Goal: Complete application form

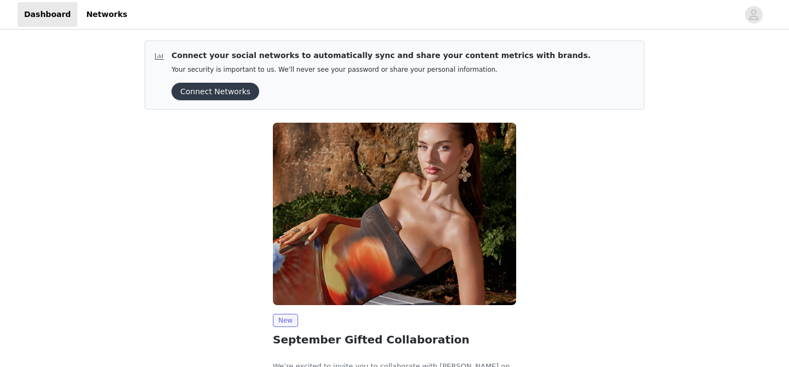
scroll to position [82, 0]
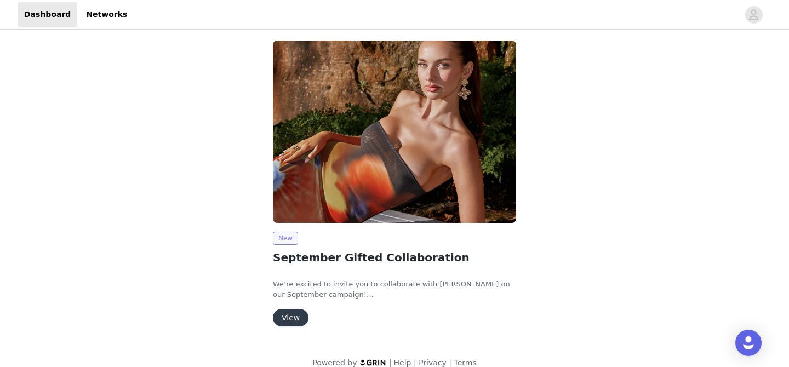
click at [282, 241] on span "New" at bounding box center [285, 238] width 25 height 13
click at [282, 319] on button "View" at bounding box center [291, 318] width 36 height 18
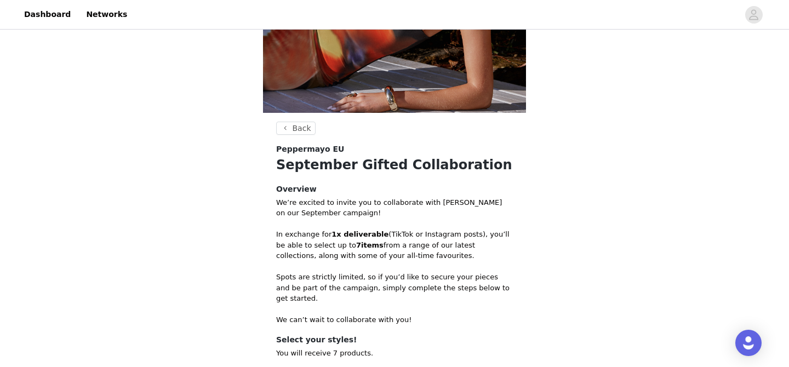
scroll to position [352, 0]
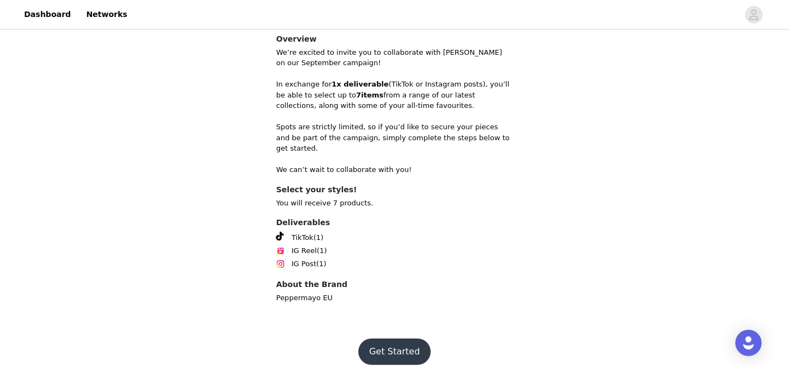
click at [391, 339] on button "Get Started" at bounding box center [394, 352] width 73 height 26
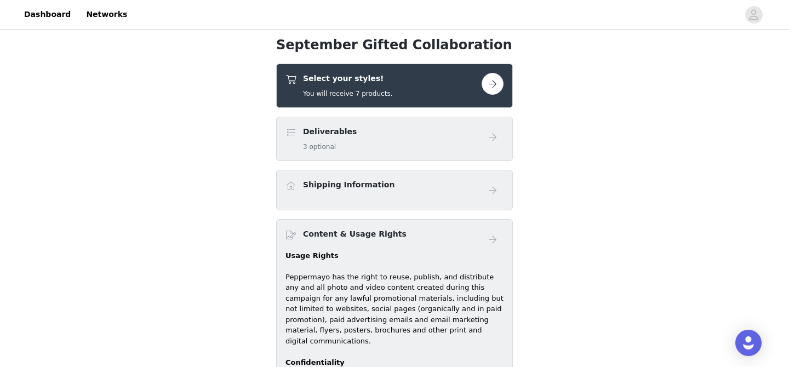
scroll to position [144, 0]
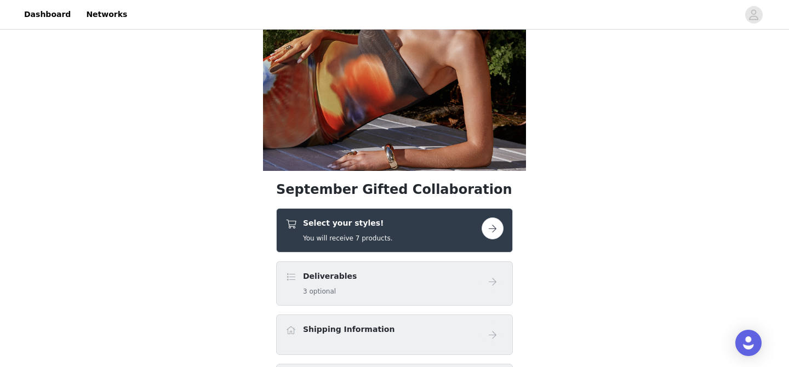
click at [404, 215] on div "Select your styles! You will receive 7 products." at bounding box center [394, 230] width 237 height 44
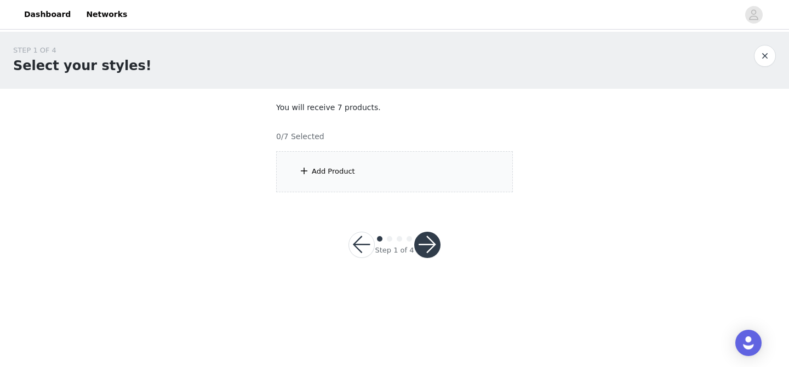
click at [356, 168] on div "Add Product" at bounding box center [394, 171] width 237 height 41
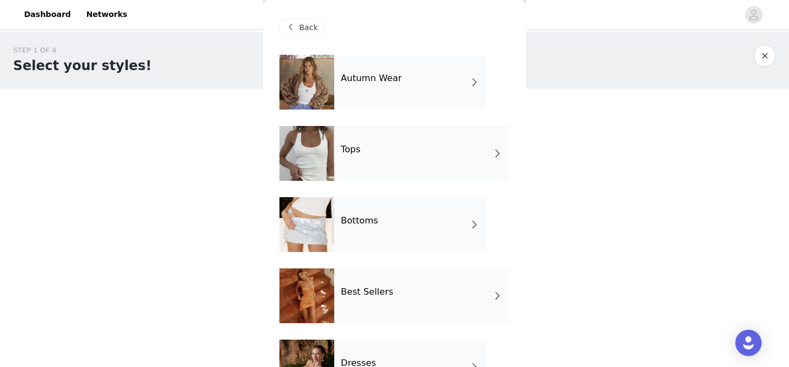
click at [342, 173] on div "Tops" at bounding box center [421, 153] width 175 height 55
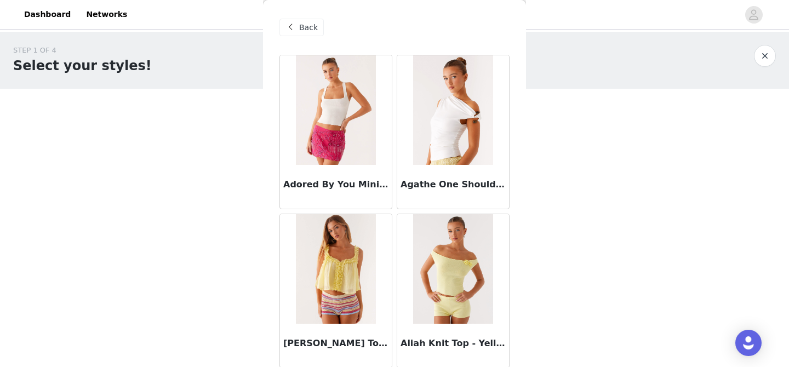
click at [307, 20] on div "Back" at bounding box center [301, 28] width 44 height 18
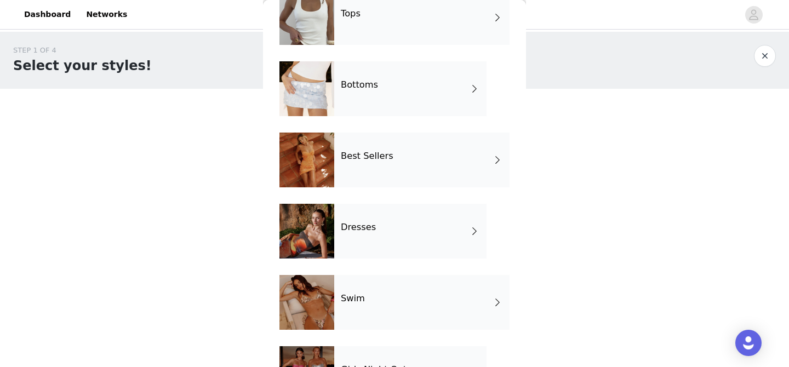
scroll to position [136, 0]
click at [383, 225] on div "Dresses" at bounding box center [410, 231] width 152 height 55
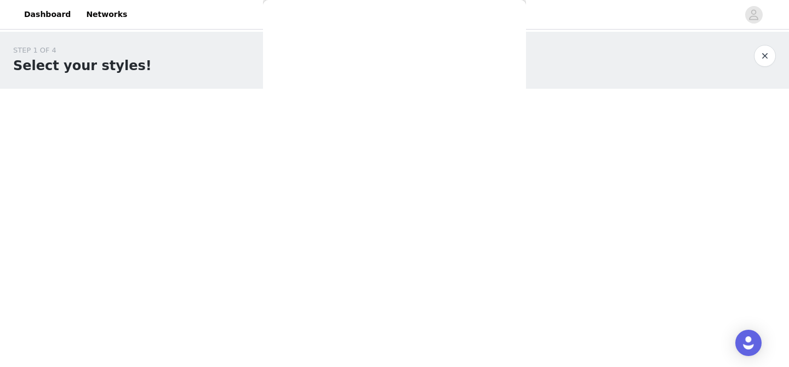
scroll to position [0, 0]
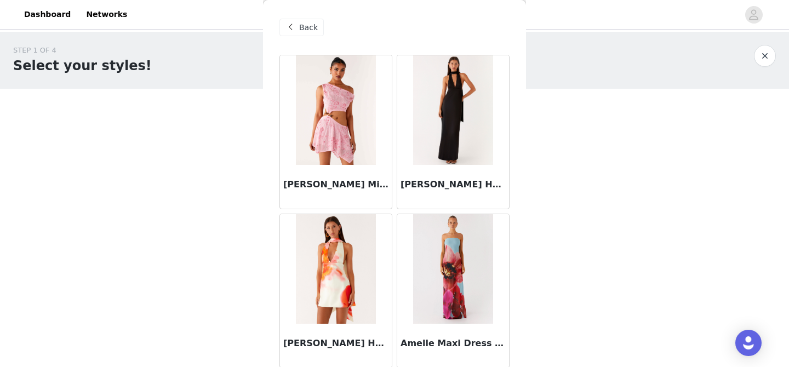
click at [458, 281] on img at bounding box center [452, 269] width 79 height 110
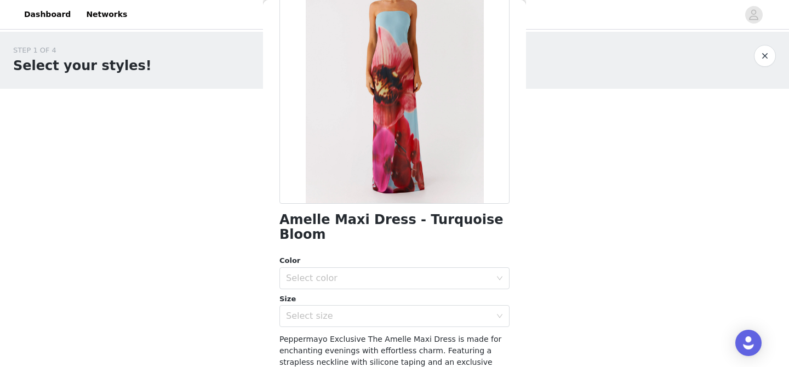
scroll to position [112, 0]
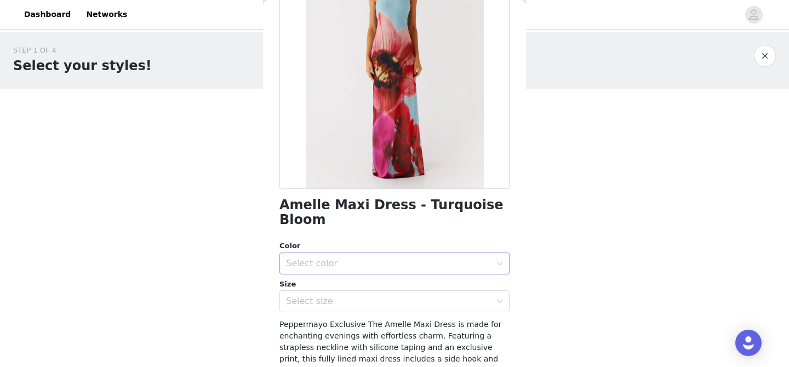
click at [418, 258] on div "Select color" at bounding box center [388, 263] width 205 height 11
click at [411, 272] on li "Turquiose Bloom" at bounding box center [394, 273] width 230 height 18
click at [391, 296] on div "Select size" at bounding box center [388, 301] width 205 height 11
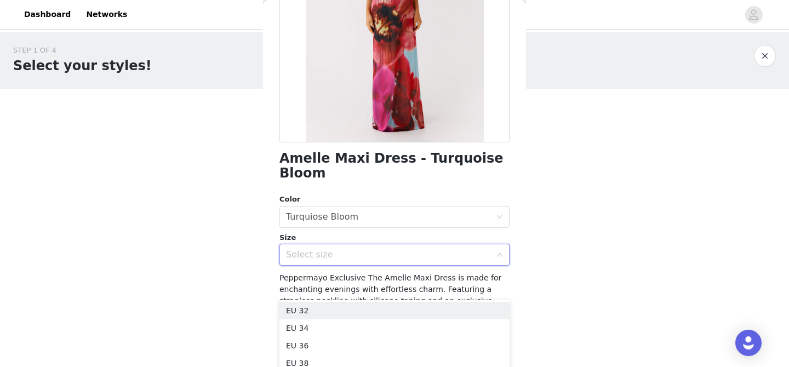
scroll to position [172, 0]
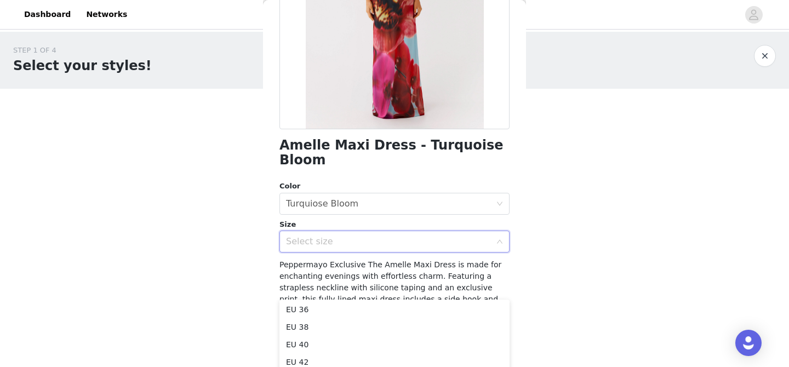
click at [553, 248] on div "STEP 1 OF 4 Select your styles! You will receive 7 products. 0/7 Selected Add P…" at bounding box center [394, 158] width 789 height 253
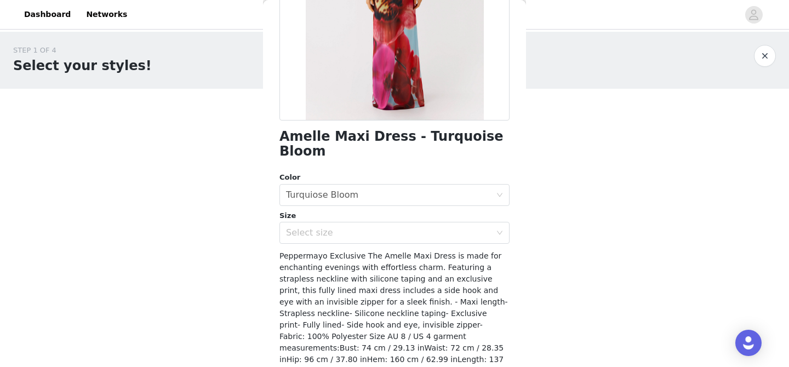
scroll to position [0, 0]
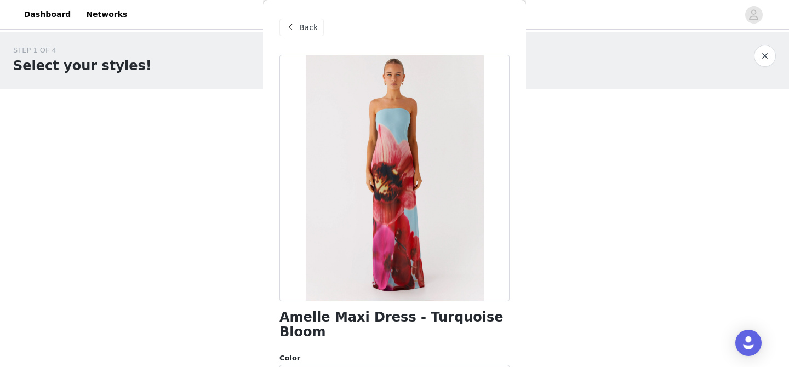
click at [302, 35] on div "Back" at bounding box center [301, 28] width 44 height 18
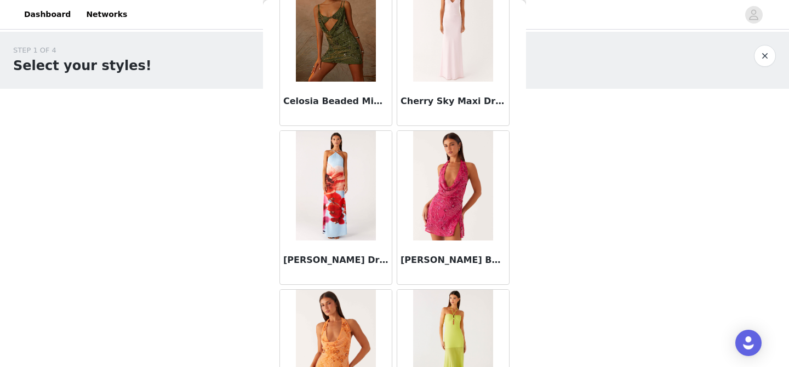
scroll to position [1310, 0]
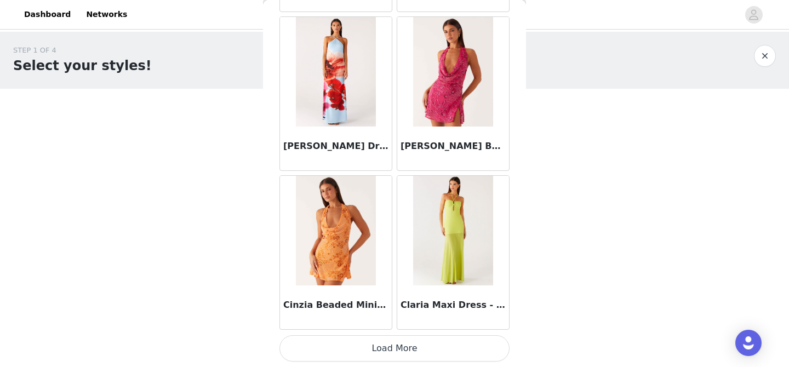
click at [424, 347] on button "Load More" at bounding box center [394, 348] width 230 height 26
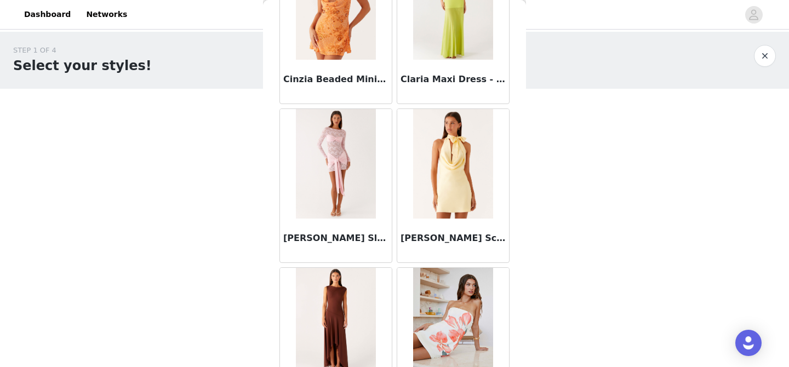
scroll to position [1728, 0]
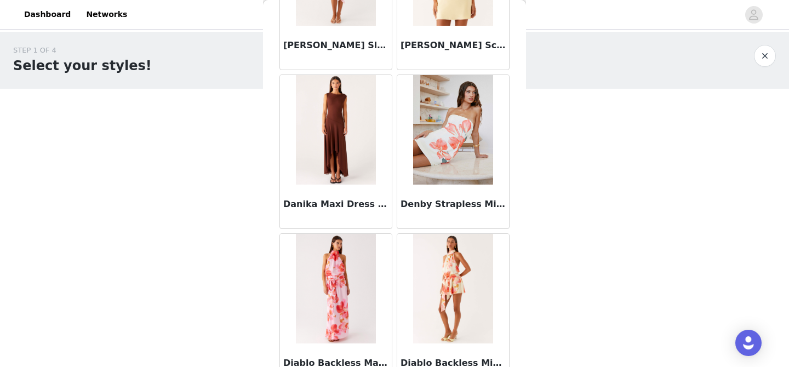
click at [445, 163] on img at bounding box center [452, 130] width 79 height 110
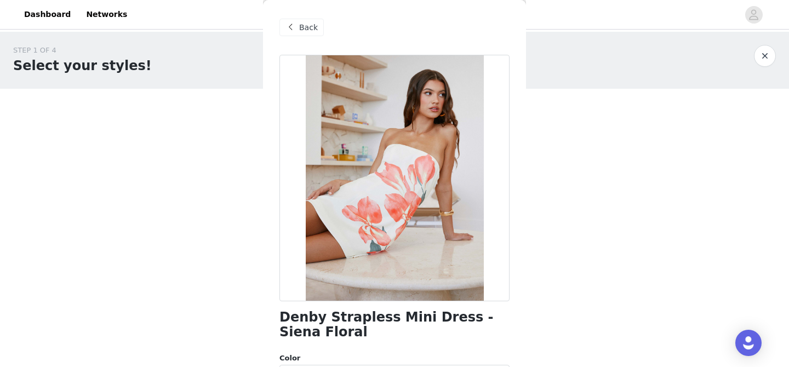
scroll to position [205, 0]
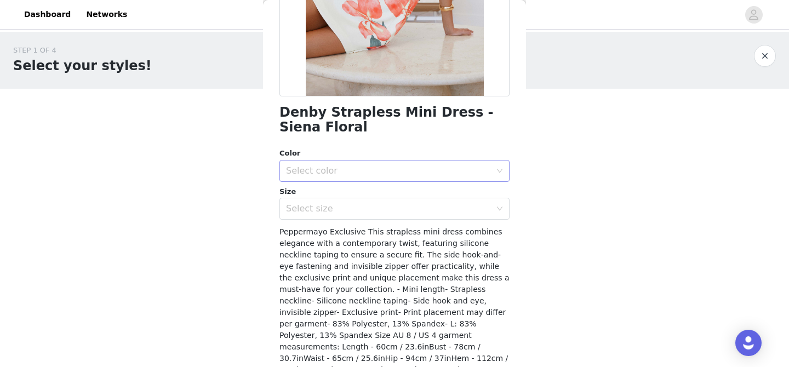
click at [445, 163] on div "Select color" at bounding box center [391, 171] width 210 height 21
click at [425, 201] on li "Sienna Floral" at bounding box center [394, 195] width 230 height 18
click at [416, 213] on div "Select size" at bounding box center [388, 208] width 205 height 11
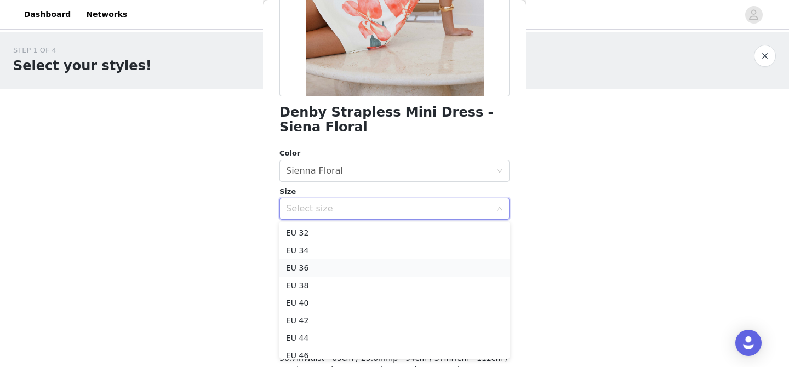
click at [391, 266] on li "EU 36" at bounding box center [394, 268] width 230 height 18
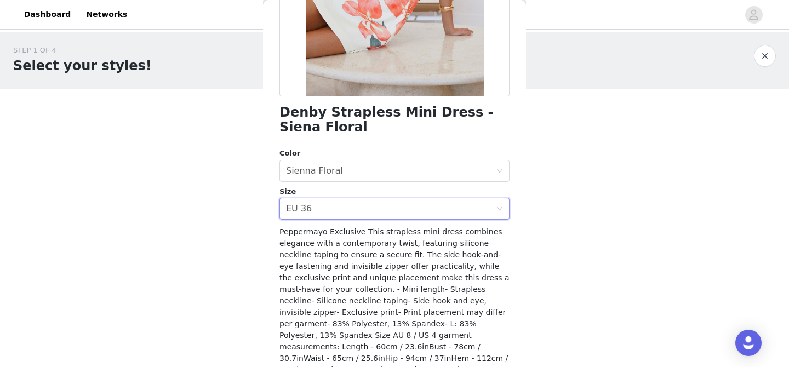
scroll to position [248, 0]
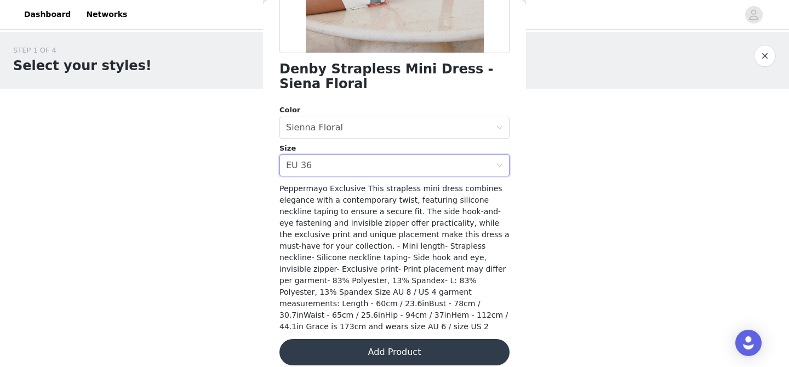
click at [383, 349] on button "Add Product" at bounding box center [394, 352] width 230 height 26
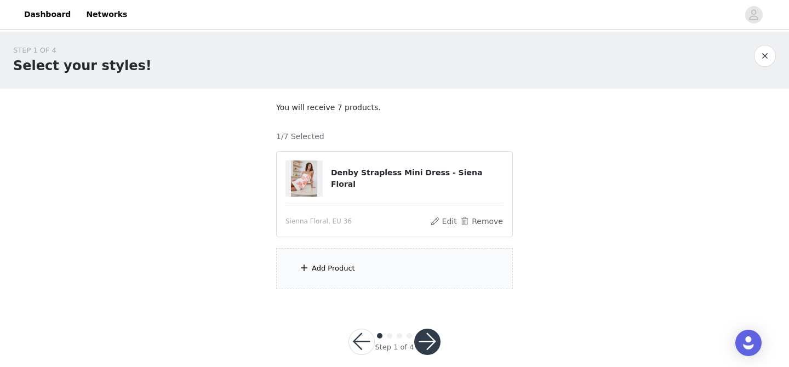
click at [408, 276] on div "Add Product" at bounding box center [394, 268] width 237 height 41
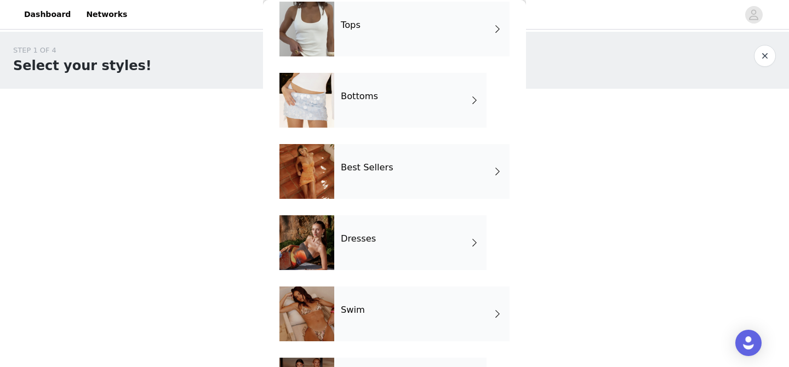
scroll to position [75, 0]
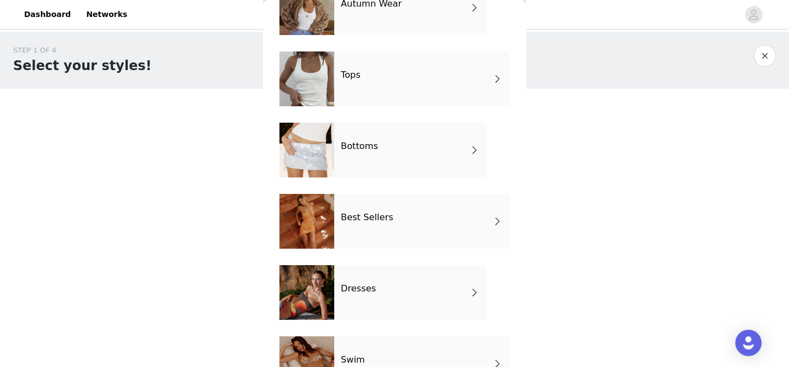
click at [443, 86] on div "Tops" at bounding box center [421, 79] width 175 height 55
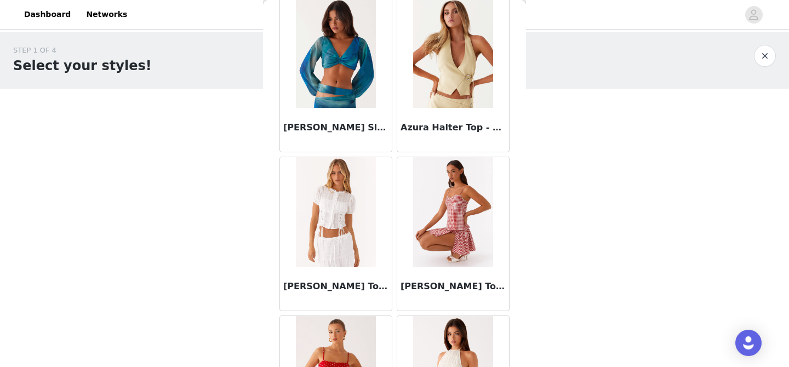
scroll to position [1310, 0]
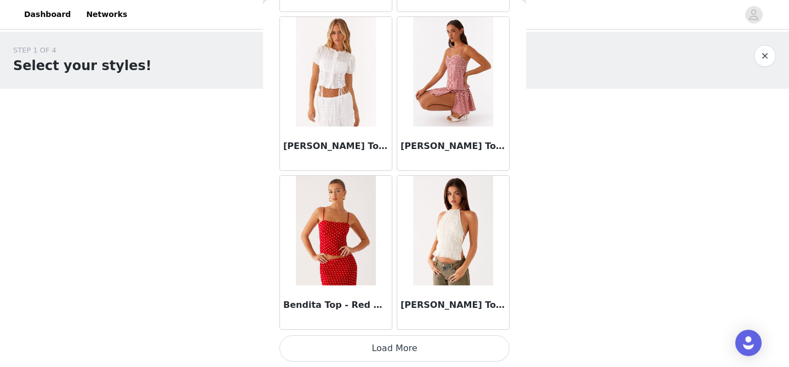
click at [374, 347] on button "Load More" at bounding box center [394, 348] width 230 height 26
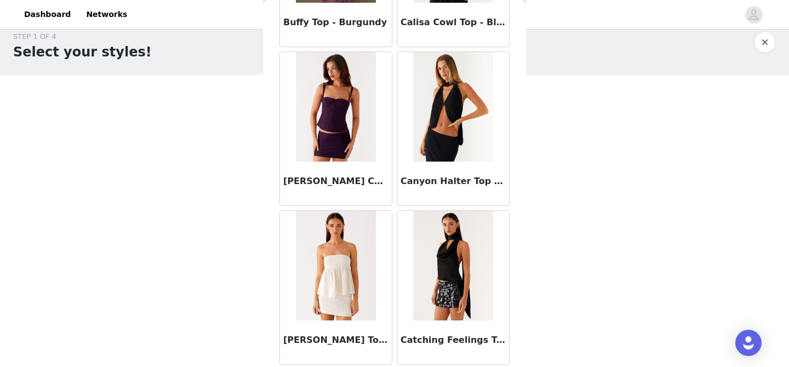
scroll to position [2899, 0]
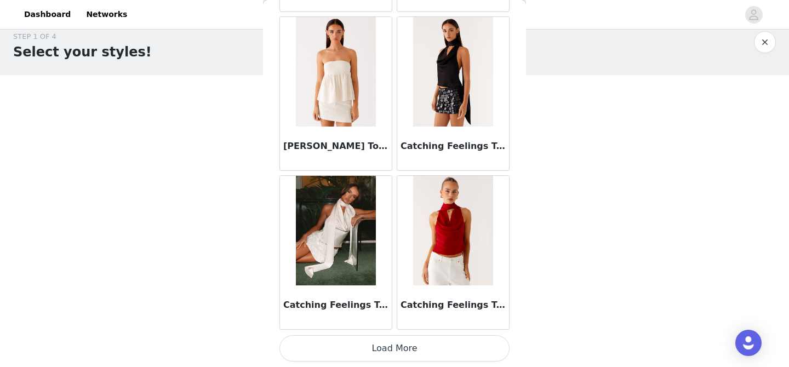
click at [456, 260] on img at bounding box center [452, 231] width 79 height 110
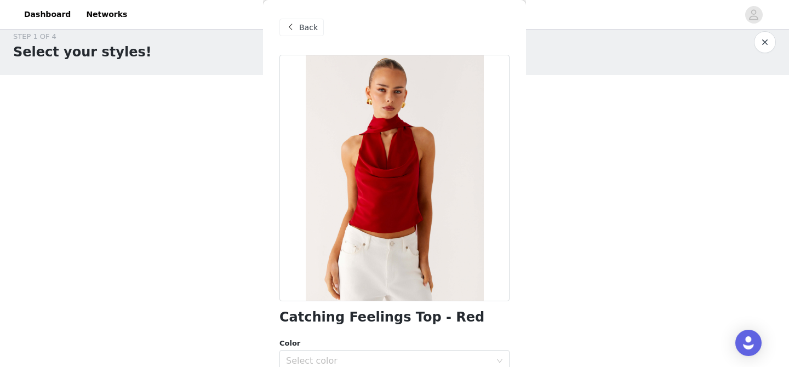
scroll to position [199, 0]
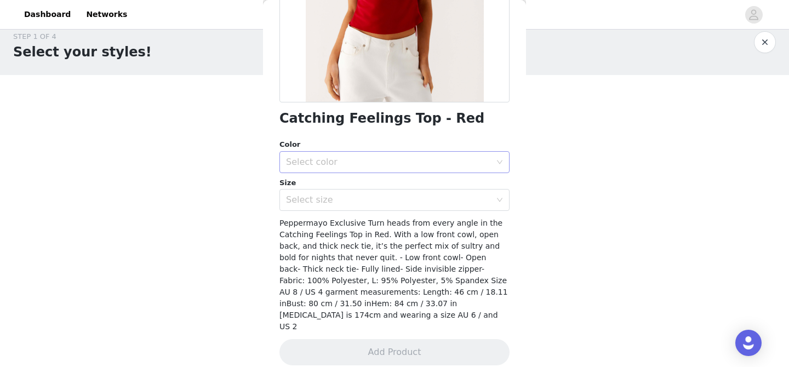
click at [347, 166] on div "Select color" at bounding box center [388, 162] width 205 height 11
click at [344, 190] on li "Red" at bounding box center [394, 187] width 230 height 18
click at [344, 211] on div "Catching Feelings Top - Red Color Select color Red Size Select size Peppermayo …" at bounding box center [394, 117] width 230 height 523
click at [341, 207] on div "Select size" at bounding box center [391, 200] width 210 height 21
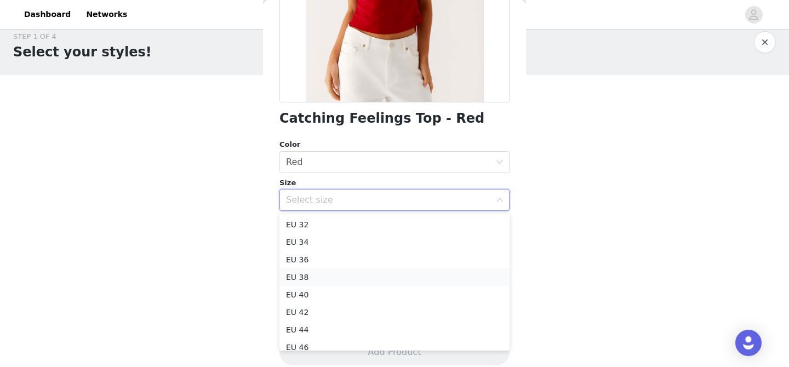
click at [334, 283] on li "EU 38" at bounding box center [394, 278] width 230 height 18
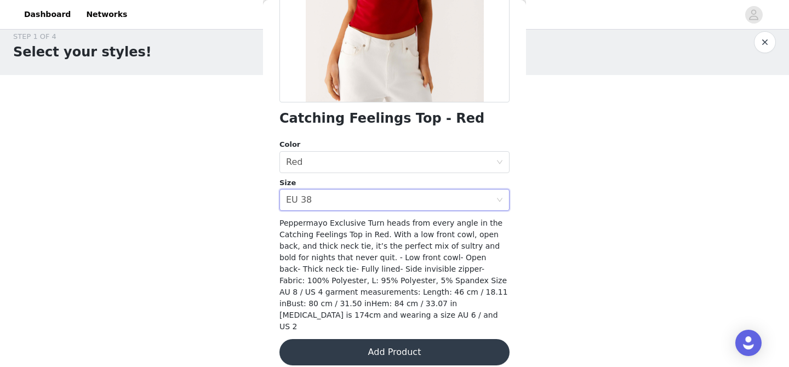
click at [357, 345] on button "Add Product" at bounding box center [394, 352] width 230 height 26
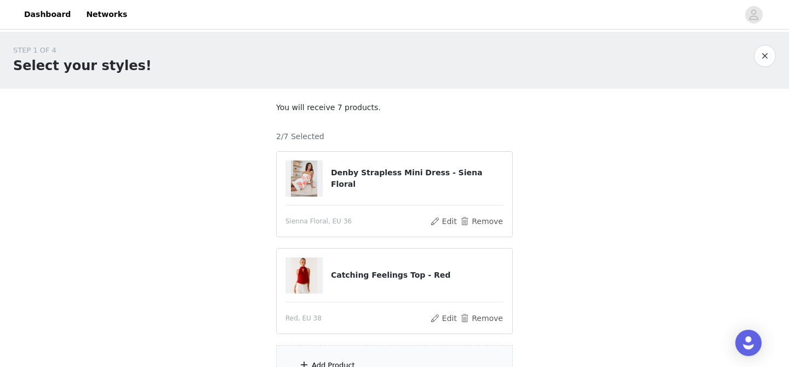
scroll to position [111, 0]
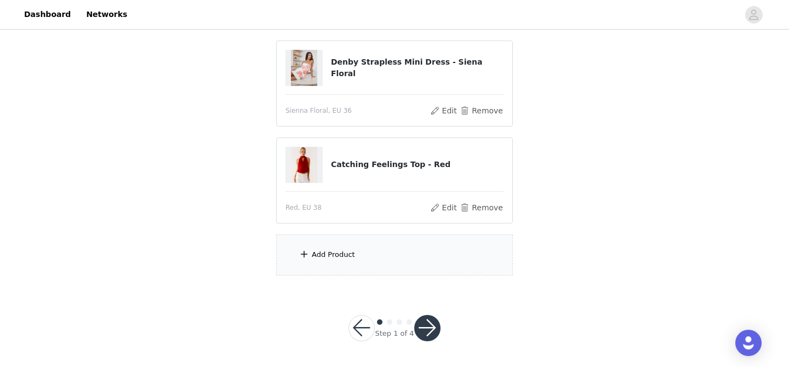
click at [338, 260] on div "Add Product" at bounding box center [394, 255] width 237 height 41
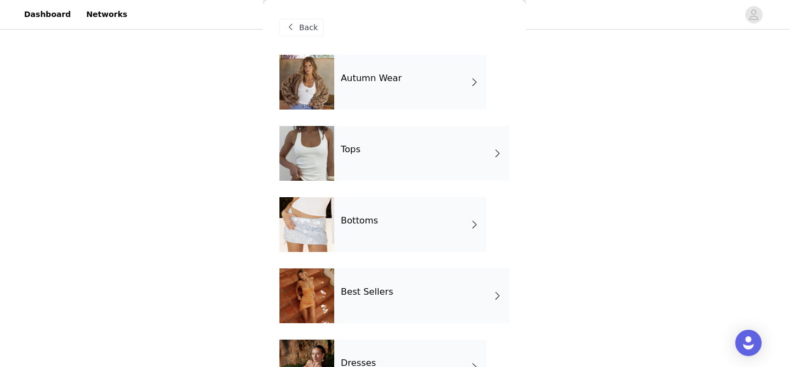
click at [402, 82] on div "Autumn Wear" at bounding box center [410, 82] width 152 height 55
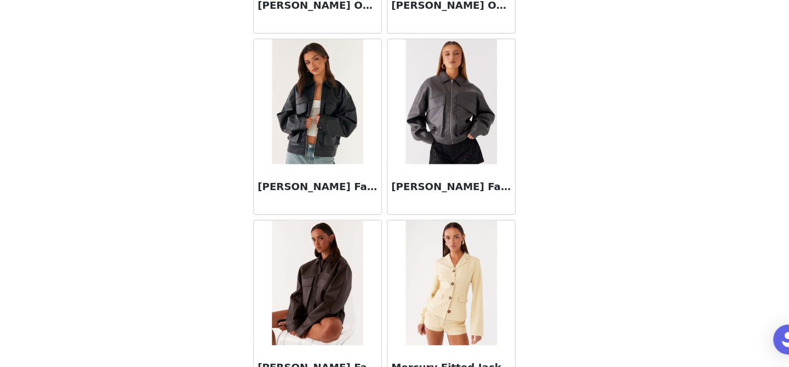
scroll to position [783, 0]
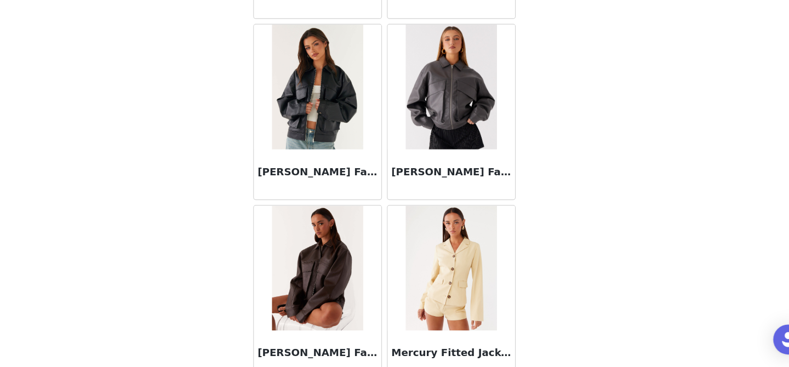
click at [358, 278] on img at bounding box center [335, 281] width 79 height 110
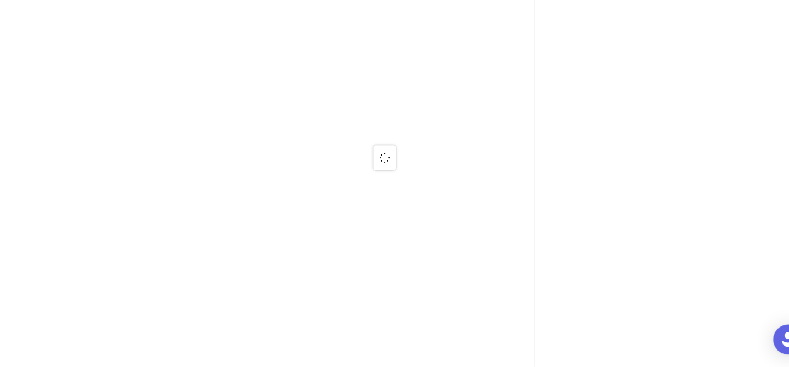
scroll to position [0, 0]
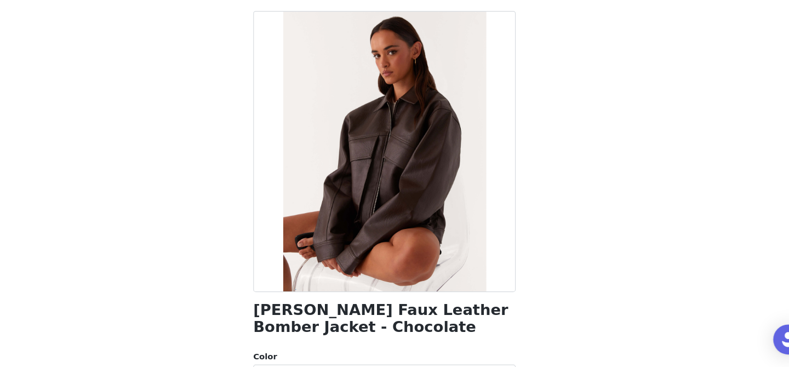
click at [457, 175] on div at bounding box center [394, 178] width 230 height 247
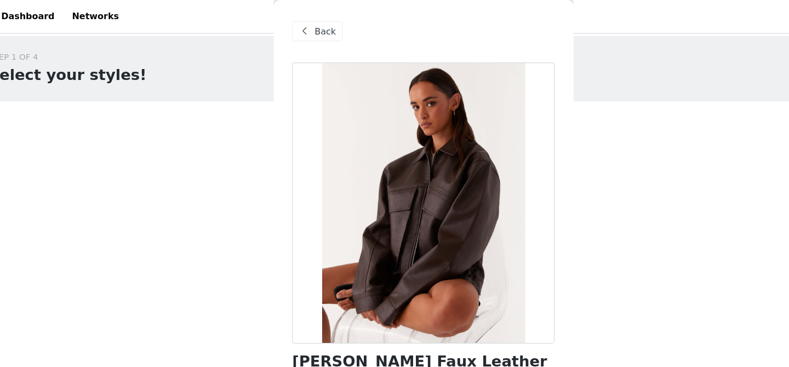
click at [304, 28] on span "Back" at bounding box center [308, 28] width 19 height 12
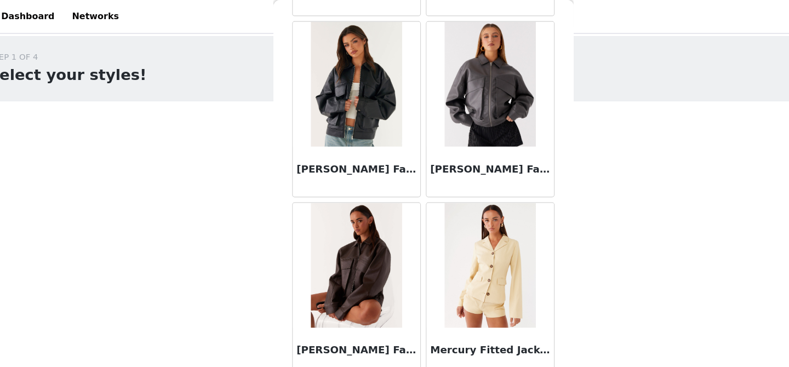
scroll to position [902, 0]
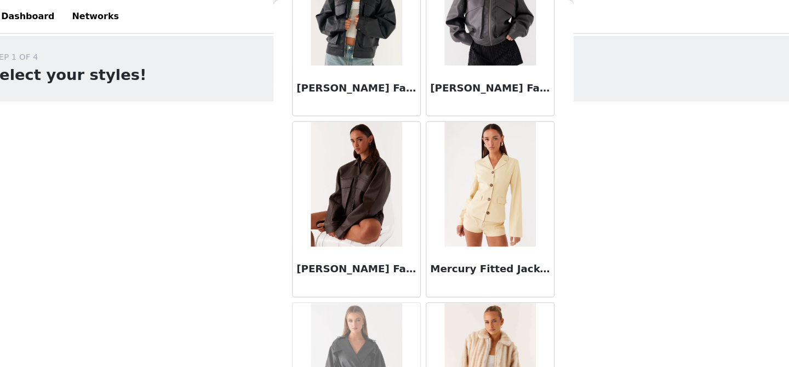
click at [345, 172] on img at bounding box center [335, 162] width 79 height 110
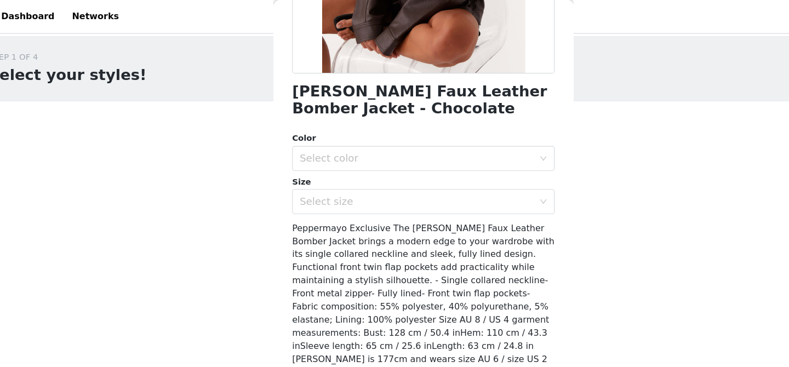
scroll to position [225, 0]
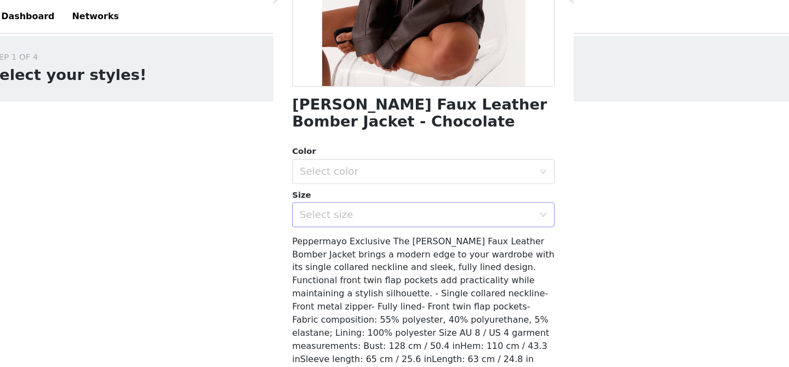
click at [348, 185] on div "Select size" at bounding box center [388, 188] width 205 height 11
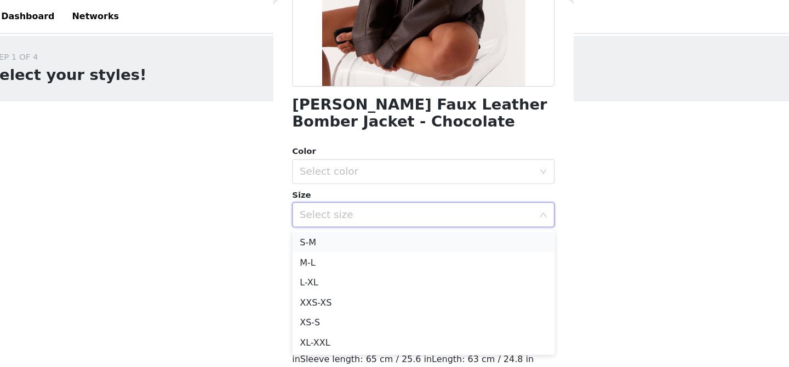
click at [331, 213] on li "S-M" at bounding box center [394, 213] width 230 height 18
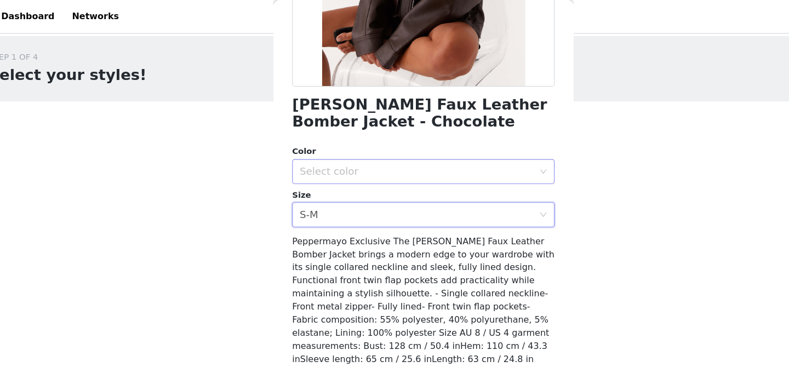
click at [356, 145] on div "Select color" at bounding box center [388, 150] width 205 height 11
click at [350, 174] on li "Chocolate" at bounding box center [394, 175] width 230 height 18
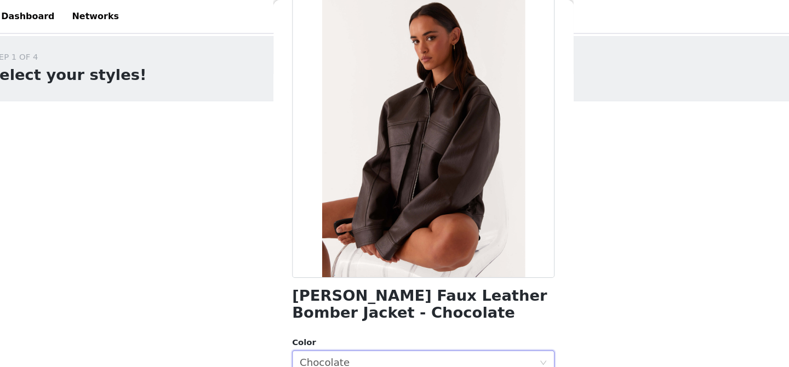
scroll to position [0, 0]
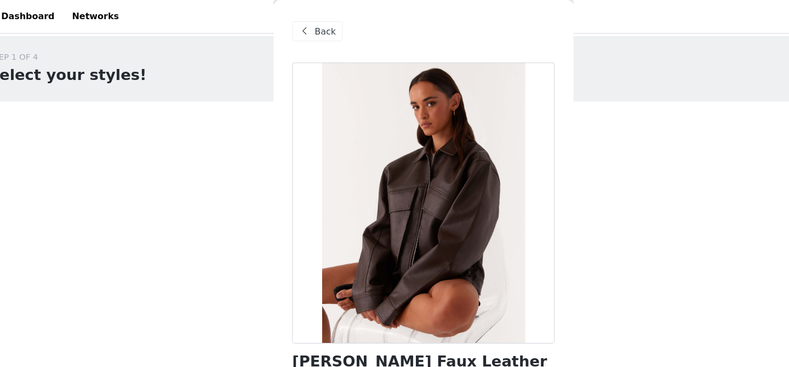
click at [301, 27] on span "Back" at bounding box center [308, 28] width 19 height 12
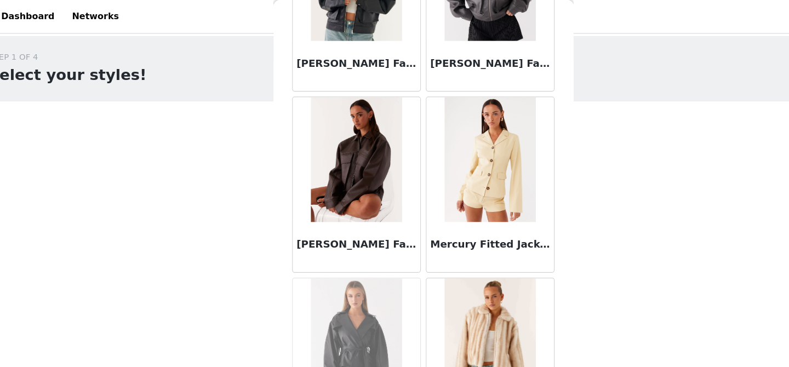
click at [348, 151] on img at bounding box center [335, 140] width 79 height 110
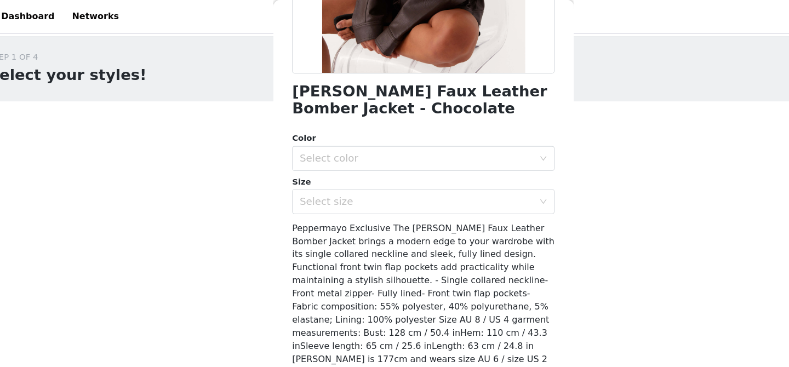
scroll to position [225, 0]
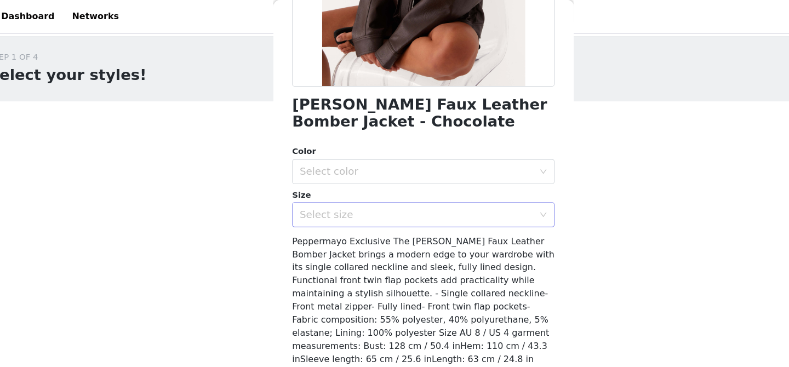
click at [358, 185] on div "Select size" at bounding box center [388, 188] width 205 height 11
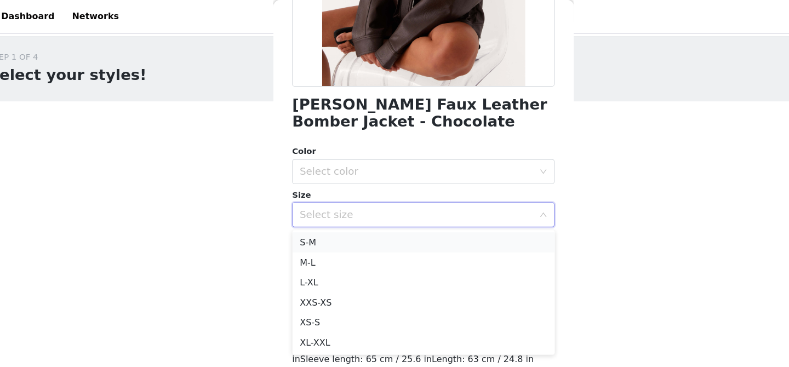
click at [339, 213] on li "S-M" at bounding box center [394, 213] width 230 height 18
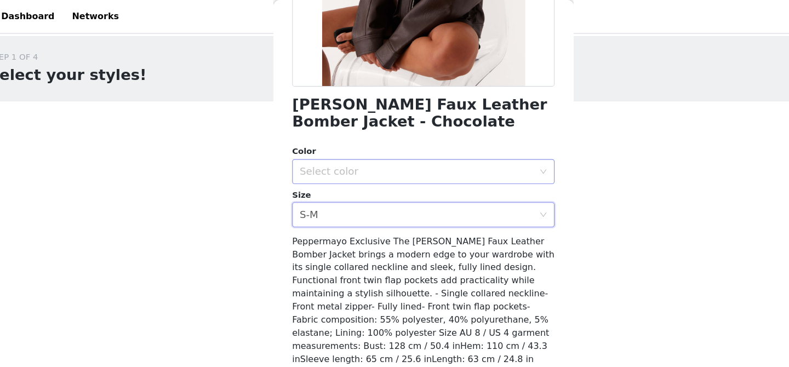
click at [359, 152] on div "Select color" at bounding box center [388, 150] width 205 height 11
click at [352, 178] on li "Chocolate" at bounding box center [394, 175] width 230 height 18
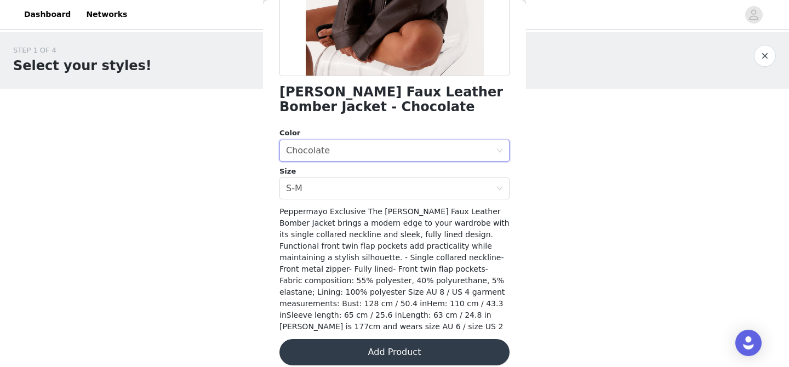
click at [408, 339] on button "Add Product" at bounding box center [394, 352] width 230 height 26
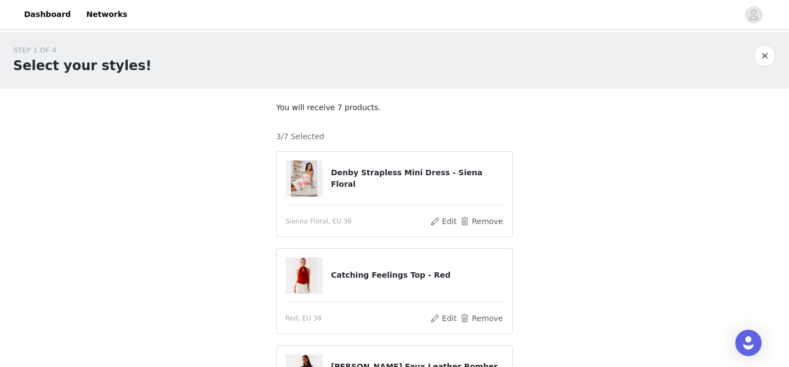
scroll to position [208, 0]
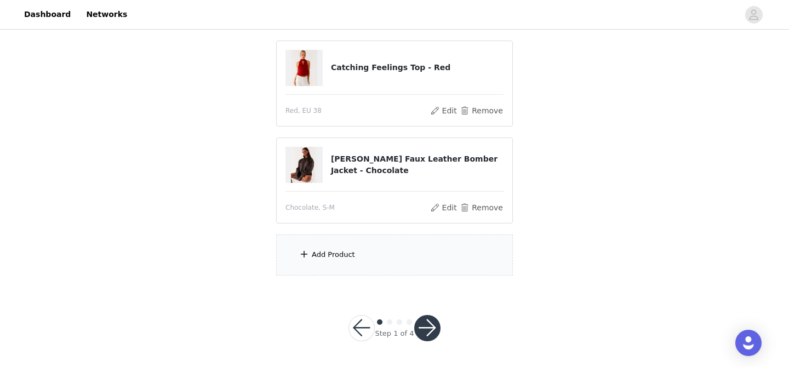
click at [380, 261] on div "Add Product" at bounding box center [394, 255] width 237 height 41
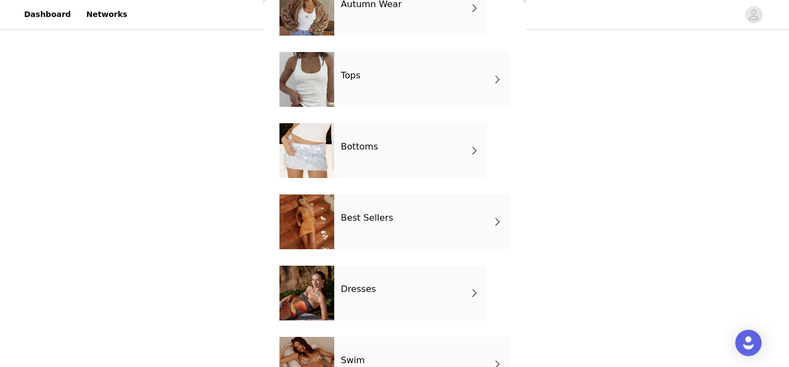
scroll to position [0, 0]
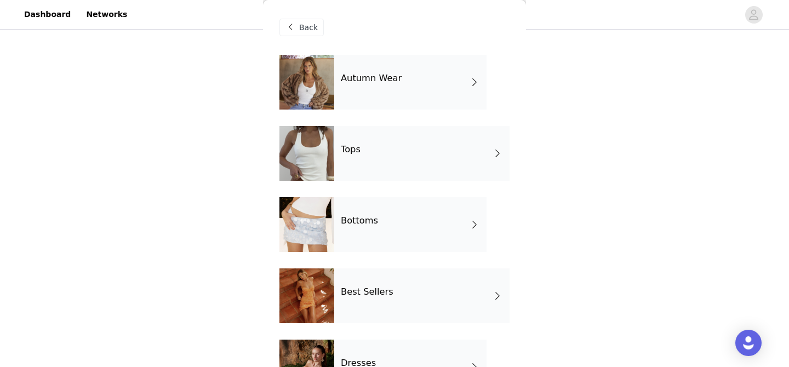
click at [388, 75] on h4 "Autumn Wear" at bounding box center [371, 78] width 61 height 10
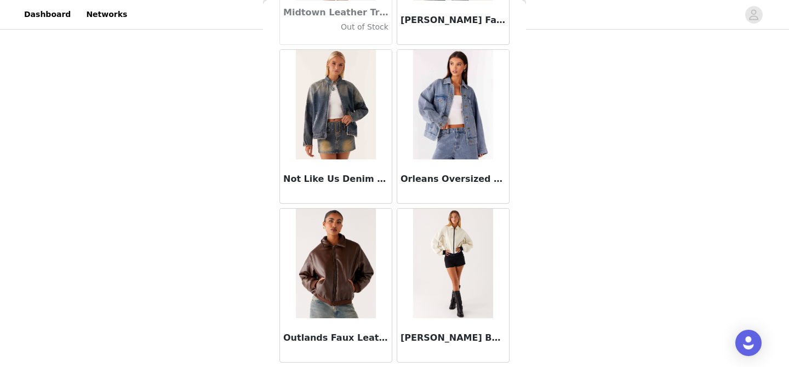
scroll to position [1310, 0]
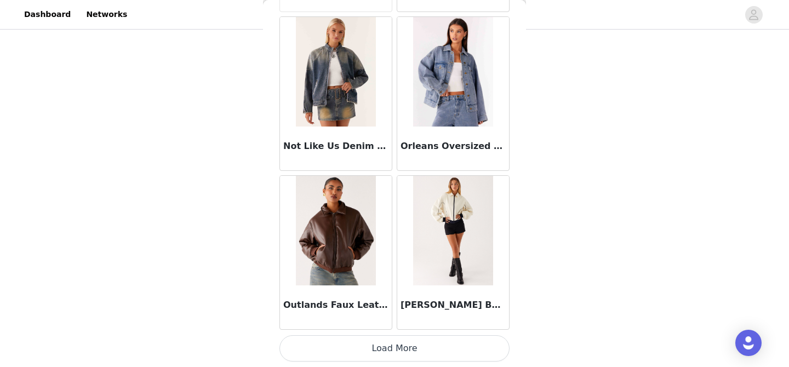
click at [342, 358] on button "Load More" at bounding box center [394, 348] width 230 height 26
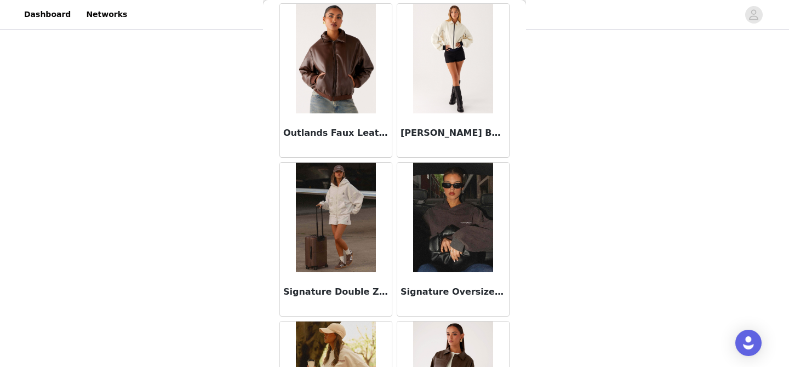
scroll to position [1483, 0]
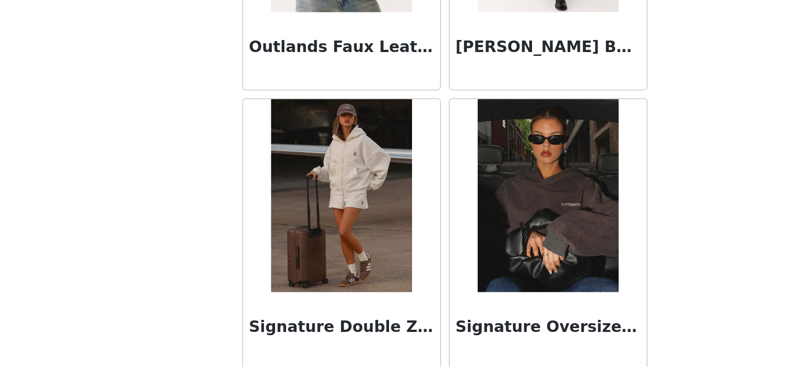
click at [332, 250] on img at bounding box center [335, 216] width 79 height 110
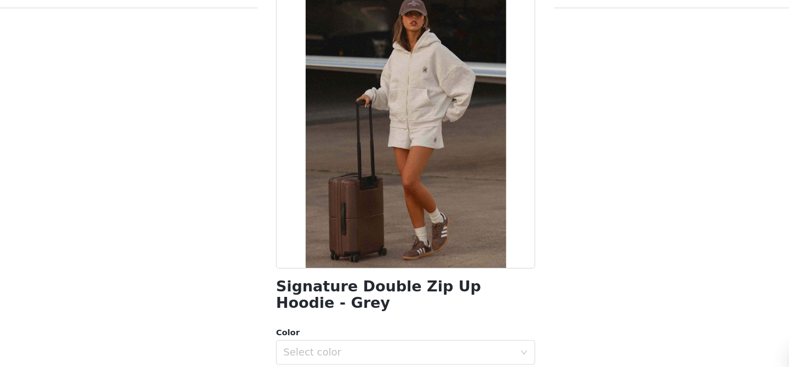
scroll to position [0, 0]
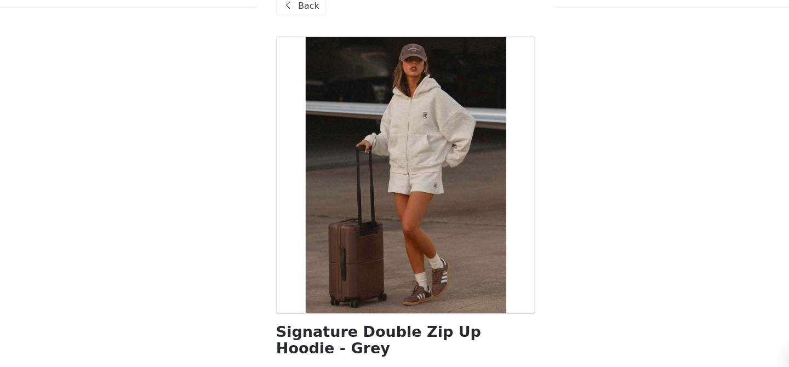
click at [295, 28] on span at bounding box center [290, 27] width 13 height 13
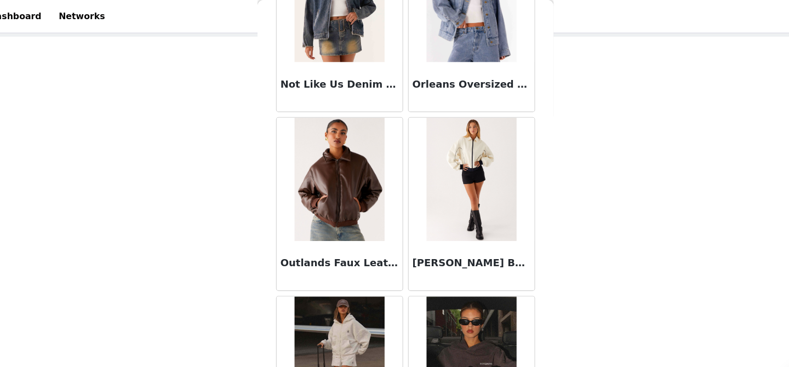
scroll to position [1369, 0]
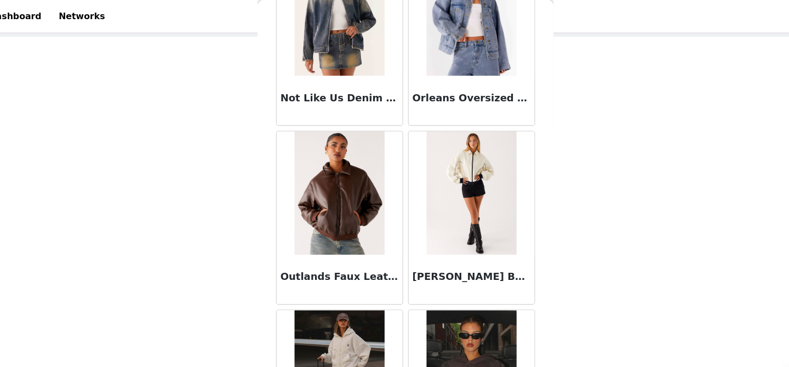
click at [446, 184] on img at bounding box center [452, 172] width 79 height 110
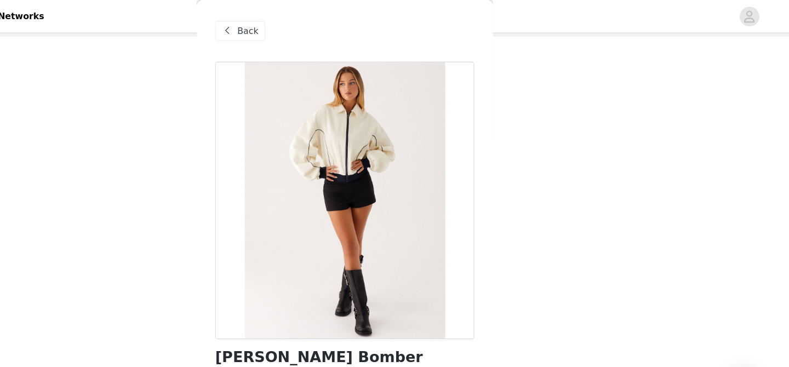
scroll to position [56, 0]
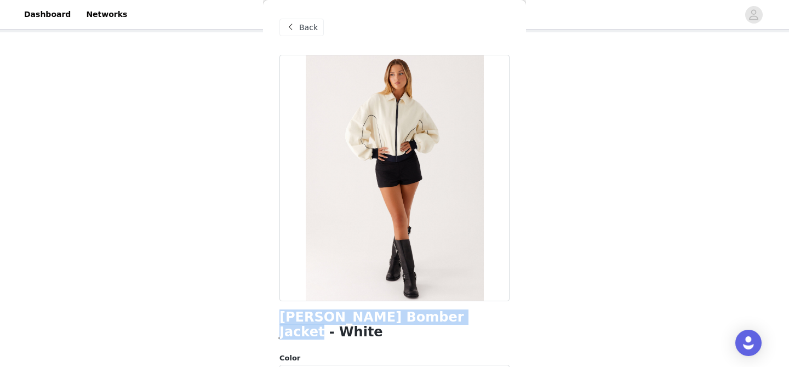
drag, startPoint x: 278, startPoint y: 322, endPoint x: 489, endPoint y: 319, distance: 211.5
click at [495, 322] on div "Back [PERSON_NAME] Bomber Jacket - White Color Select color Size Select size Pe…" at bounding box center [394, 183] width 263 height 367
copy h1 "[PERSON_NAME] Bomber Jacket - White"
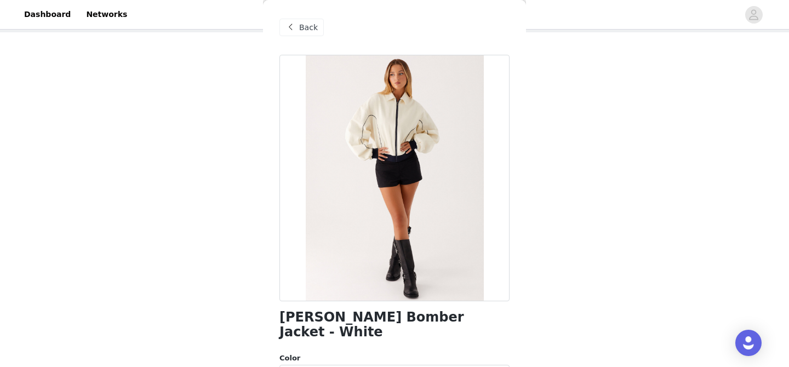
click at [298, 28] on div "Back" at bounding box center [301, 28] width 44 height 18
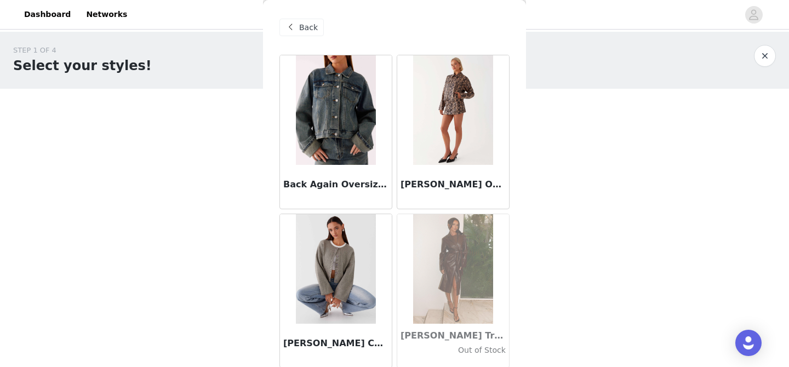
scroll to position [2, 0]
click at [469, 125] on img at bounding box center [452, 110] width 79 height 110
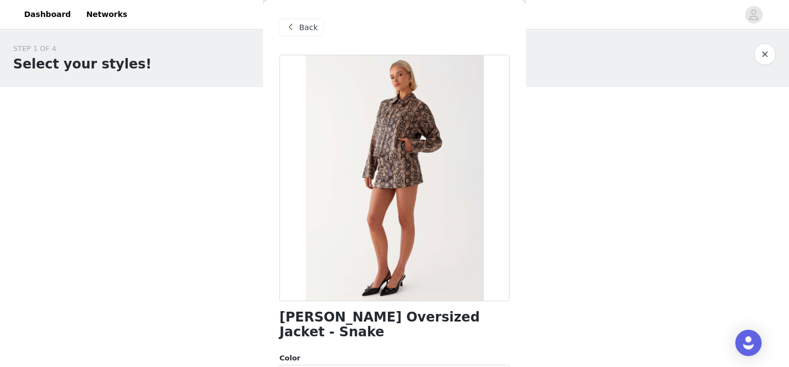
click at [313, 28] on span "Back" at bounding box center [308, 28] width 19 height 12
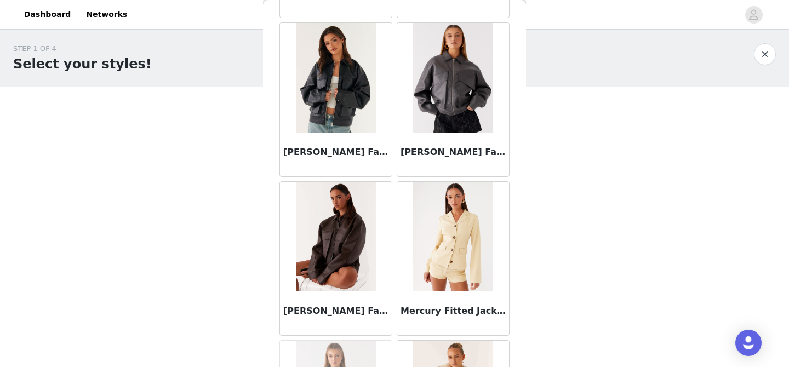
scroll to position [933, 0]
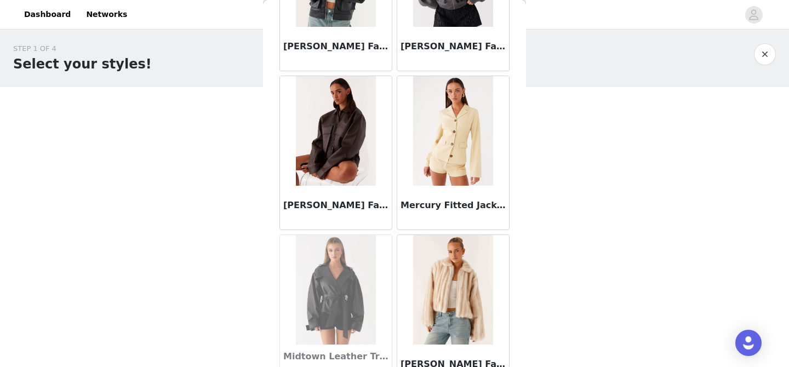
click at [458, 152] on img at bounding box center [452, 131] width 79 height 110
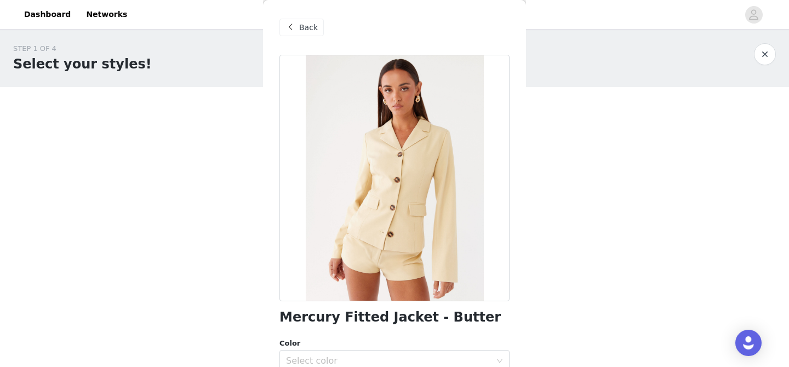
scroll to position [167, 0]
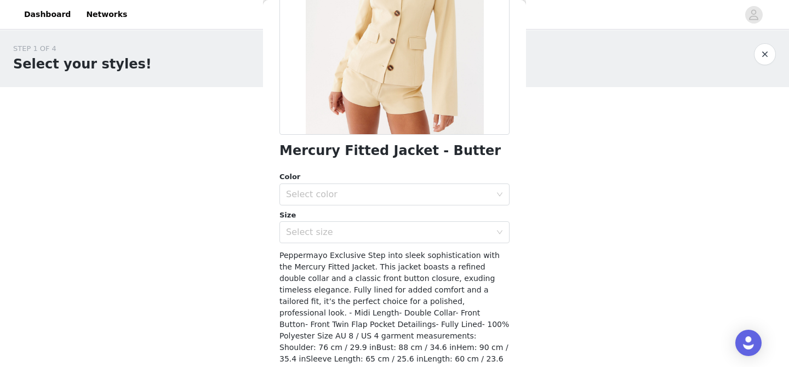
click at [382, 219] on div "Size" at bounding box center [394, 215] width 230 height 11
click at [382, 234] on div "Select size" at bounding box center [388, 232] width 205 height 11
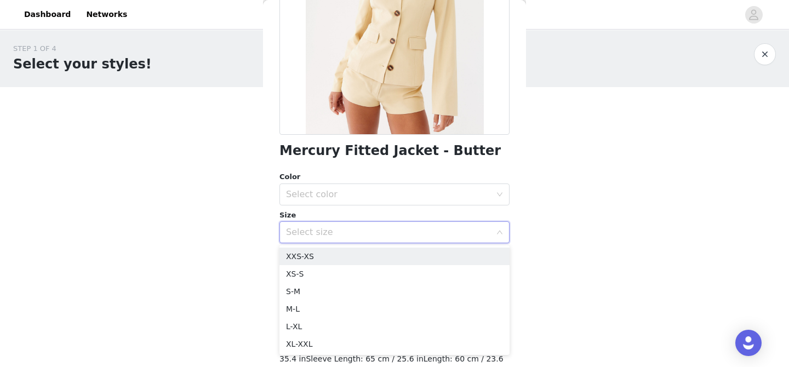
click at [578, 184] on div "STEP 1 OF 4 Select your styles! You will receive 7 products. 3/7 Selected Denby…" at bounding box center [394, 262] width 789 height 465
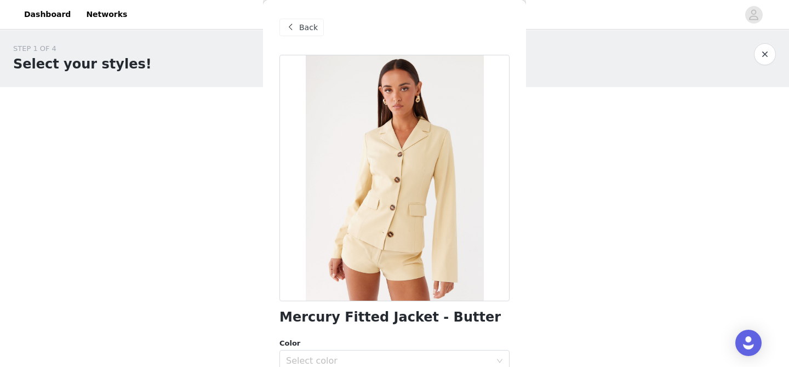
scroll to position [1, 0]
click at [295, 21] on span at bounding box center [290, 26] width 13 height 13
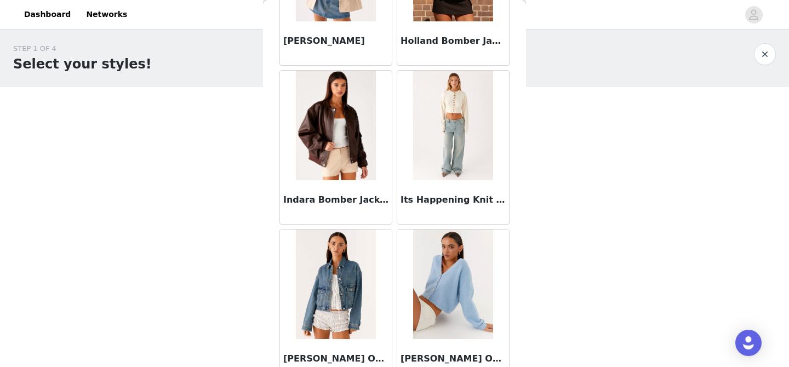
scroll to position [0, 0]
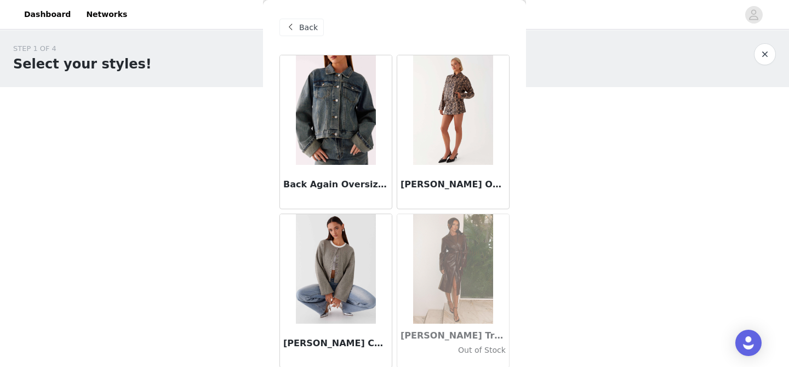
click at [302, 27] on span "Back" at bounding box center [308, 28] width 19 height 12
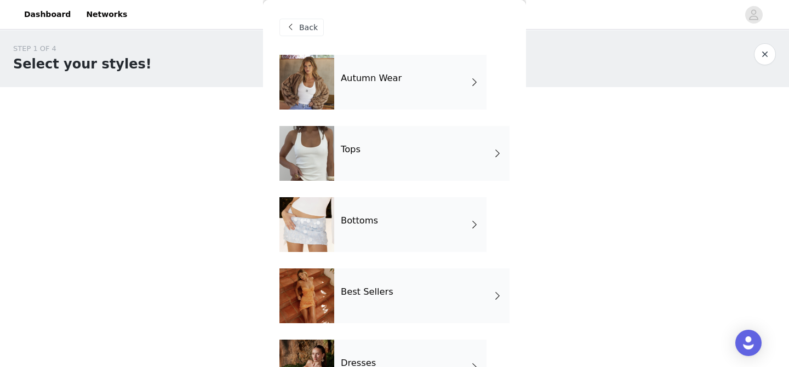
scroll to position [94, 0]
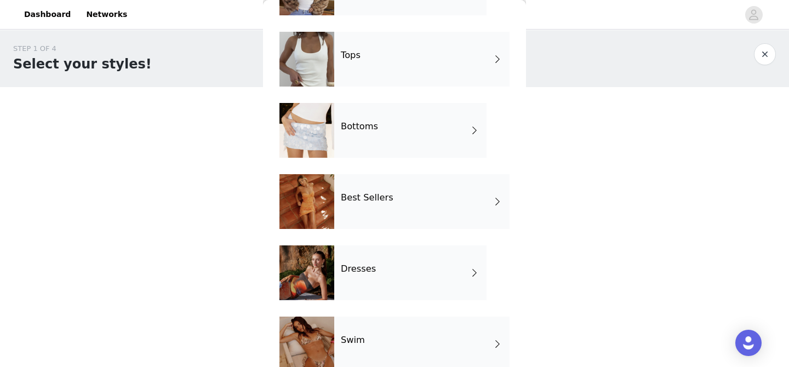
click at [403, 271] on div "Dresses" at bounding box center [410, 272] width 152 height 55
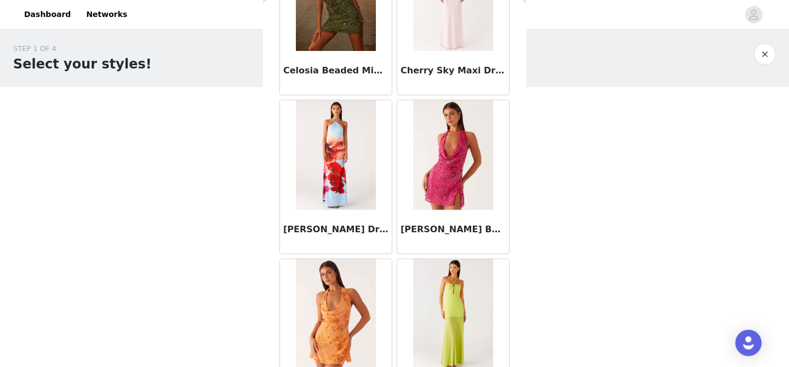
scroll to position [1310, 0]
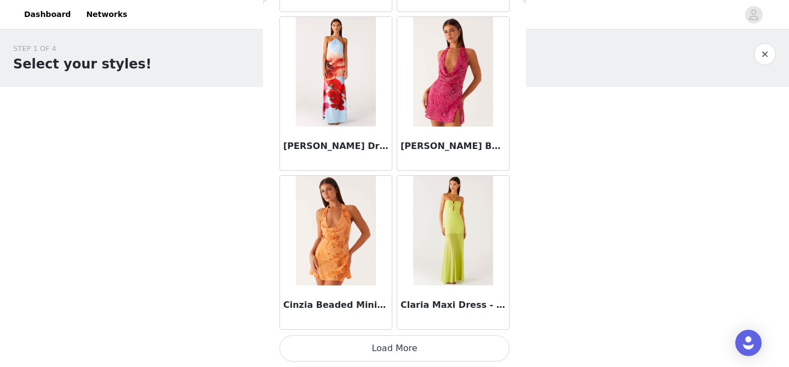
click at [420, 355] on button "Load More" at bounding box center [394, 348] width 230 height 26
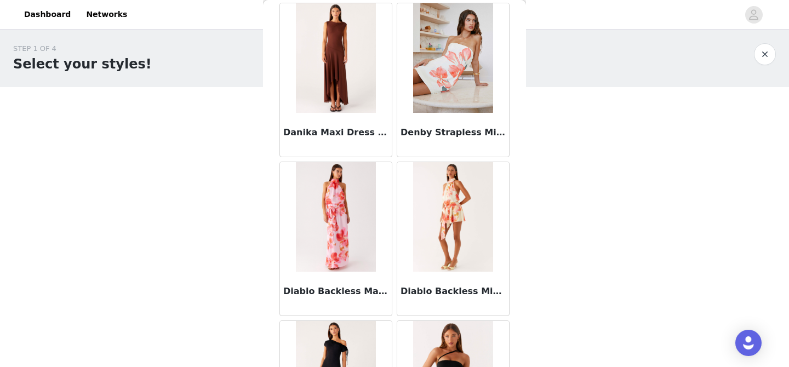
scroll to position [1910, 0]
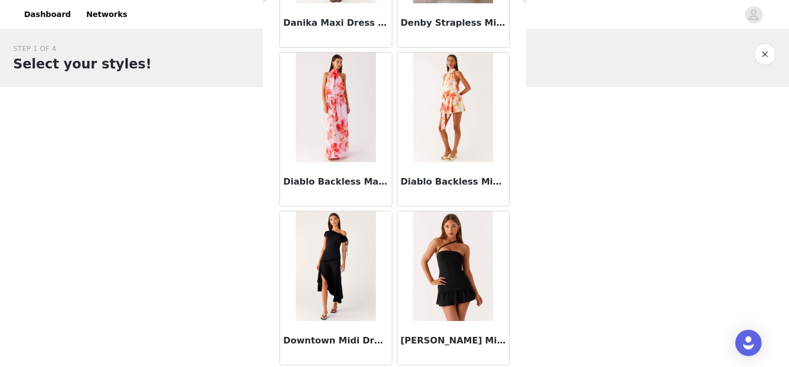
click at [449, 129] on img at bounding box center [452, 108] width 79 height 110
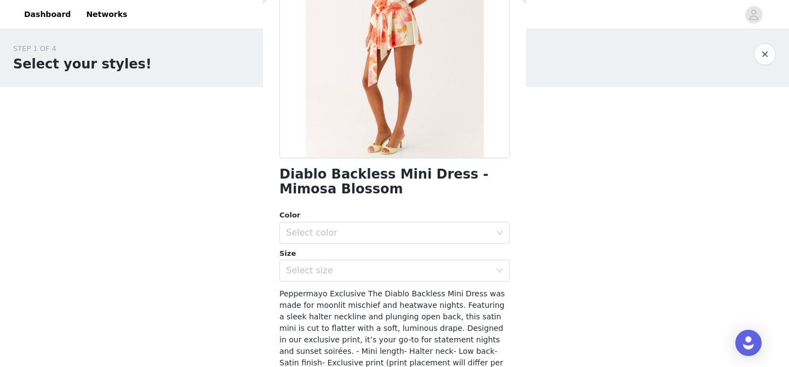
scroll to position [163, 0]
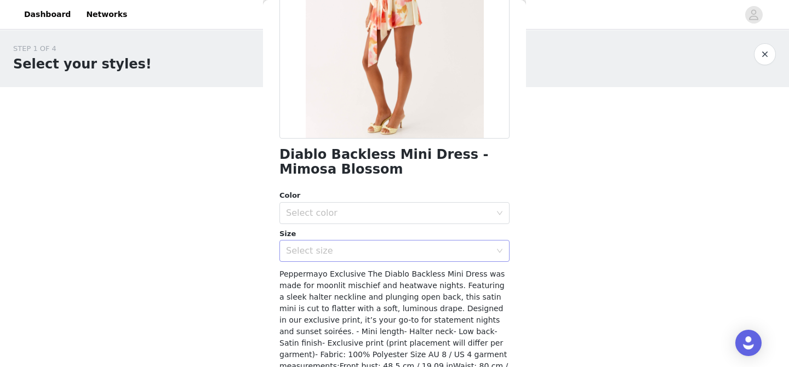
click at [394, 249] on div "Select size" at bounding box center [388, 250] width 205 height 11
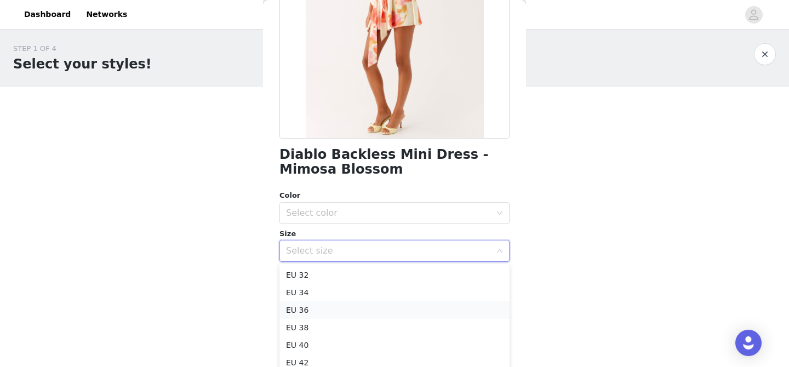
drag, startPoint x: 364, startPoint y: 322, endPoint x: 358, endPoint y: 305, distance: 17.7
click at [358, 305] on ul "EU 32 EU 34 EU 36 EU 38 EU 40 EU 42 EU 44 EU 46 EU 48 EU 50" at bounding box center [394, 332] width 230 height 137
click at [358, 305] on li "EU 36" at bounding box center [394, 310] width 230 height 18
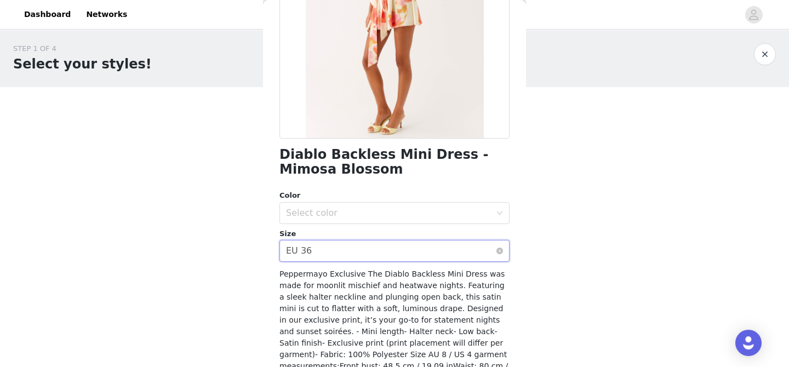
click at [365, 252] on div "Select size EU 36" at bounding box center [391, 251] width 210 height 21
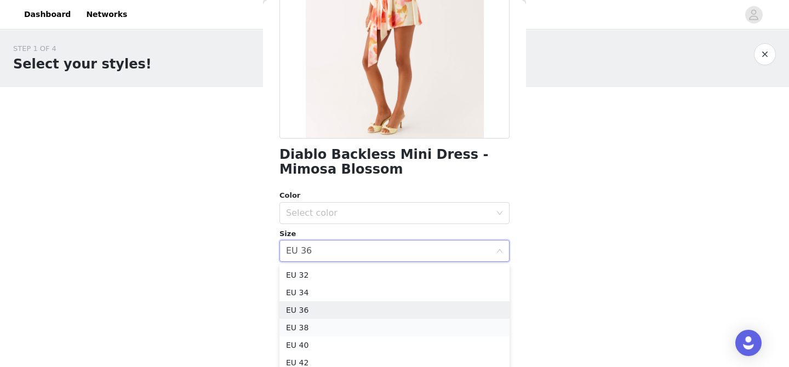
click at [352, 327] on li "EU 38" at bounding box center [394, 328] width 230 height 18
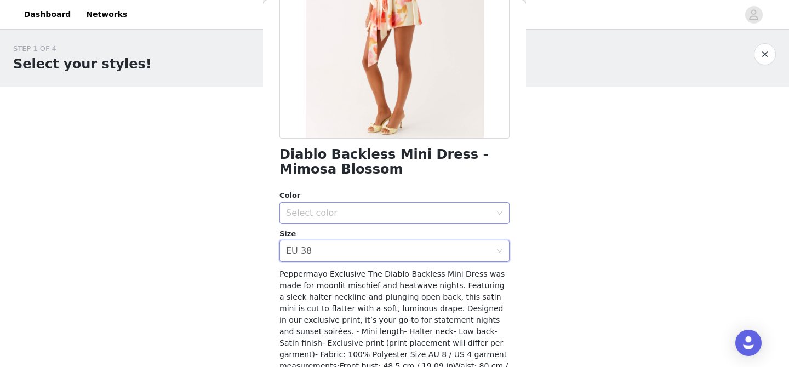
click at [369, 214] on div "Select color" at bounding box center [388, 213] width 205 height 11
click at [365, 237] on li "Mimosa Blossom" at bounding box center [394, 238] width 230 height 18
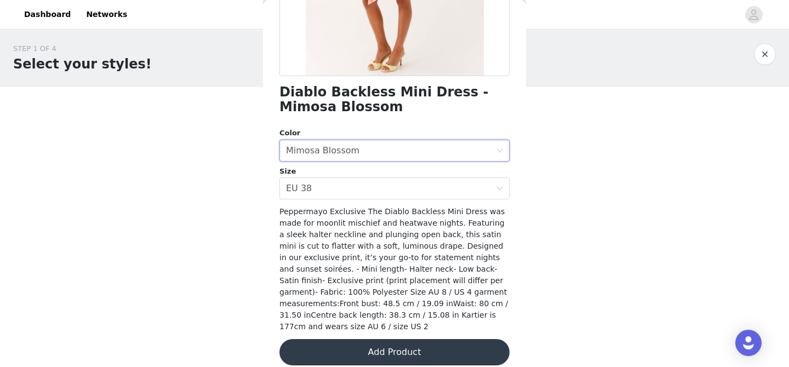
click at [357, 349] on button "Add Product" at bounding box center [394, 352] width 230 height 26
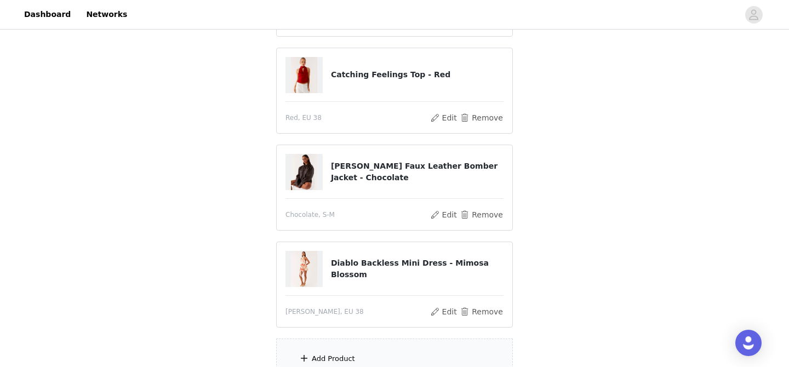
scroll to position [305, 0]
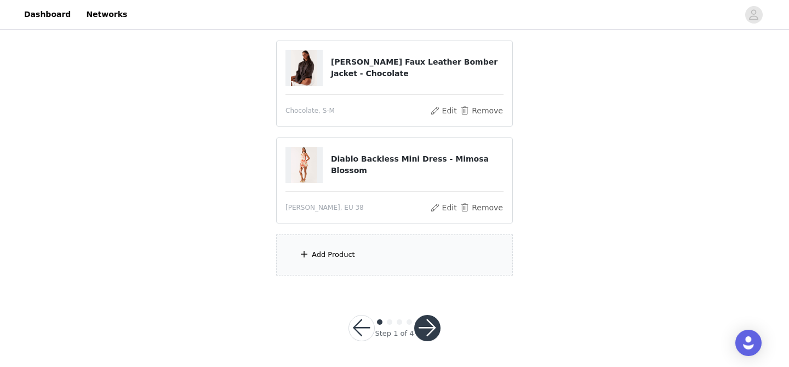
click at [327, 247] on div "Add Product" at bounding box center [394, 255] width 237 height 41
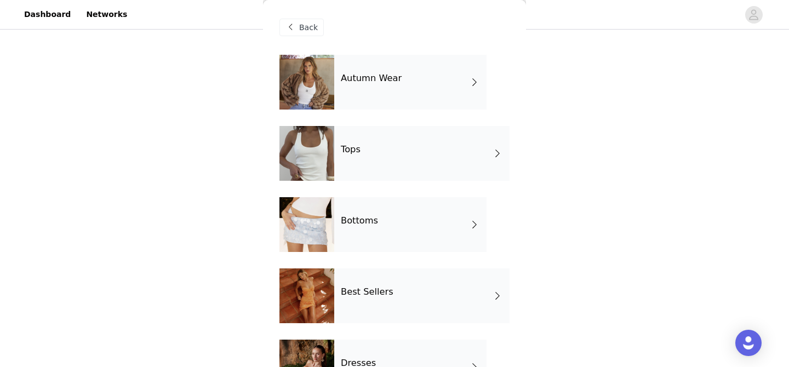
scroll to position [329, 0]
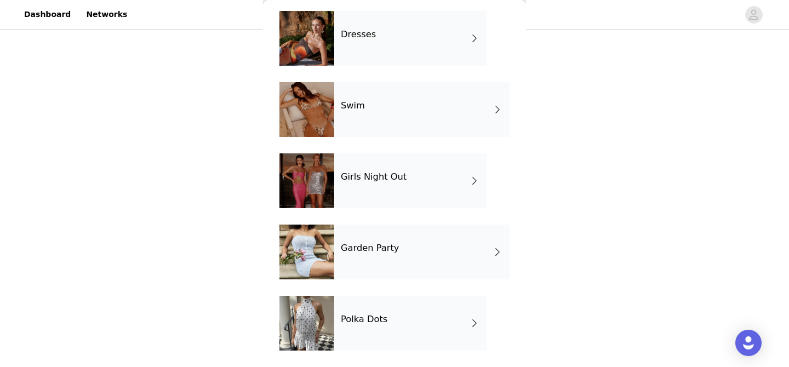
click at [356, 318] on h4 "Polka Dots" at bounding box center [364, 320] width 47 height 10
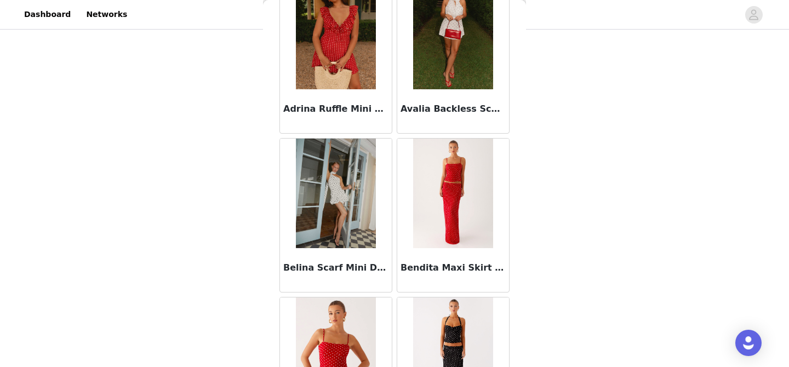
scroll to position [0, 0]
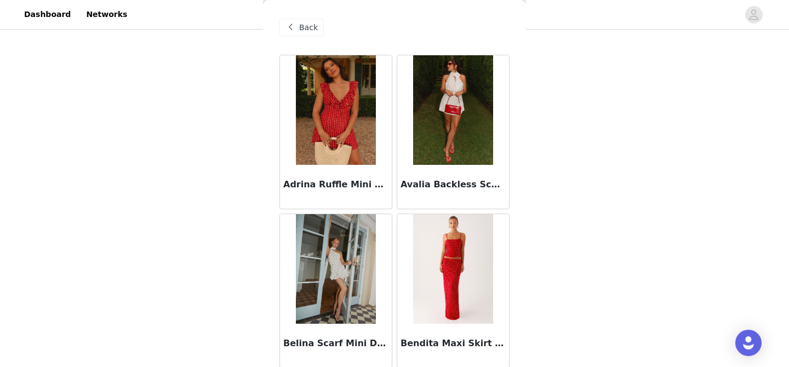
click at [303, 31] on span "Back" at bounding box center [308, 28] width 19 height 12
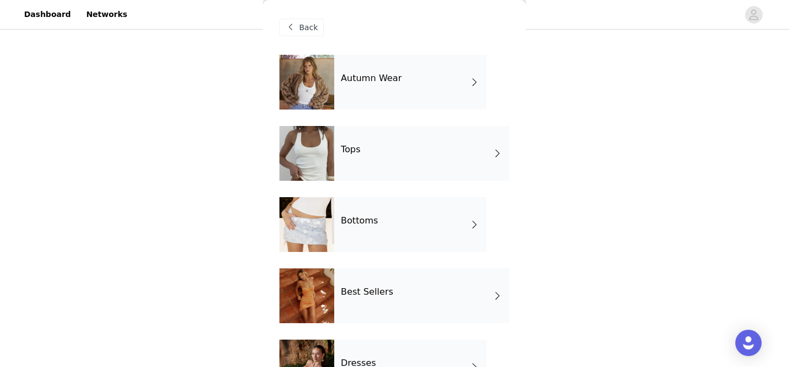
scroll to position [9, 0]
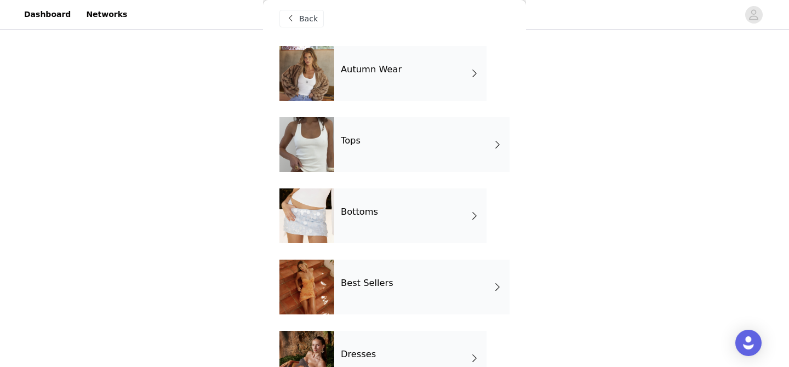
click at [386, 222] on div "Bottoms" at bounding box center [410, 216] width 152 height 55
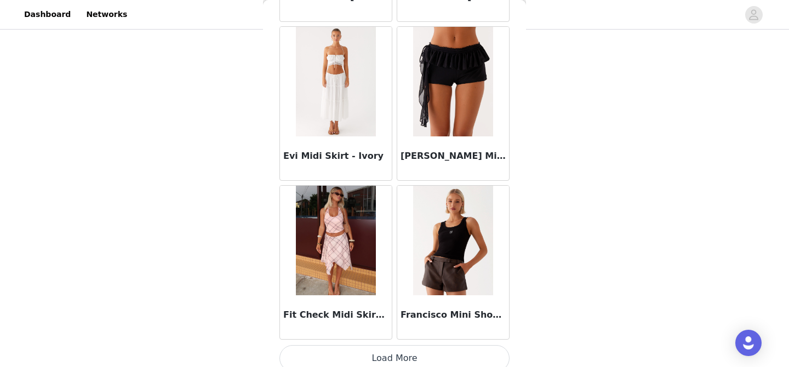
scroll to position [1310, 0]
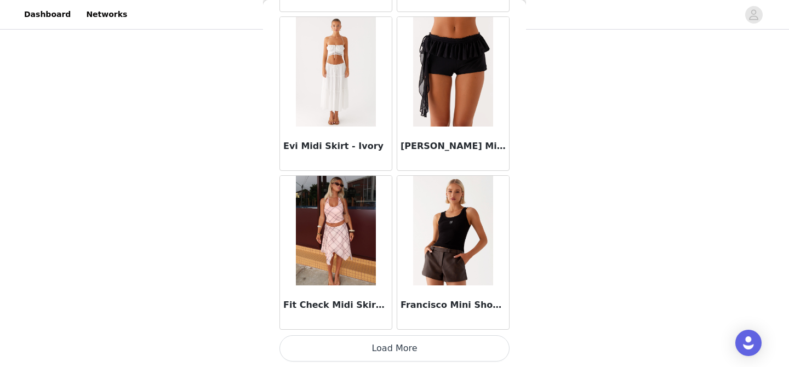
click at [407, 348] on button "Load More" at bounding box center [394, 348] width 230 height 26
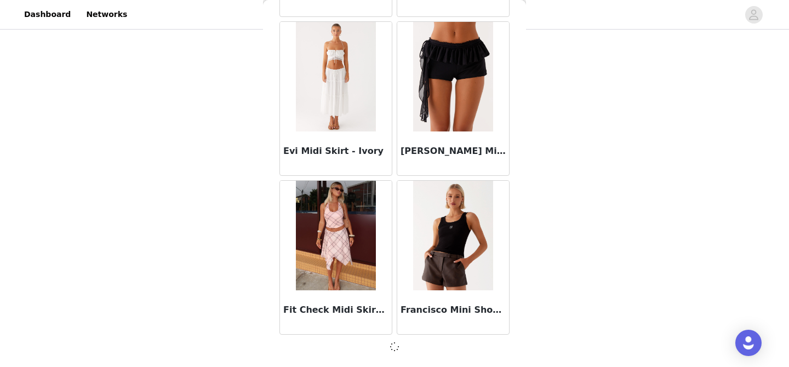
click at [469, 243] on img at bounding box center [452, 236] width 79 height 110
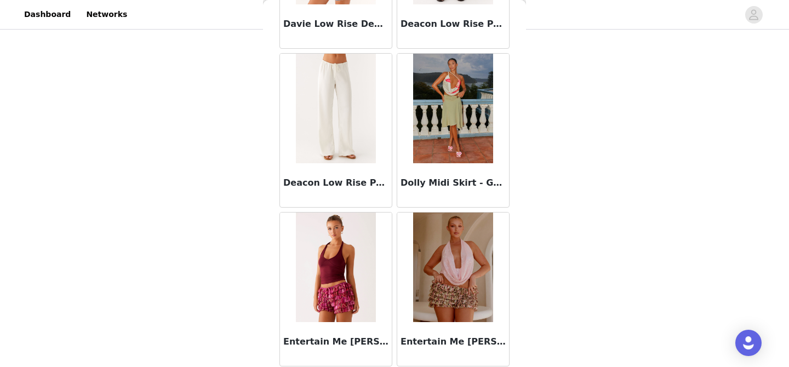
scroll to position [1407, 0]
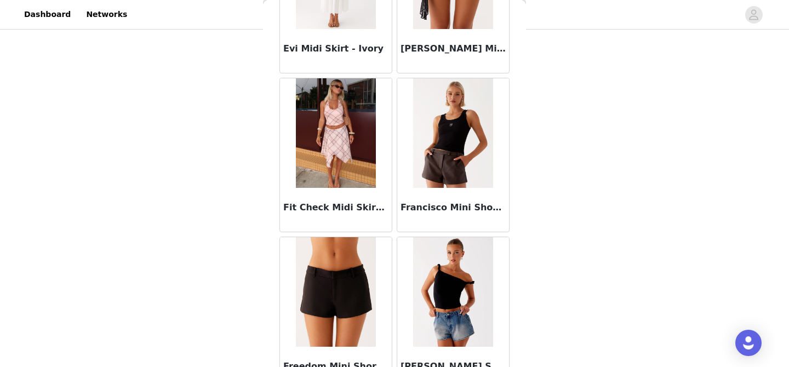
click at [441, 184] on img at bounding box center [452, 133] width 79 height 110
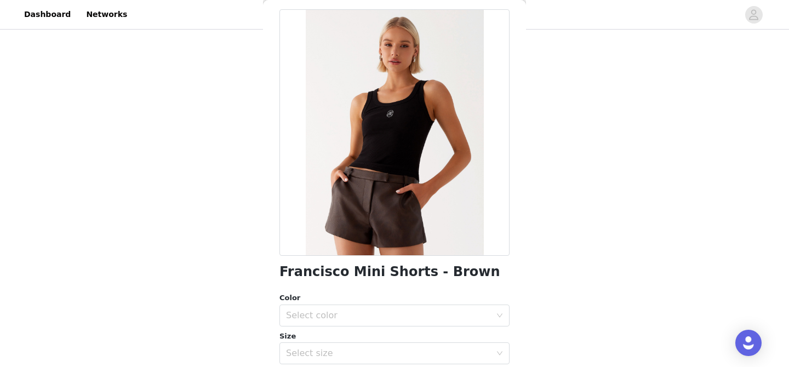
scroll to position [0, 0]
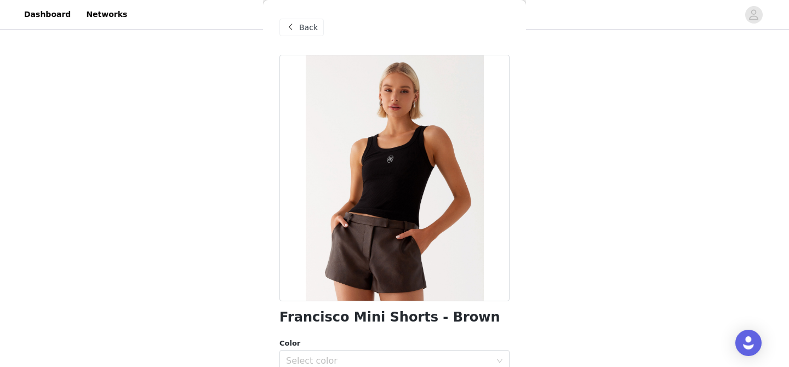
click at [305, 33] on span "Back" at bounding box center [308, 28] width 19 height 12
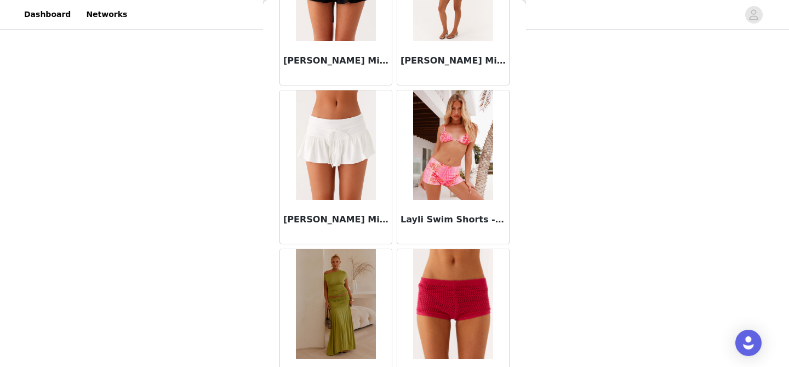
scroll to position [2899, 0]
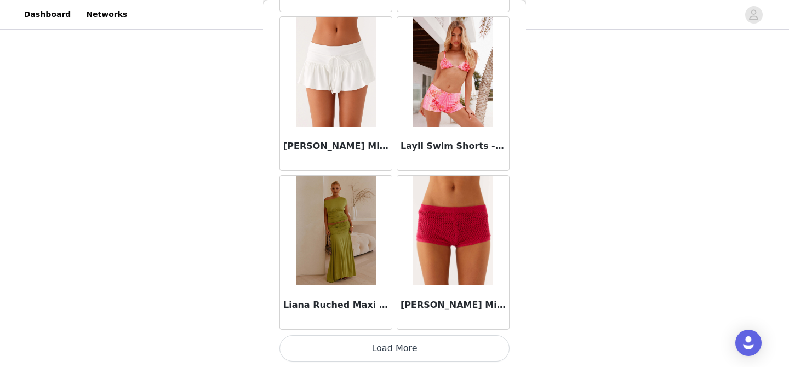
click at [347, 350] on button "Load More" at bounding box center [394, 348] width 230 height 26
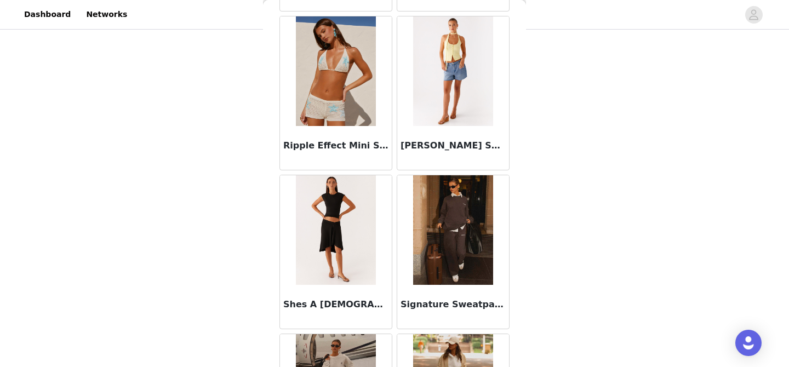
scroll to position [4488, 0]
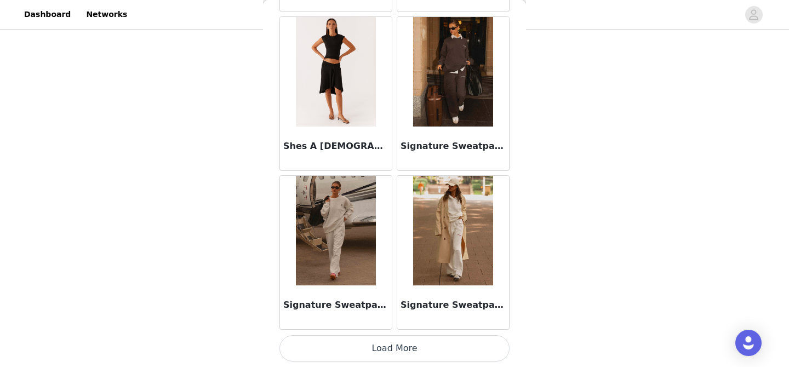
click at [460, 87] on img at bounding box center [452, 72] width 79 height 110
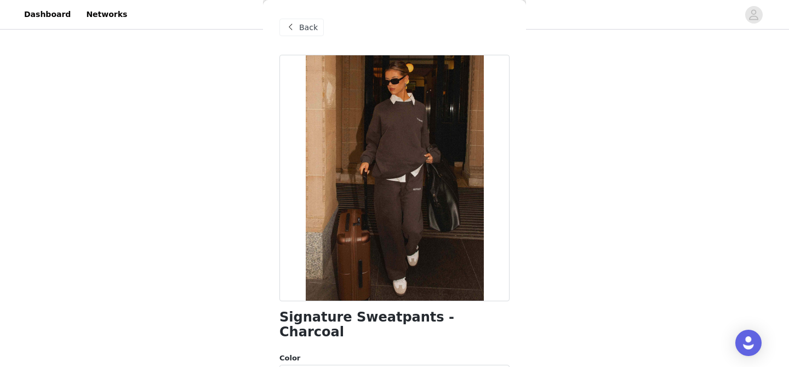
scroll to position [100, 0]
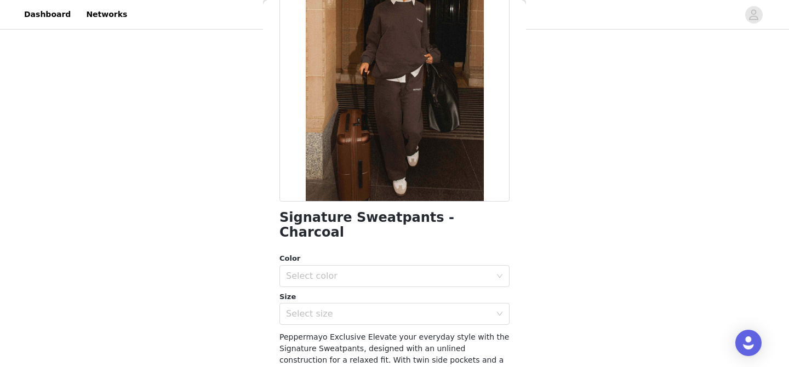
click at [444, 137] on div at bounding box center [394, 78] width 230 height 247
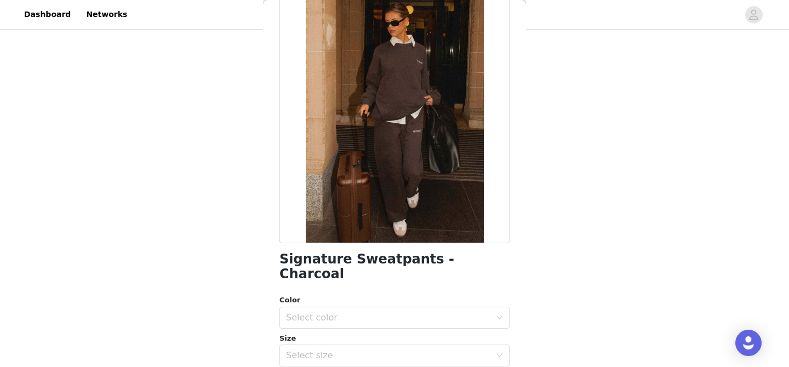
scroll to position [59, 0]
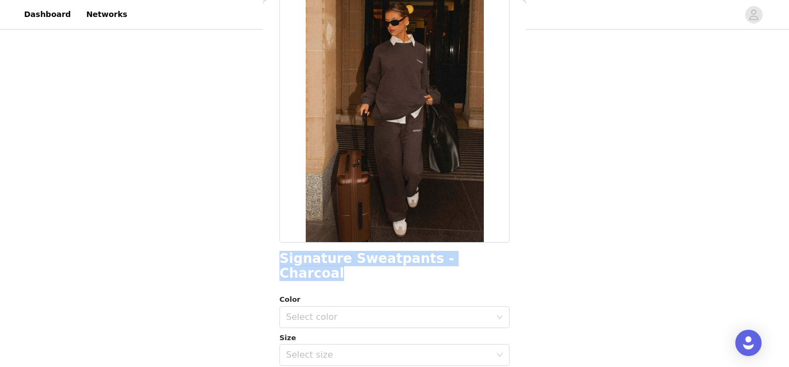
drag, startPoint x: 278, startPoint y: 260, endPoint x: 499, endPoint y: 260, distance: 220.8
click at [499, 260] on div "Back Signature Sweatpants - Charcoal Color Select color Size Select size Pepper…" at bounding box center [394, 183] width 263 height 367
copy h1 "Signature Sweatpants - Charcoal"
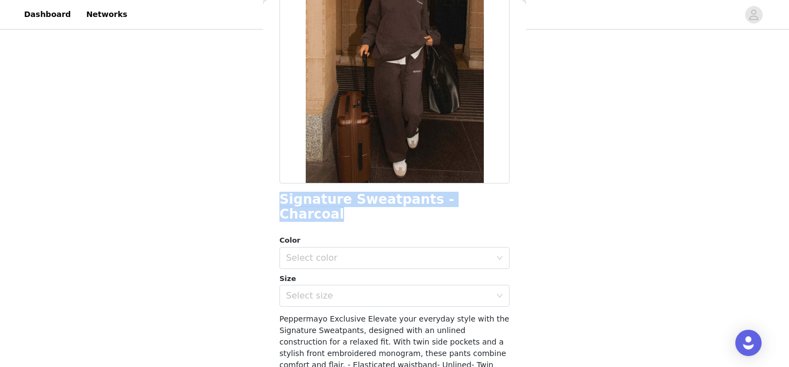
scroll to position [124, 0]
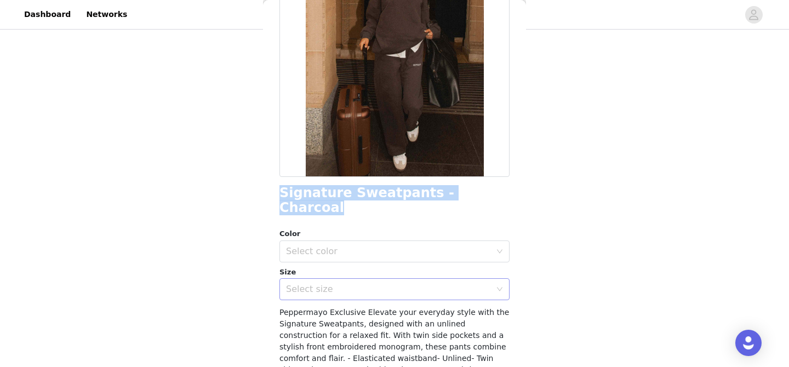
click at [381, 284] on div "Select size" at bounding box center [388, 289] width 205 height 11
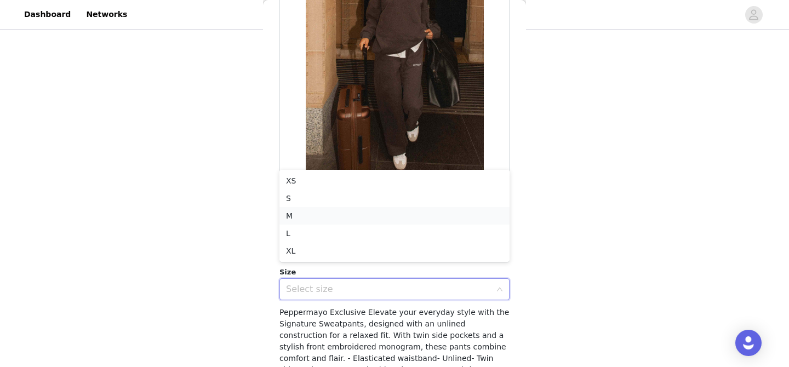
click at [374, 214] on li "M" at bounding box center [394, 216] width 230 height 18
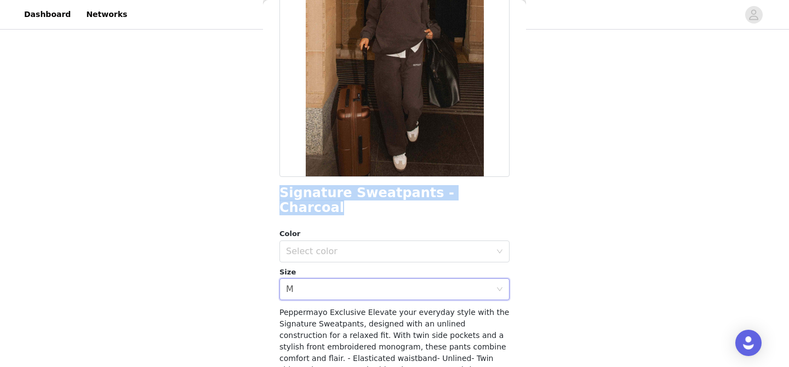
scroll to position [199, 0]
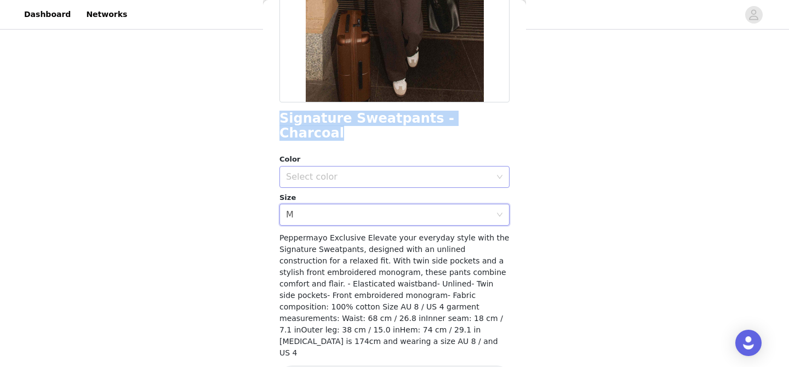
click at [344, 171] on div "Select color" at bounding box center [391, 177] width 210 height 21
click at [342, 189] on li "Charcoal" at bounding box center [394, 187] width 230 height 18
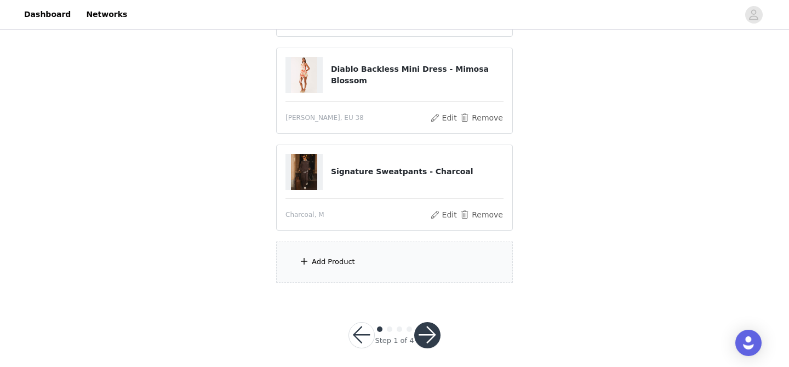
scroll to position [402, 0]
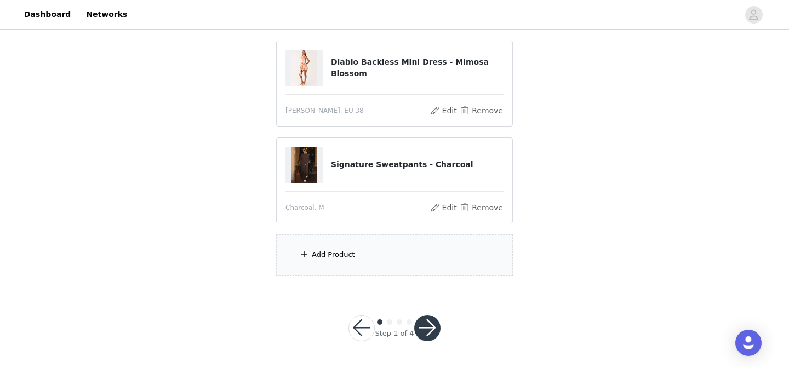
click at [369, 258] on div "Add Product" at bounding box center [394, 255] width 237 height 41
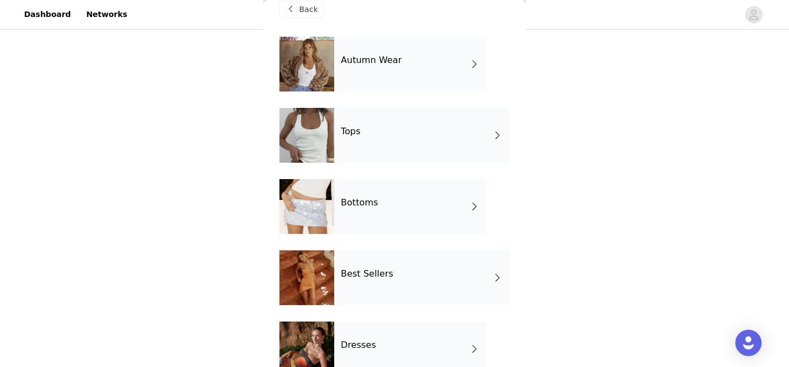
scroll to position [19, 0]
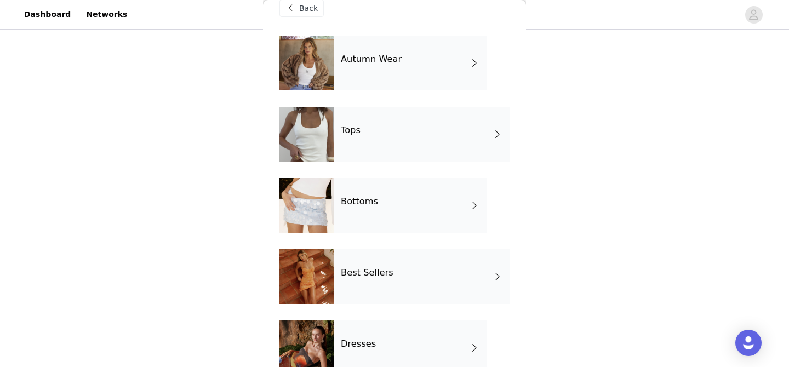
click at [424, 57] on div "Autumn Wear" at bounding box center [410, 63] width 152 height 55
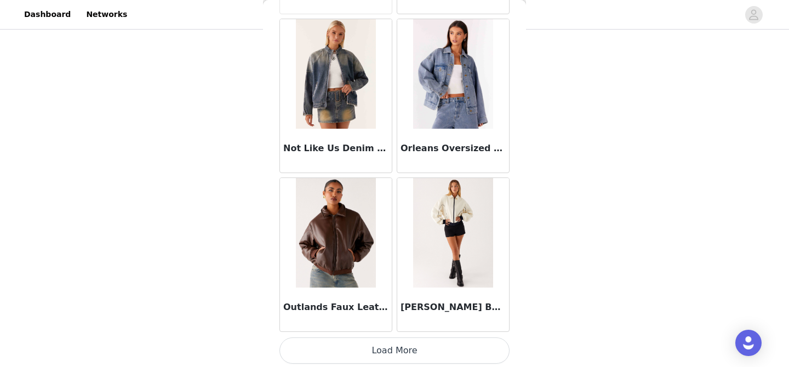
scroll to position [1310, 0]
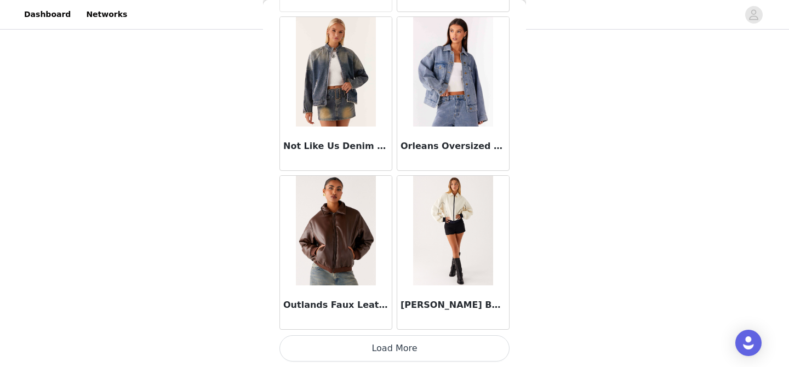
click at [358, 344] on button "Load More" at bounding box center [394, 348] width 230 height 26
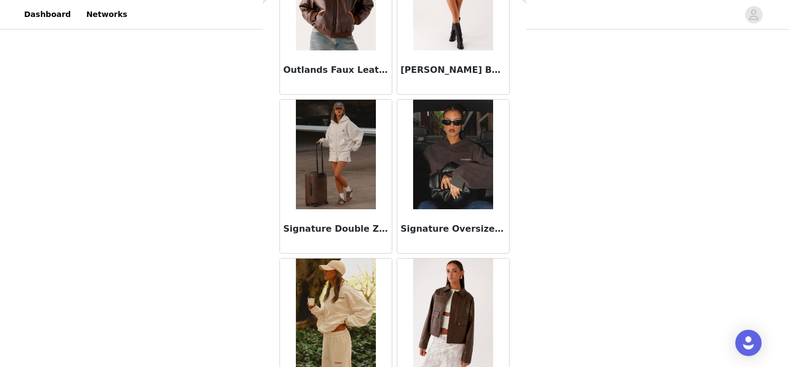
scroll to position [1545, 0]
click at [461, 150] on img at bounding box center [452, 154] width 79 height 110
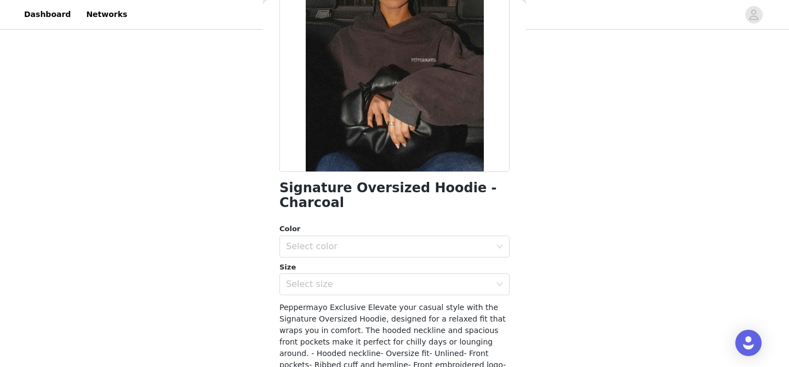
scroll to position [130, 0]
click at [415, 247] on div "Select color" at bounding box center [388, 246] width 205 height 11
click at [403, 275] on li "Charcoal" at bounding box center [394, 270] width 230 height 18
click at [390, 287] on div "Select size" at bounding box center [388, 283] width 205 height 11
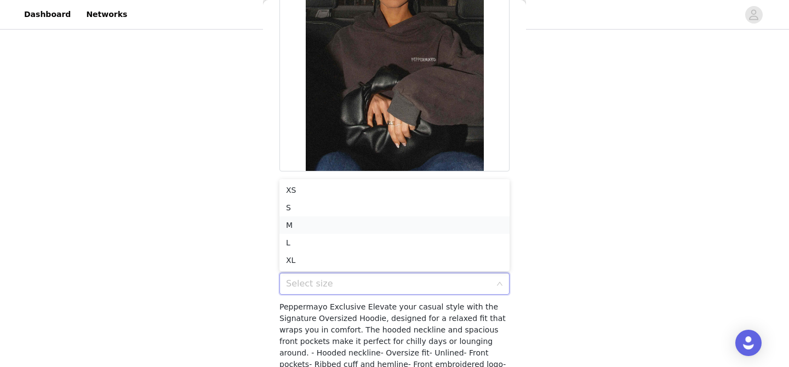
click at [387, 217] on li "M" at bounding box center [394, 225] width 230 height 18
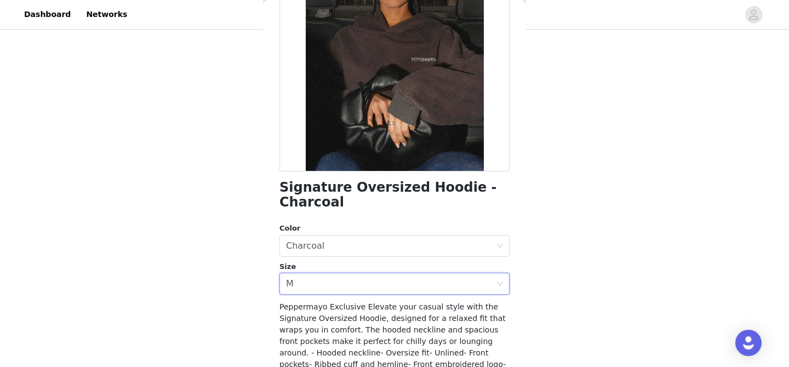
scroll to position [225, 0]
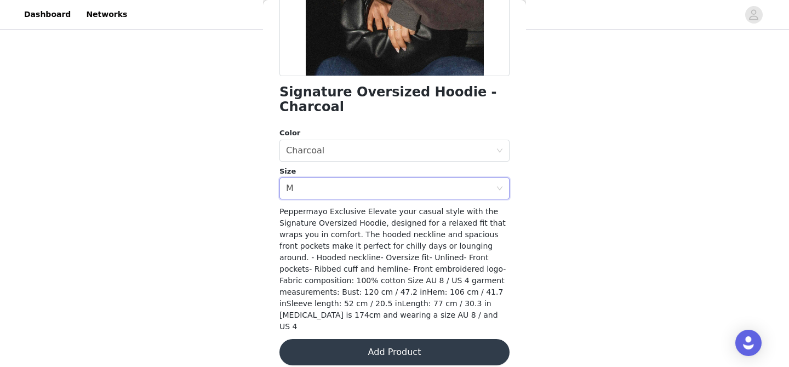
click at [368, 345] on button "Add Product" at bounding box center [394, 352] width 230 height 26
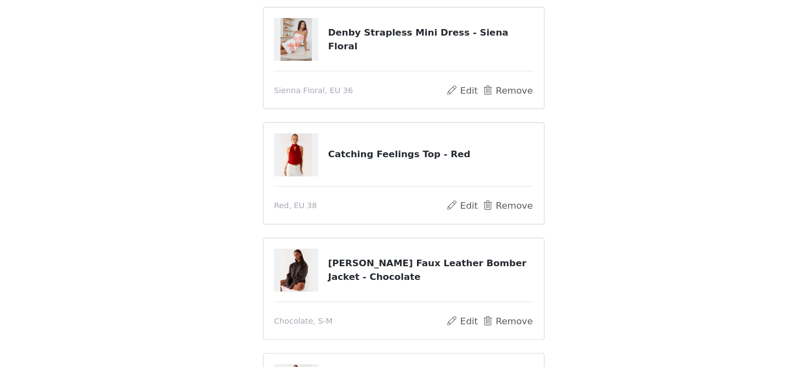
scroll to position [101, 0]
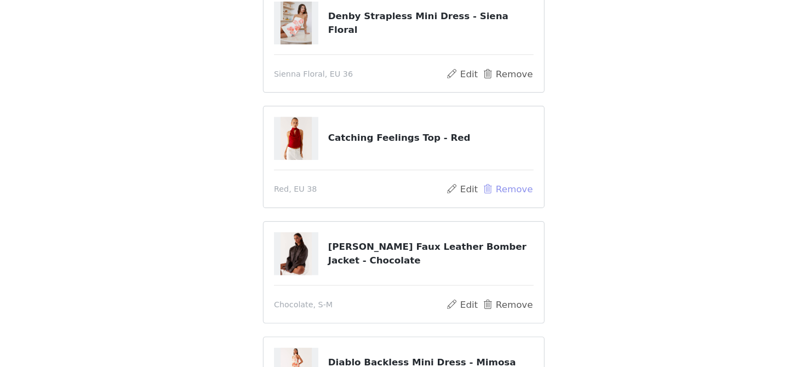
click at [466, 219] on button "Remove" at bounding box center [482, 217] width 44 height 13
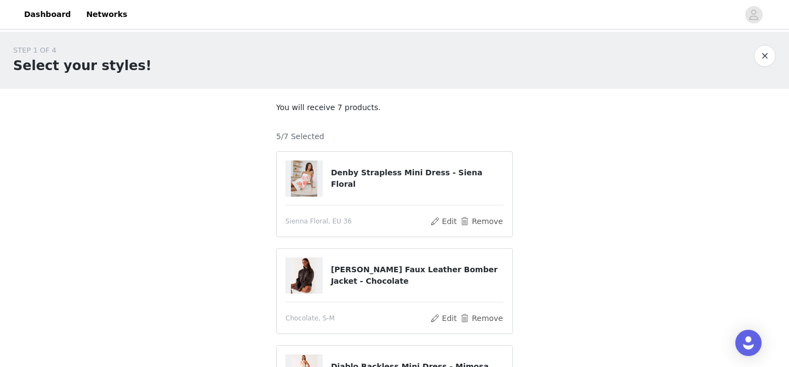
scroll to position [402, 0]
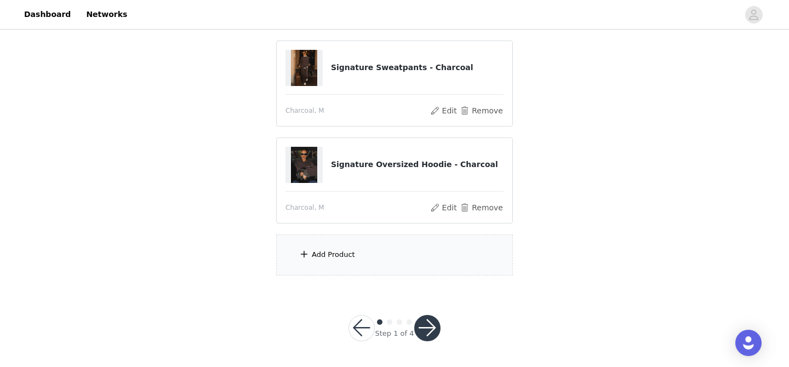
click at [333, 241] on div "Add Product" at bounding box center [394, 255] width 237 height 41
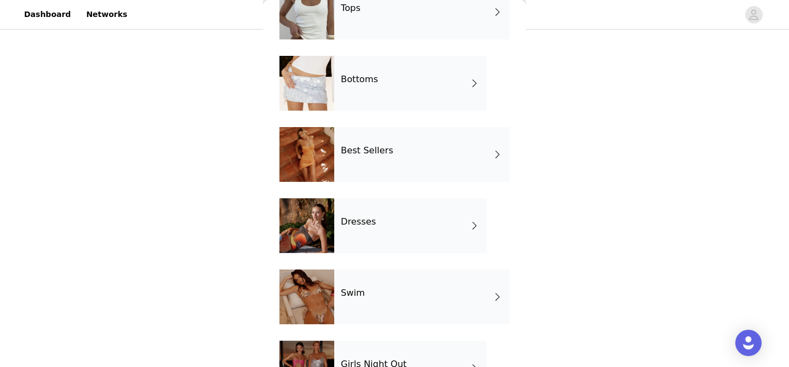
scroll to position [203, 0]
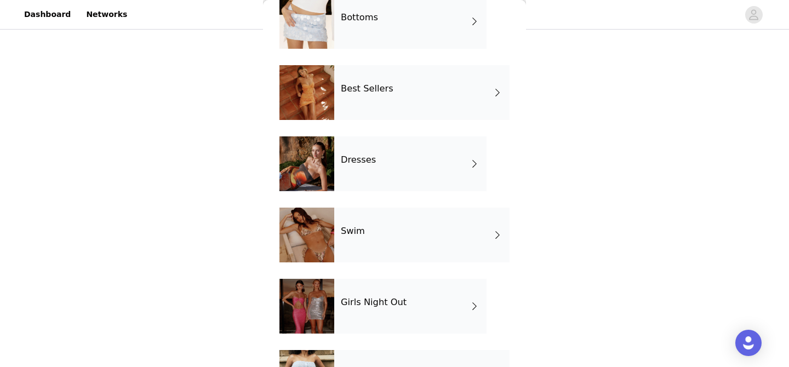
click at [375, 162] on div "Dresses" at bounding box center [410, 163] width 152 height 55
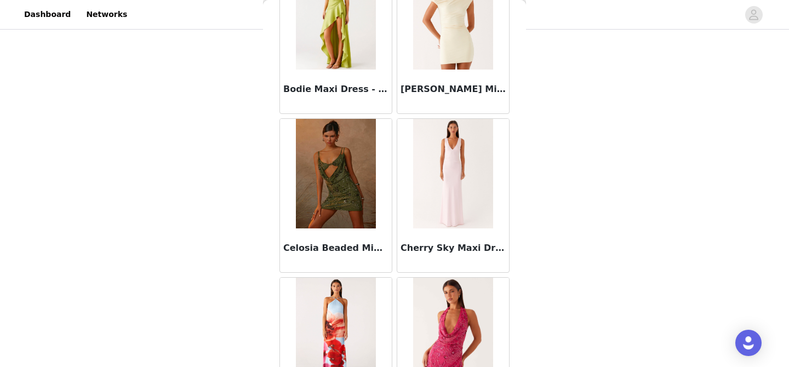
scroll to position [1310, 0]
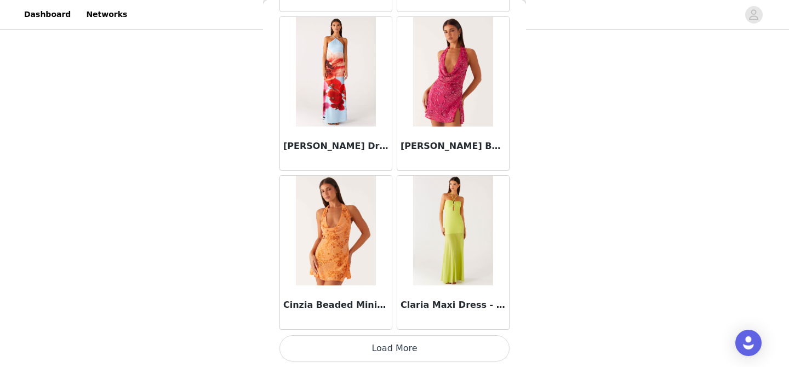
click at [368, 349] on button "Load More" at bounding box center [394, 348] width 230 height 26
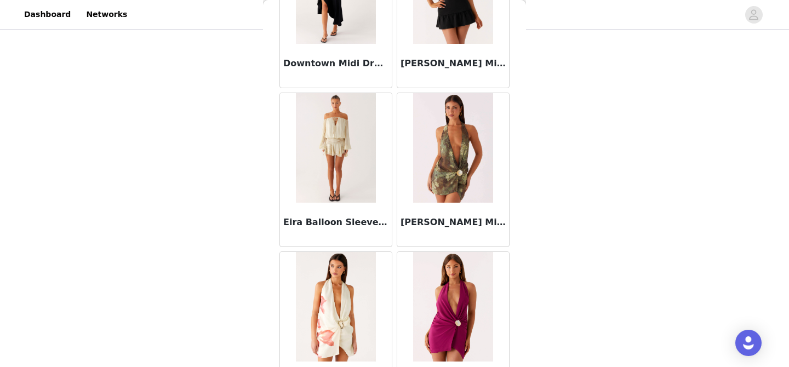
scroll to position [2346, 0]
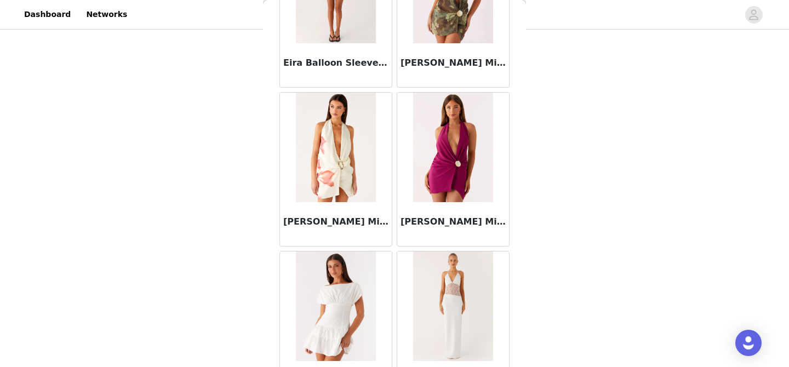
click at [352, 182] on img at bounding box center [335, 148] width 79 height 110
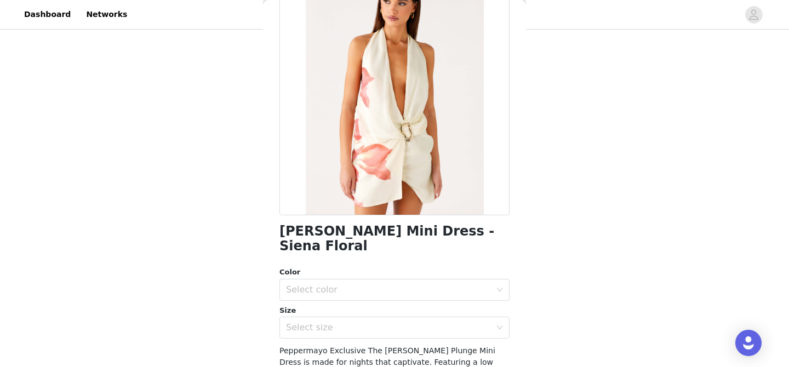
scroll to position [146, 0]
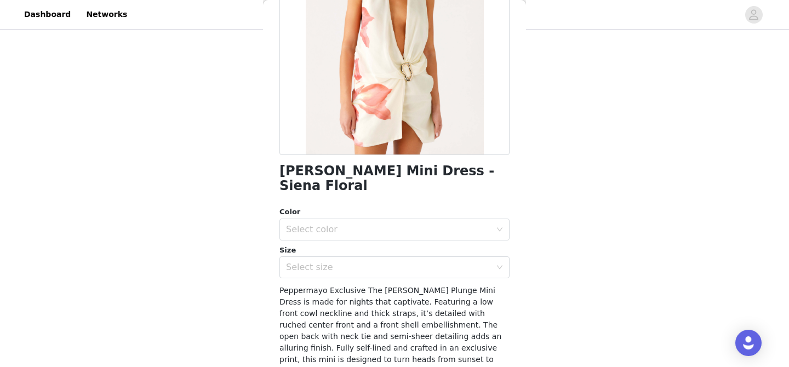
click at [365, 237] on div "Select color" at bounding box center [391, 229] width 210 height 21
click at [363, 262] on ul "Sienna Floral" at bounding box center [394, 254] width 230 height 22
click at [358, 252] on li "Sienna Floral" at bounding box center [394, 254] width 230 height 18
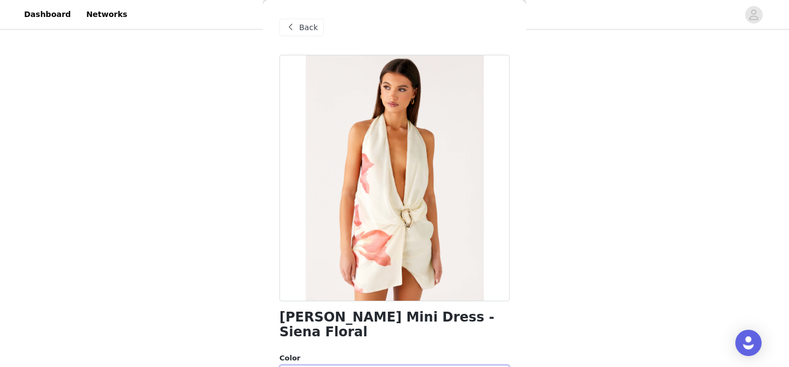
click at [292, 26] on span at bounding box center [290, 27] width 13 height 13
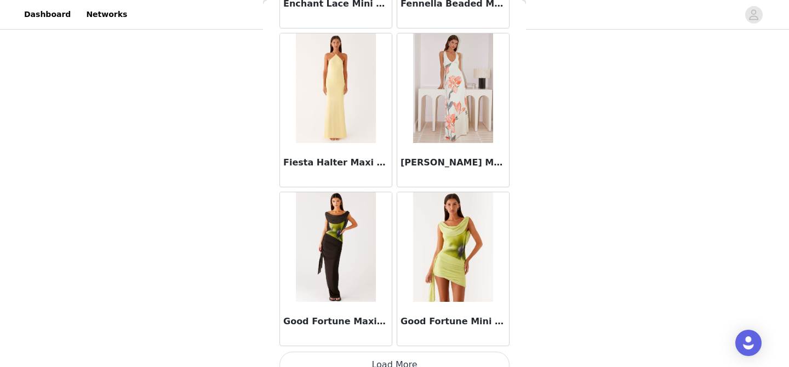
scroll to position [2899, 0]
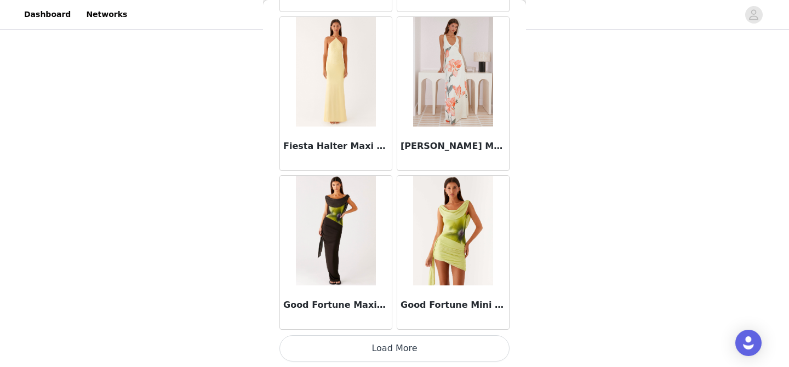
click at [420, 345] on button "Load More" at bounding box center [394, 348] width 230 height 26
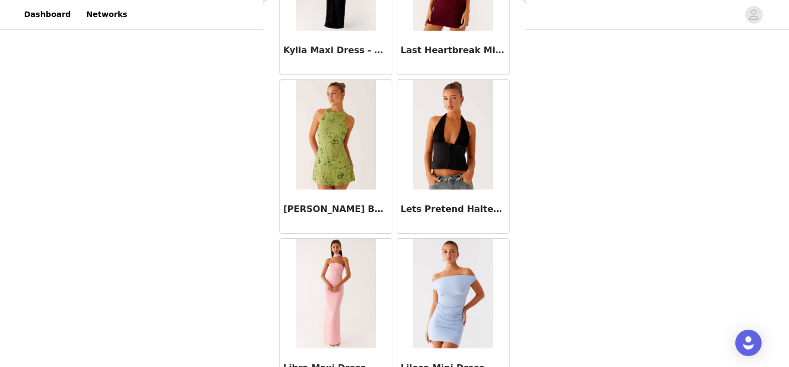
scroll to position [4488, 0]
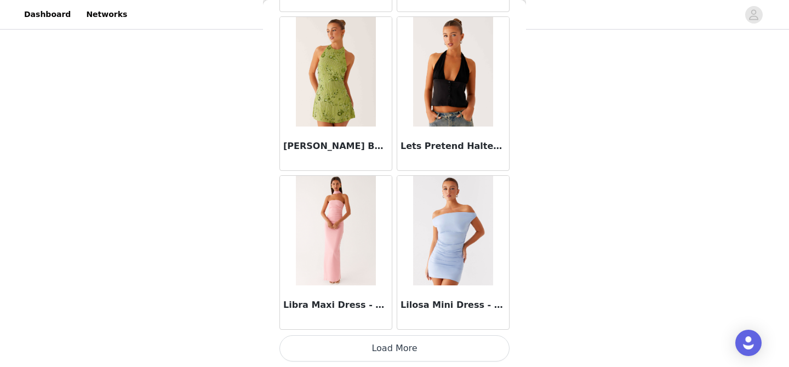
click at [393, 344] on button "Load More" at bounding box center [394, 348] width 230 height 26
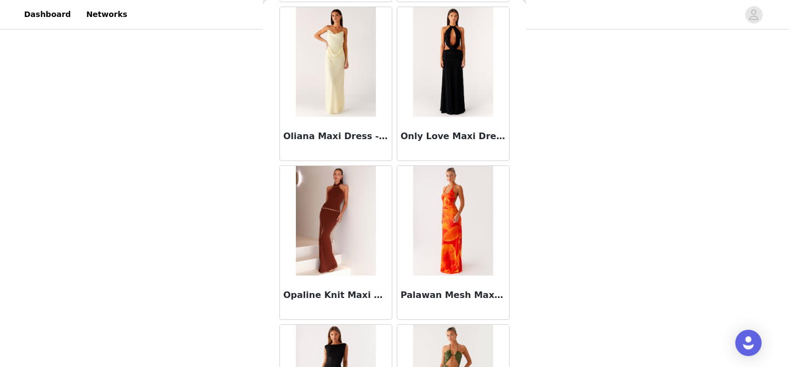
scroll to position [6077, 0]
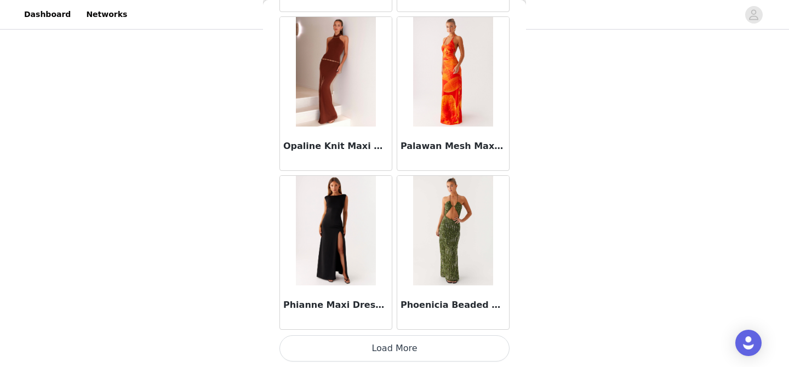
click at [399, 349] on button "Load More" at bounding box center [394, 348] width 230 height 26
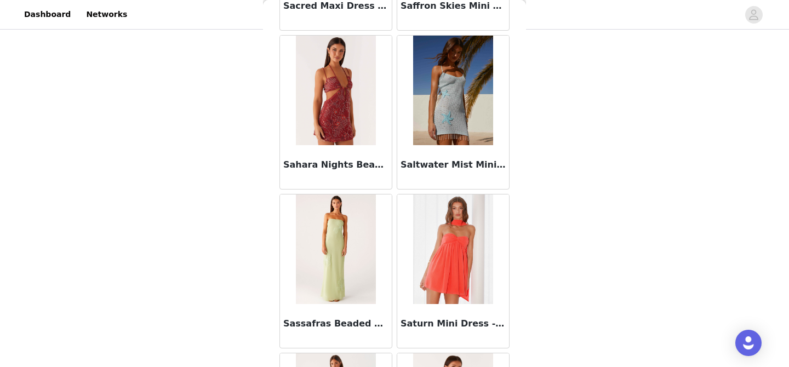
scroll to position [6908, 0]
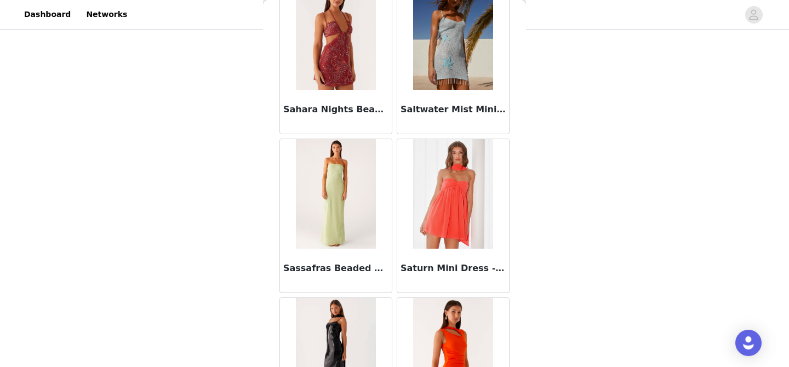
click at [452, 69] on img at bounding box center [452, 35] width 79 height 110
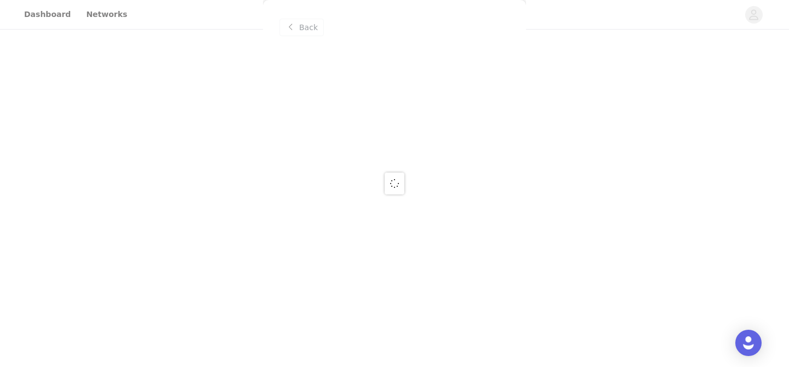
scroll to position [0, 0]
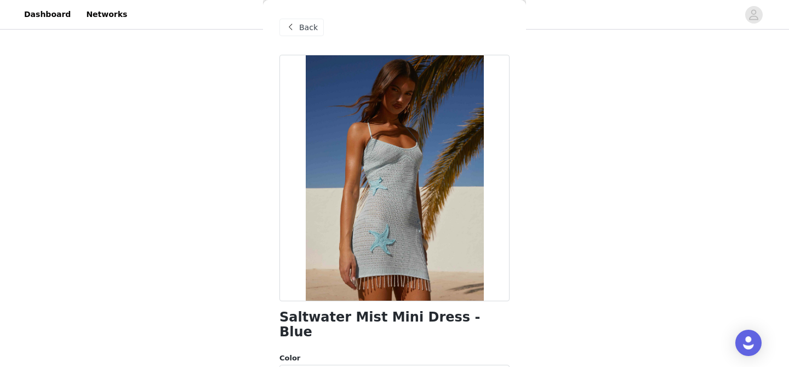
click at [305, 27] on span "Back" at bounding box center [308, 28] width 19 height 12
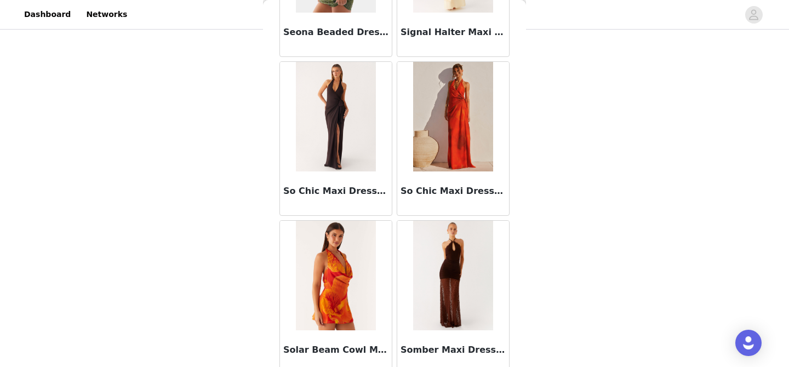
scroll to position [7666, 0]
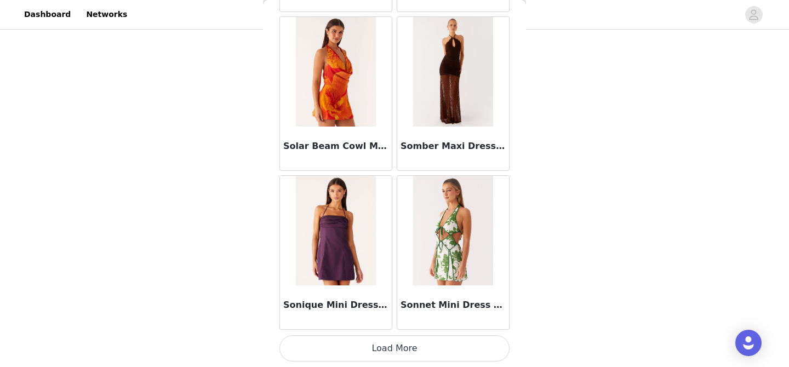
click at [392, 343] on button "Load More" at bounding box center [394, 348] width 230 height 26
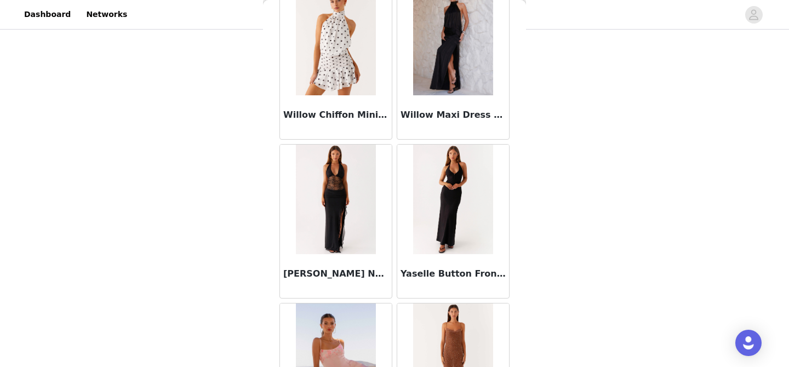
scroll to position [9255, 0]
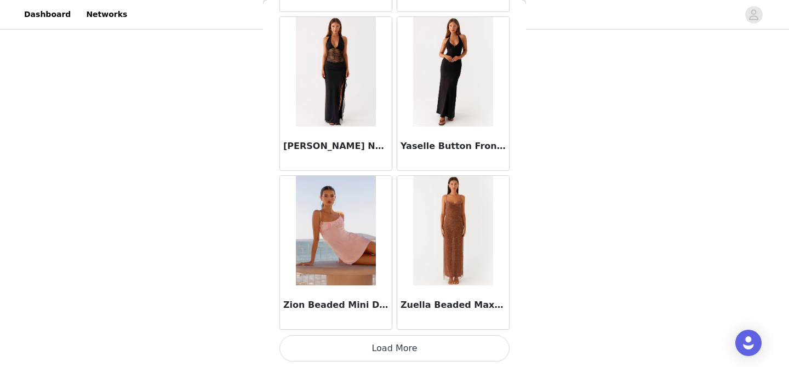
click at [395, 351] on button "Load More" at bounding box center [394, 348] width 230 height 26
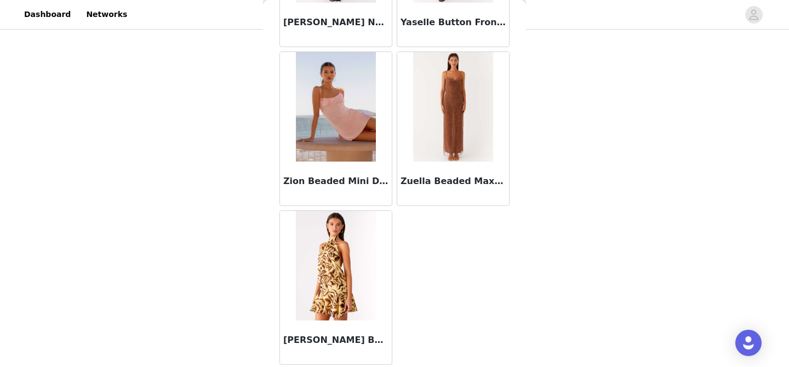
click at [349, 295] on img at bounding box center [335, 266] width 79 height 110
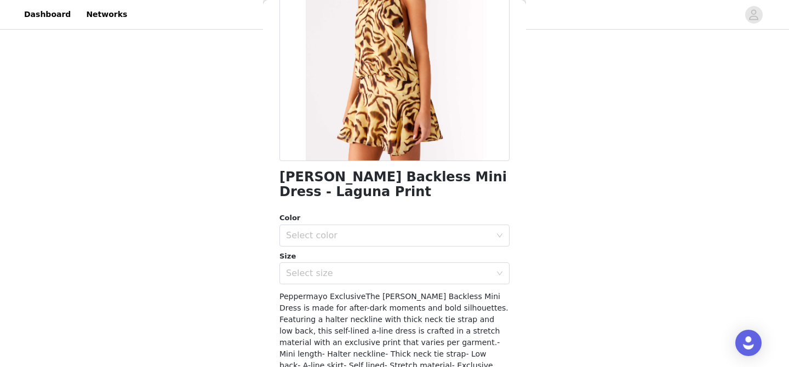
scroll to position [159, 0]
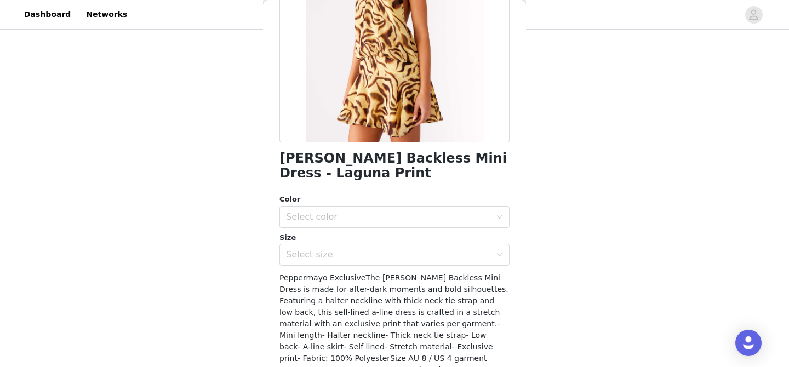
click at [381, 203] on div "Color" at bounding box center [394, 199] width 230 height 11
click at [383, 213] on div "Select color" at bounding box center [388, 217] width 205 height 11
click at [374, 244] on li "Laguna Print" at bounding box center [394, 241] width 230 height 18
click at [374, 255] on div "Select size" at bounding box center [388, 254] width 205 height 11
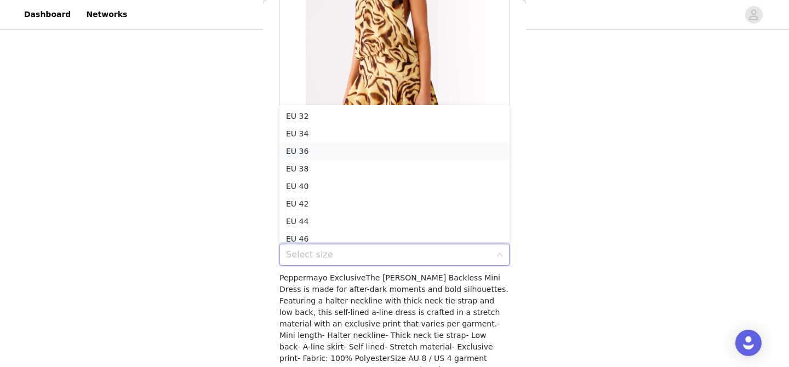
click at [377, 155] on li "EU 36" at bounding box center [394, 151] width 230 height 18
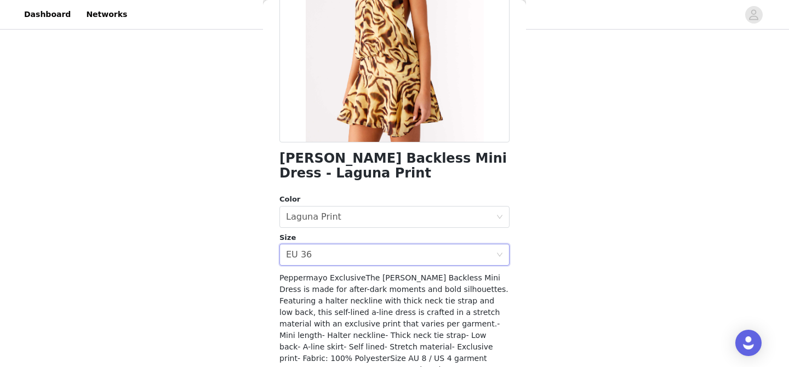
scroll to position [225, 0]
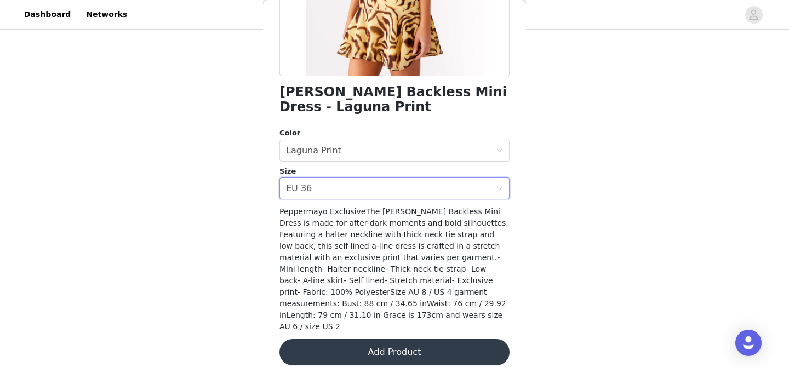
click at [372, 340] on button "Add Product" at bounding box center [394, 352] width 230 height 26
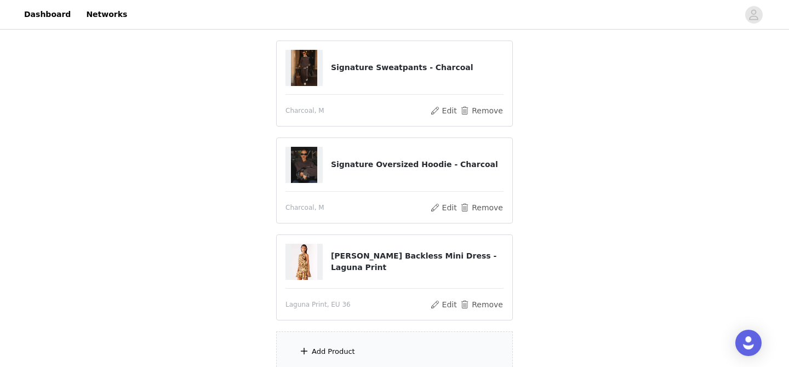
scroll to position [499, 0]
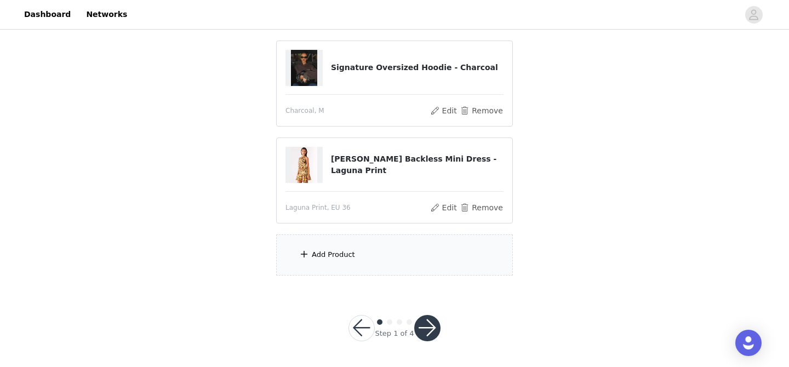
click at [382, 265] on div "Add Product" at bounding box center [394, 255] width 237 height 41
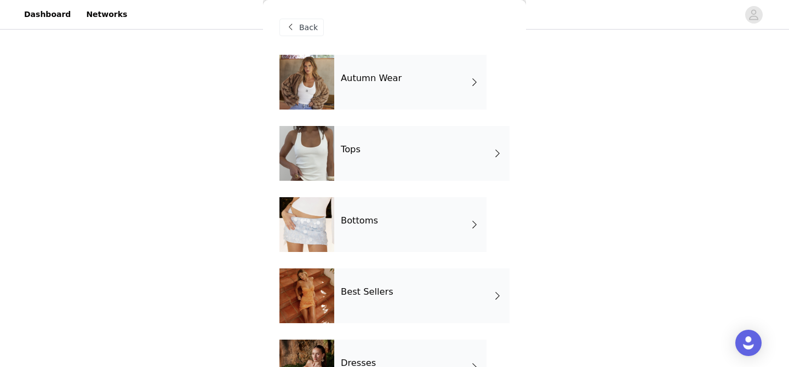
click at [398, 161] on div "Tops" at bounding box center [421, 153] width 175 height 55
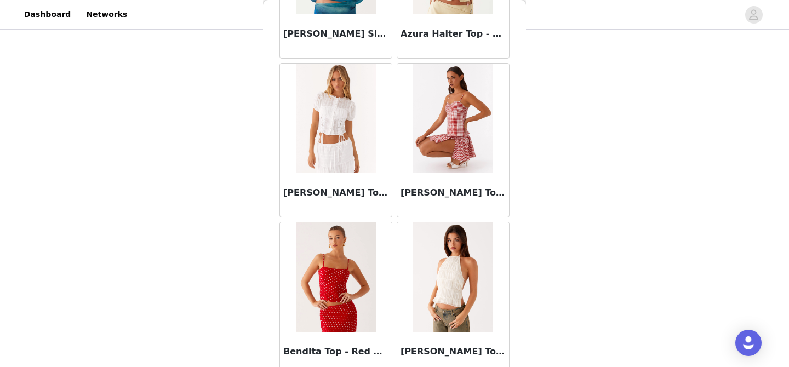
scroll to position [1310, 0]
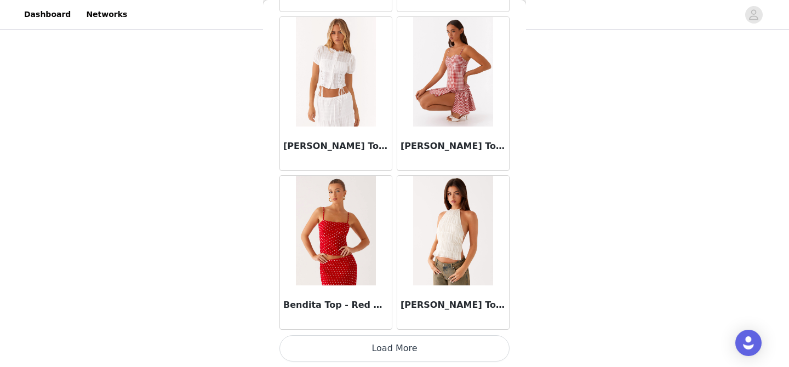
click at [393, 351] on button "Load More" at bounding box center [394, 348] width 230 height 26
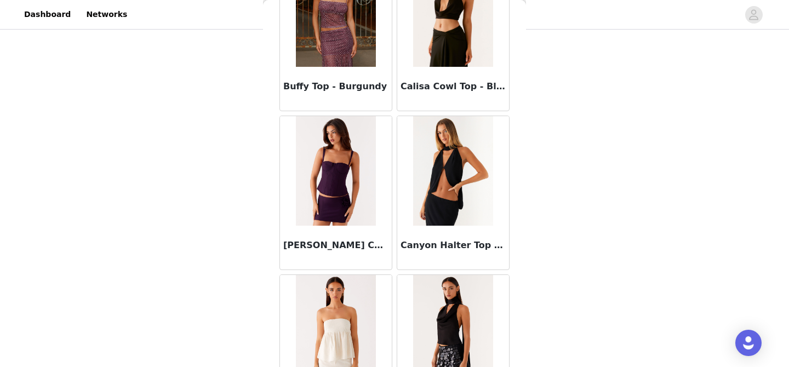
scroll to position [2899, 0]
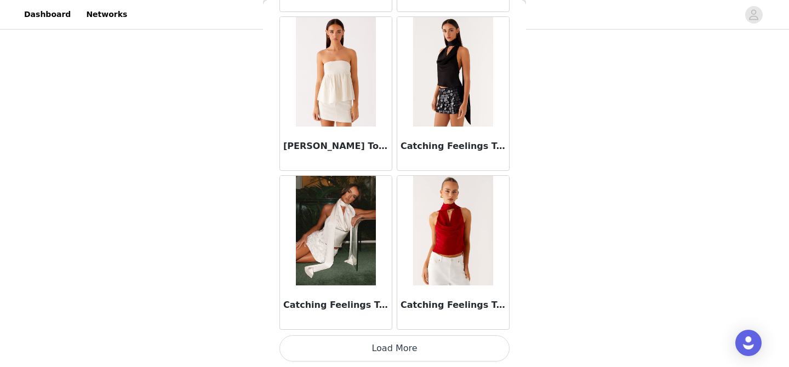
click at [395, 353] on button "Load More" at bounding box center [394, 348] width 230 height 26
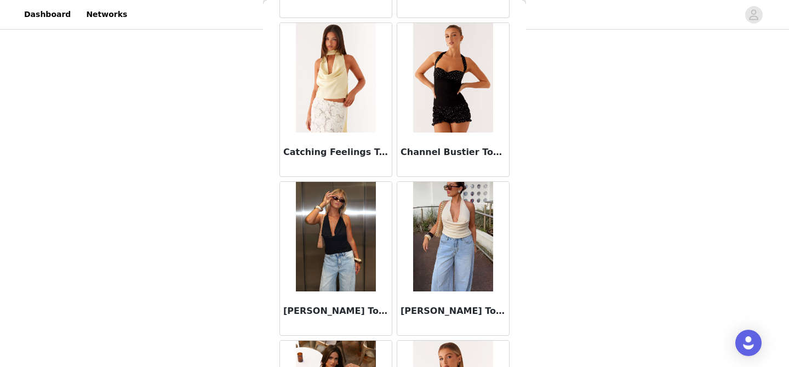
scroll to position [3212, 0]
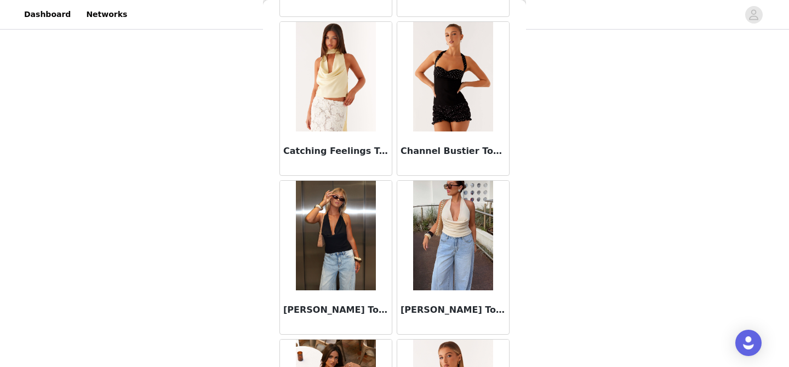
click at [338, 81] on img at bounding box center [335, 77] width 79 height 110
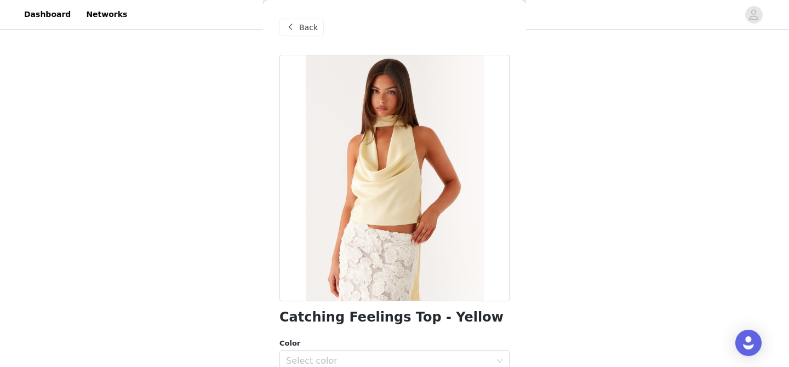
scroll to position [121, 0]
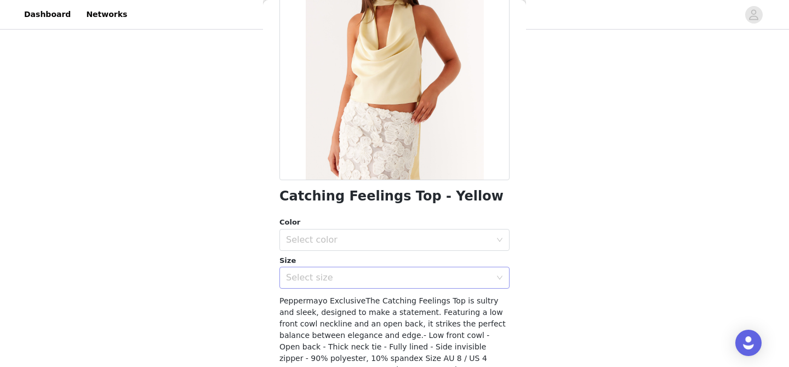
click at [401, 269] on div "Select size" at bounding box center [391, 277] width 210 height 21
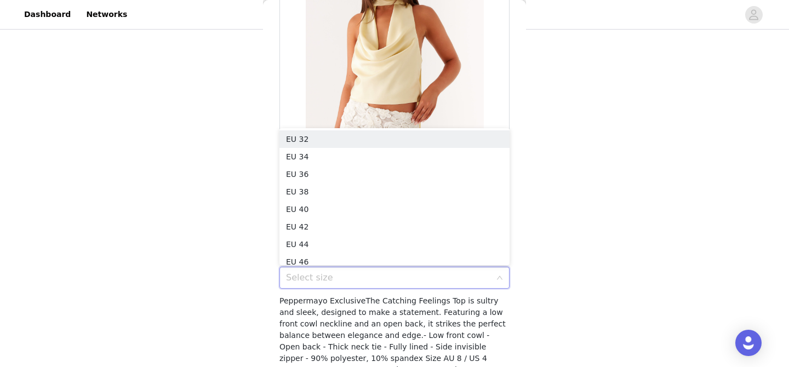
click at [399, 283] on div "Select size" at bounding box center [388, 277] width 205 height 11
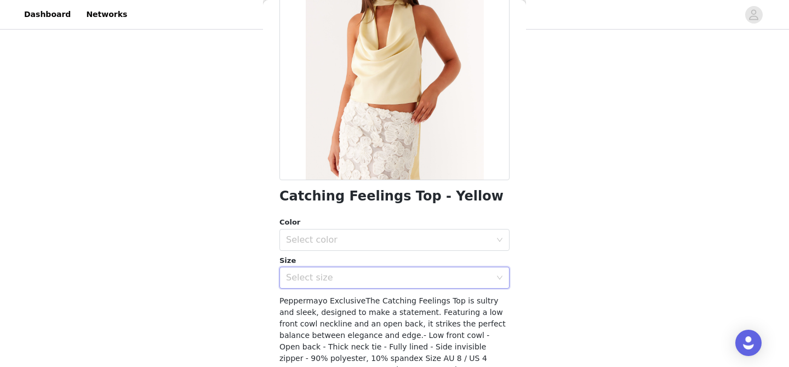
click at [398, 283] on div "Select size" at bounding box center [388, 277] width 205 height 11
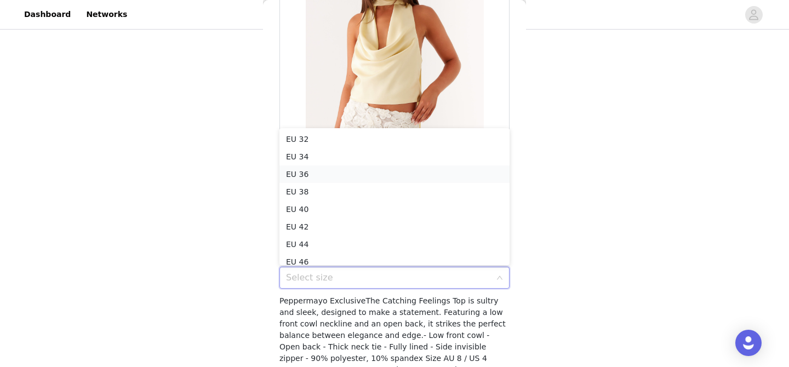
click at [405, 176] on li "EU 36" at bounding box center [394, 174] width 230 height 18
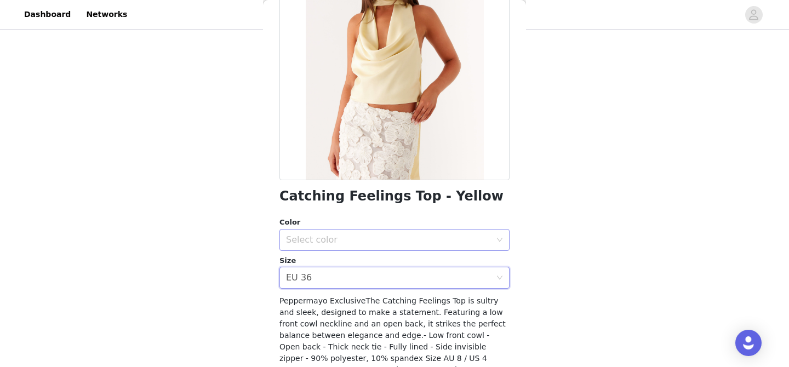
click at [378, 238] on div "Select color" at bounding box center [388, 240] width 205 height 11
click at [379, 266] on li "Yellow" at bounding box center [394, 264] width 230 height 18
click at [365, 273] on div "Select size EU 36" at bounding box center [391, 277] width 210 height 21
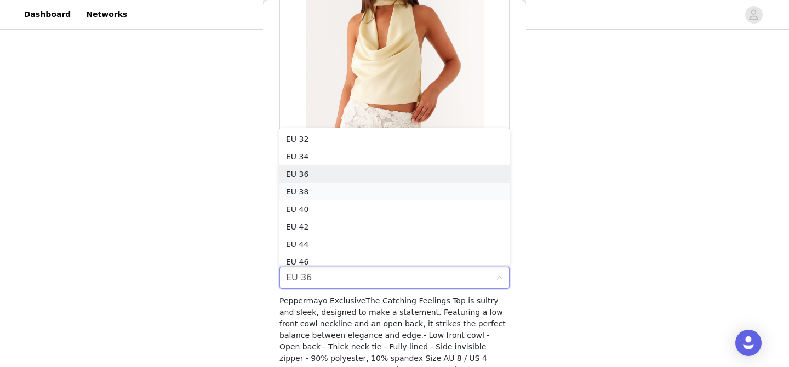
scroll to position [5, 0]
click at [352, 180] on li "EU 38" at bounding box center [394, 187] width 230 height 18
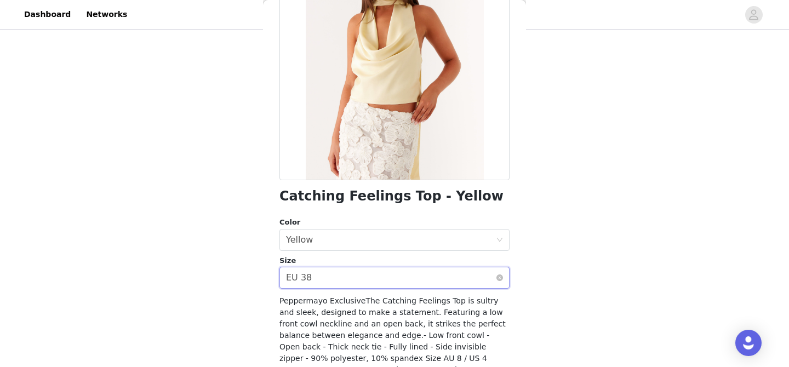
scroll to position [199, 0]
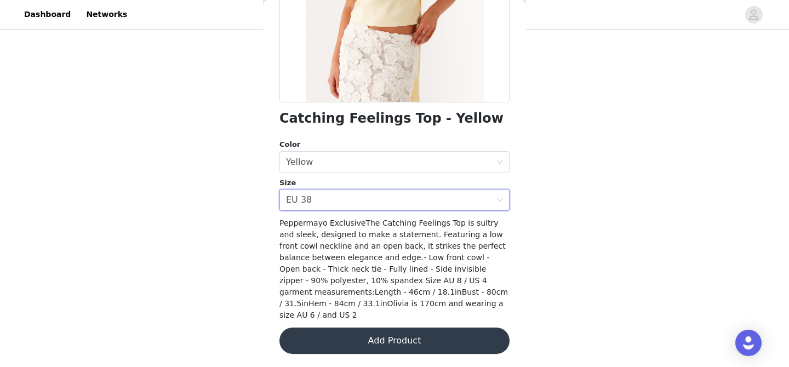
click at [364, 341] on button "Add Product" at bounding box center [394, 341] width 230 height 26
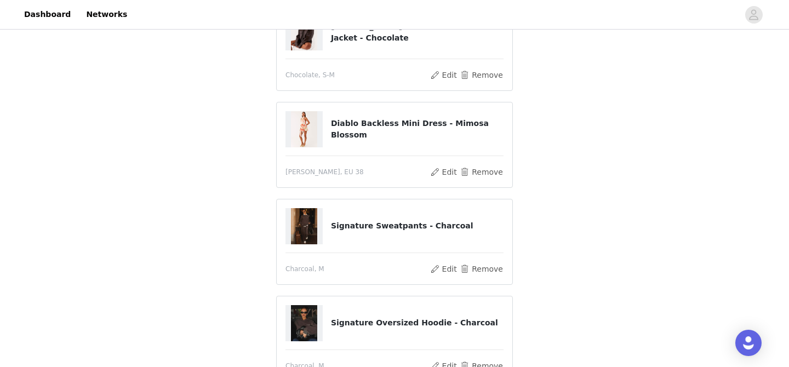
scroll to position [335, 0]
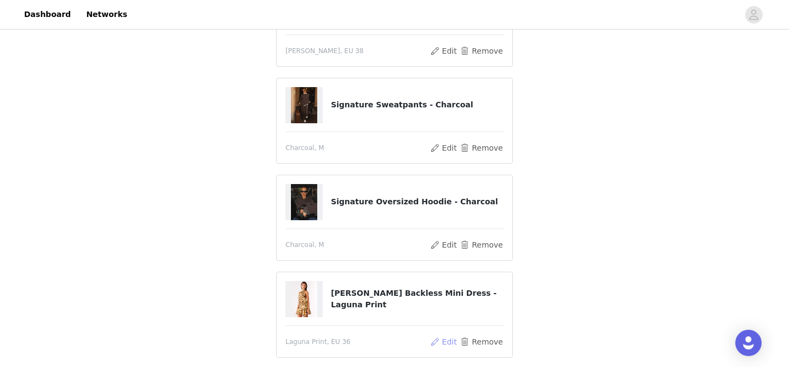
click at [436, 342] on button "Edit" at bounding box center [444, 341] width 28 height 13
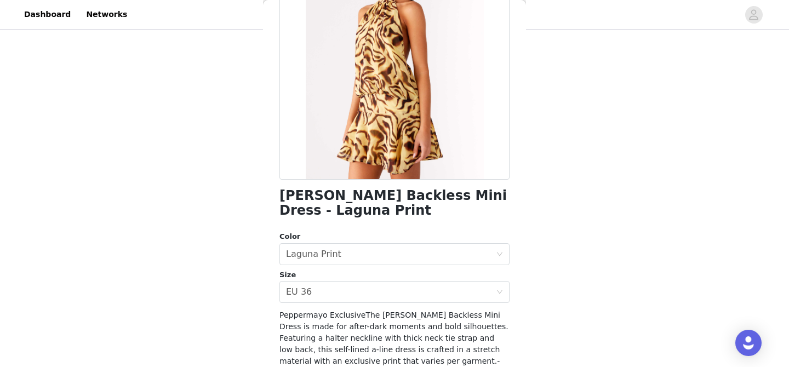
scroll to position [122, 0]
click at [396, 287] on div "Select size EU 36" at bounding box center [391, 291] width 210 height 21
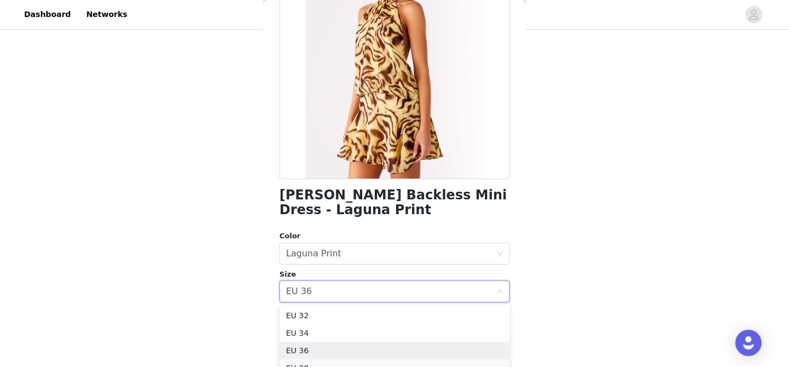
click at [372, 362] on li "EU 38" at bounding box center [394, 368] width 230 height 18
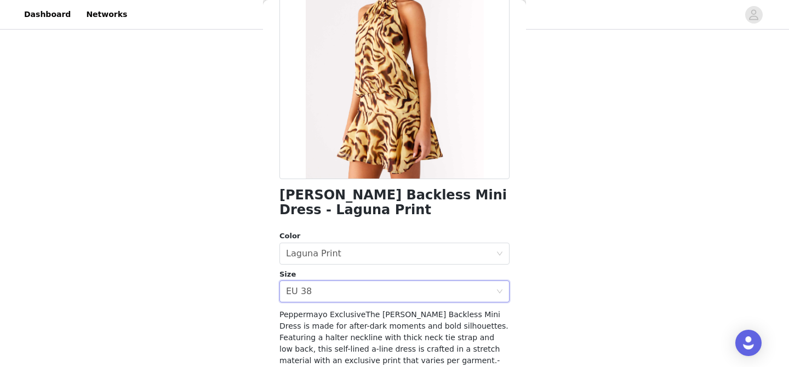
scroll to position [225, 0]
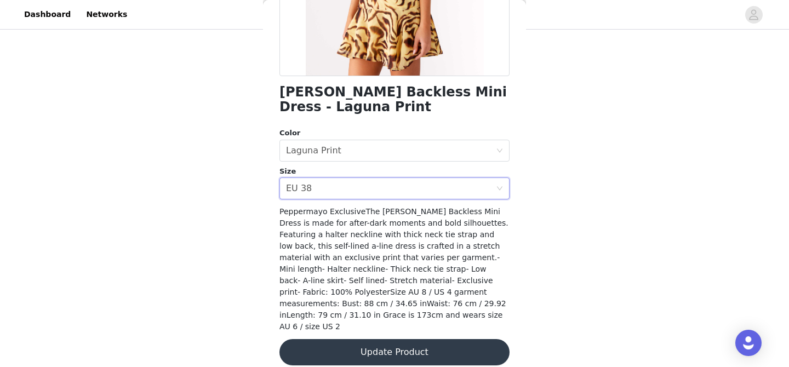
click at [379, 349] on button "Update Product" at bounding box center [394, 352] width 230 height 26
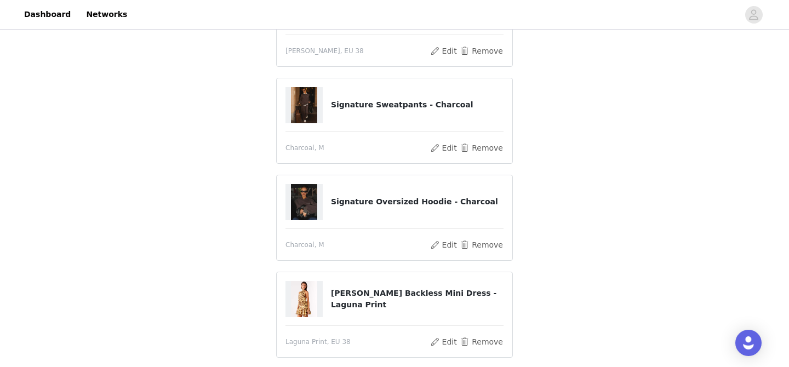
scroll to position [525, 0]
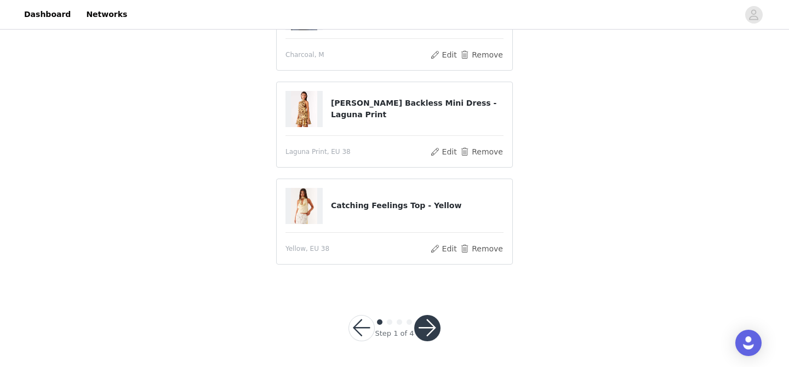
click at [425, 333] on button "button" at bounding box center [427, 328] width 26 height 26
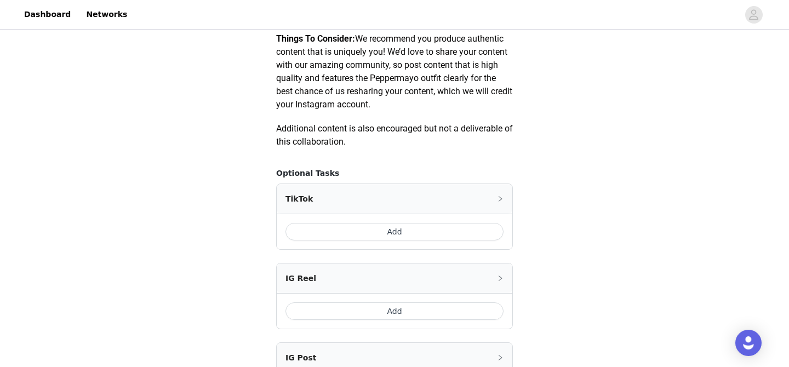
scroll to position [554, 0]
click at [409, 227] on button "Add" at bounding box center [394, 231] width 218 height 18
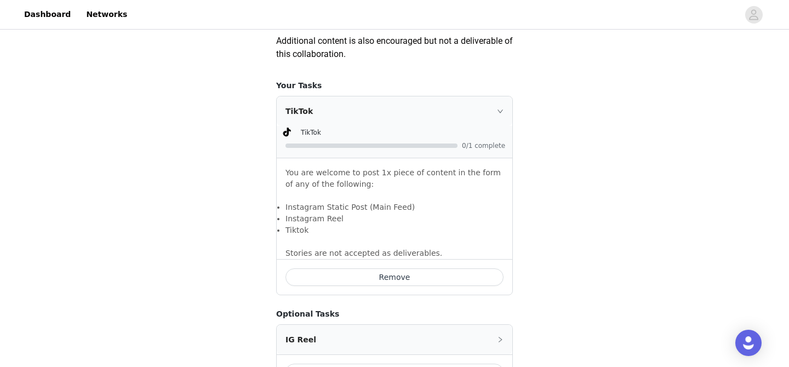
scroll to position [656, 0]
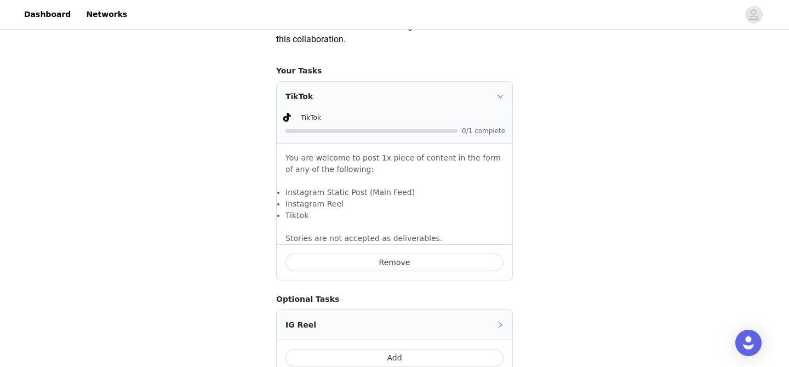
click at [432, 130] on div at bounding box center [371, 131] width 172 height 4
click at [509, 130] on div "TikTok 0/1 complete" at bounding box center [395, 128] width 236 height 32
click at [502, 90] on div "TikTok" at bounding box center [395, 97] width 236 height 30
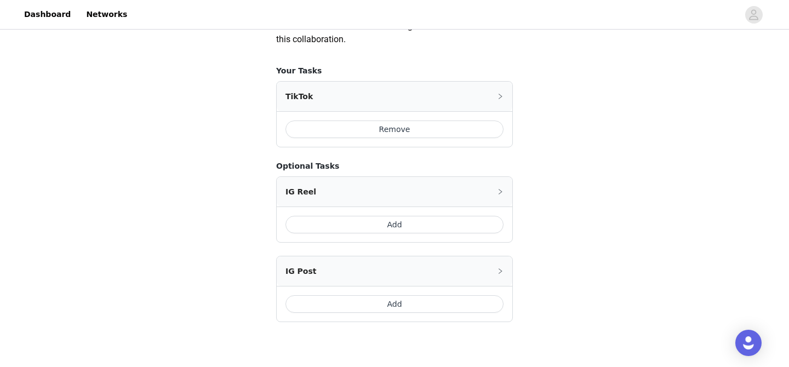
click at [423, 230] on button "Add" at bounding box center [394, 225] width 218 height 18
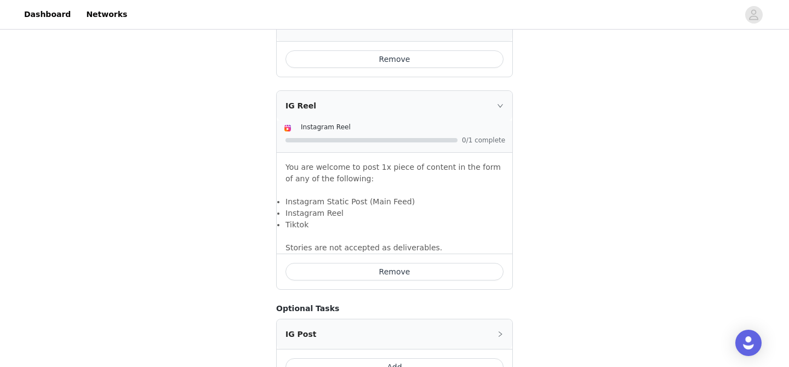
scroll to position [750, 0]
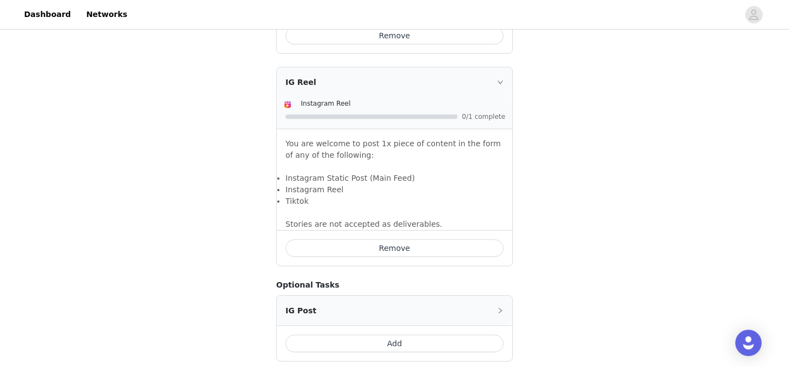
click at [501, 82] on icon "icon: right" at bounding box center [500, 82] width 5 height 3
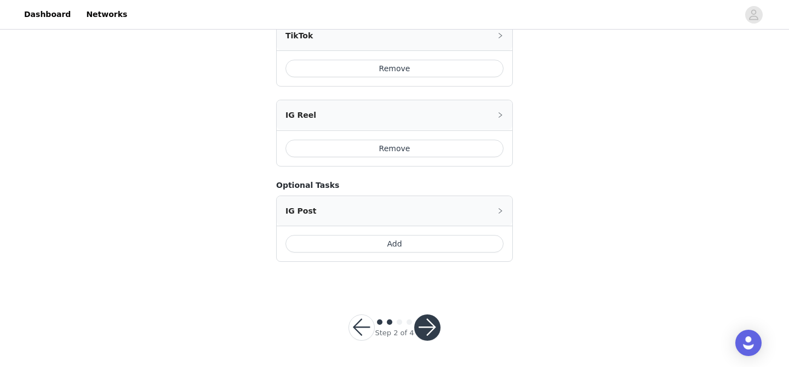
scroll to position [716, 0]
click at [420, 335] on button "button" at bounding box center [427, 328] width 26 height 26
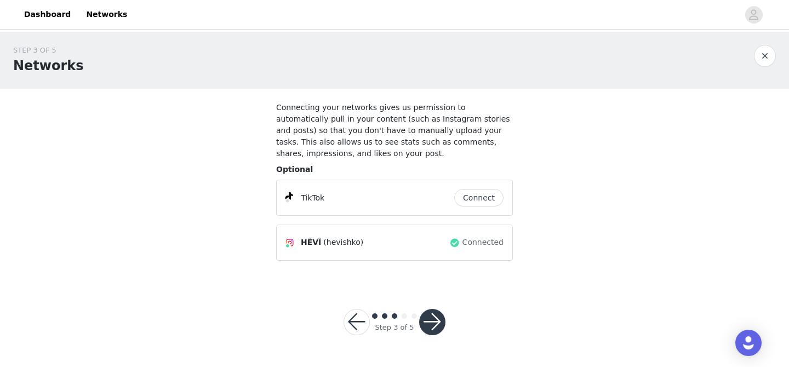
click at [430, 316] on button "button" at bounding box center [432, 322] width 26 height 26
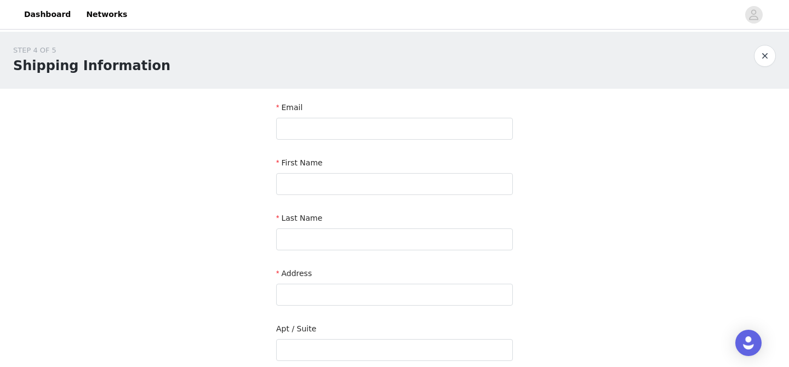
click at [404, 115] on div "Email" at bounding box center [394, 110] width 237 height 16
click at [404, 123] on input "text" at bounding box center [394, 129] width 237 height 22
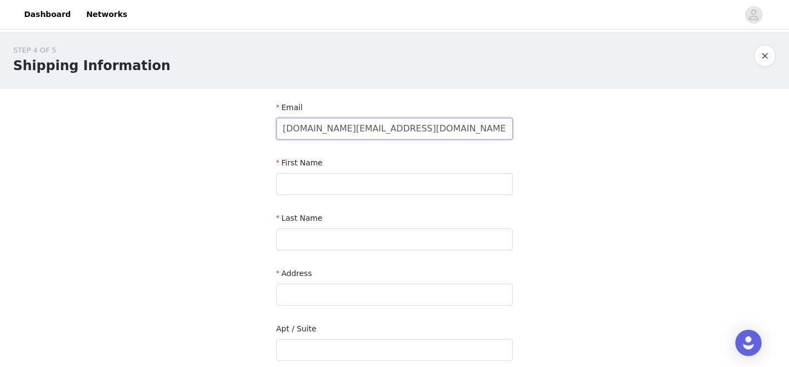
type input "[DOMAIN_NAME][EMAIL_ADDRESS][DOMAIN_NAME]"
click at [307, 172] on div "First Name" at bounding box center [394, 165] width 237 height 16
click at [309, 175] on input "text" at bounding box center [394, 184] width 237 height 22
type input "Hévi"
click at [290, 245] on input "text" at bounding box center [394, 240] width 237 height 22
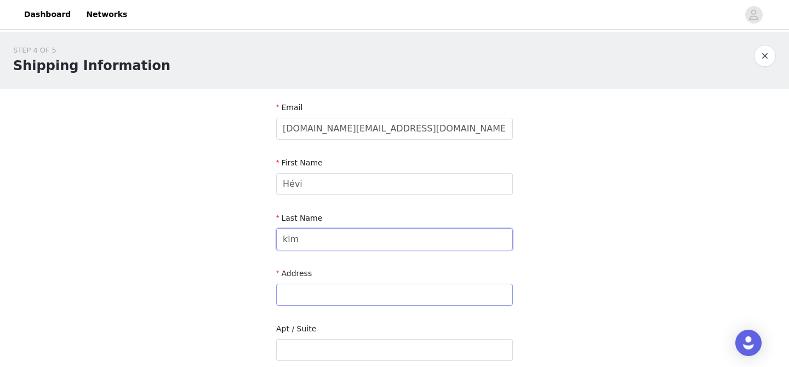
type input "klm"
click at [295, 297] on input "text" at bounding box center [394, 295] width 237 height 22
type input "[STREET_ADDRESS][PERSON_NAME]"
type input "bonneuil sur marne"
type input "94380"
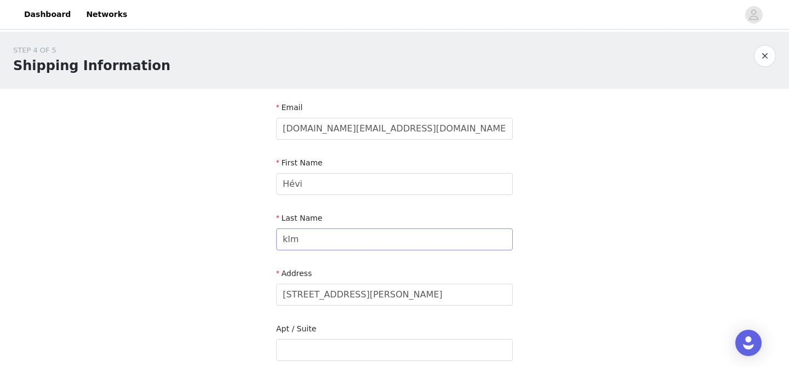
type input "0617870551"
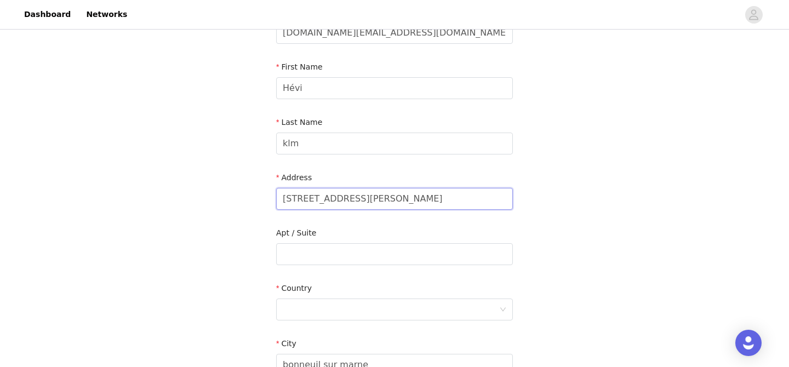
scroll to position [110, 0]
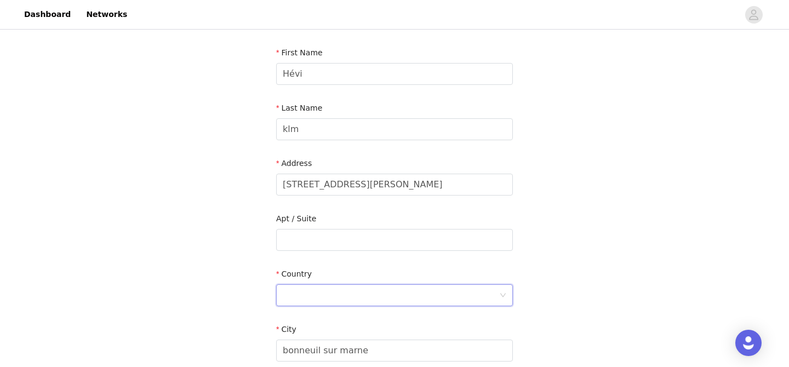
click at [340, 292] on div at bounding box center [391, 295] width 216 height 21
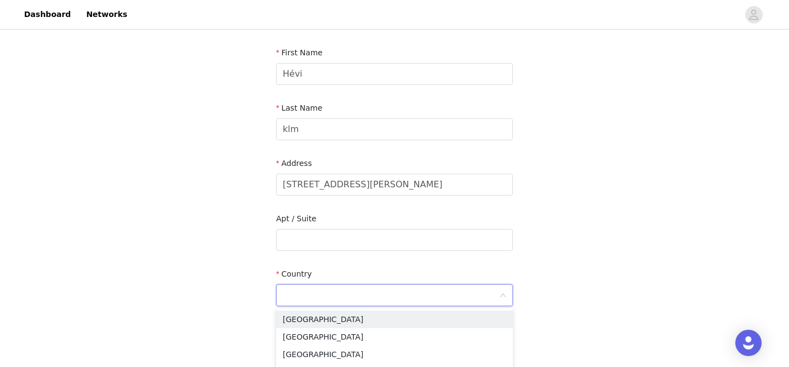
type input "b"
type input "fr"
click at [335, 334] on li "[GEOGRAPHIC_DATA]" at bounding box center [394, 337] width 237 height 18
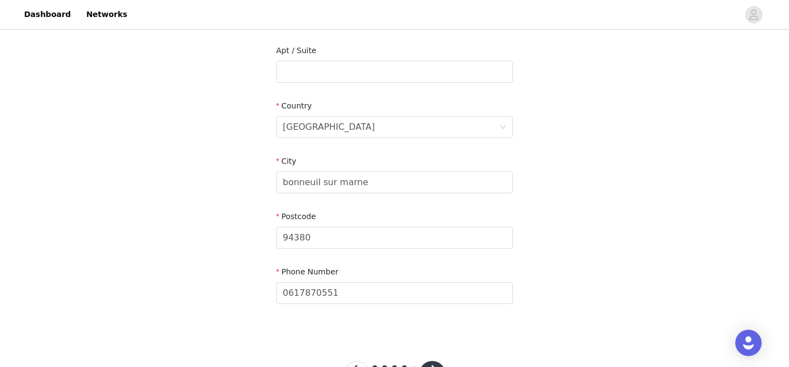
scroll to position [324, 0]
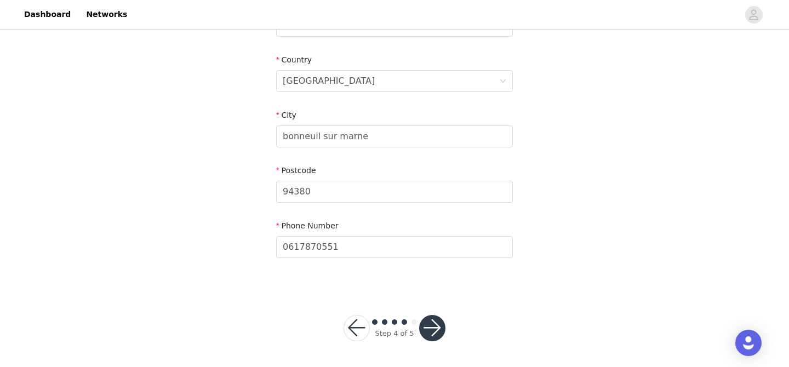
click at [437, 328] on button "button" at bounding box center [432, 328] width 26 height 26
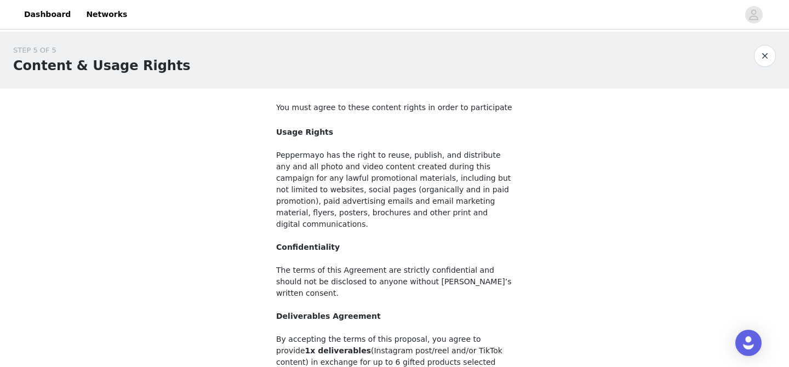
scroll to position [139, 0]
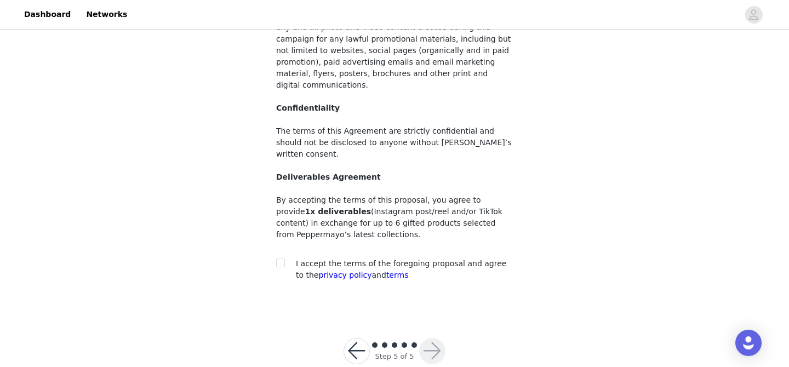
click at [286, 258] on div at bounding box center [283, 264] width 15 height 12
click at [287, 258] on div at bounding box center [283, 264] width 15 height 12
click at [282, 259] on input "checkbox" at bounding box center [280, 263] width 8 height 8
checkbox input "true"
click at [443, 338] on button "button" at bounding box center [432, 351] width 26 height 26
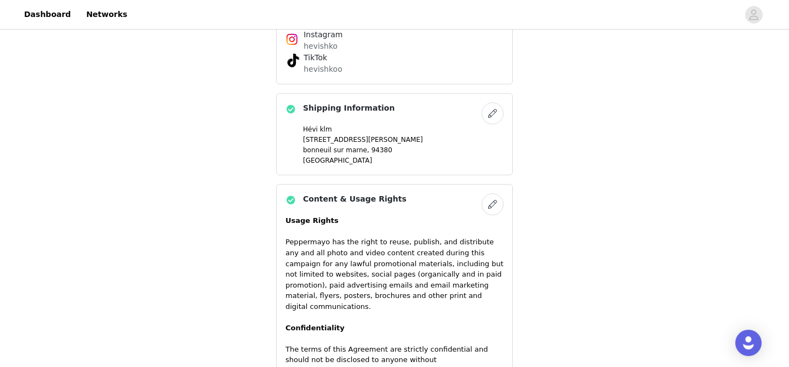
scroll to position [1025, 0]
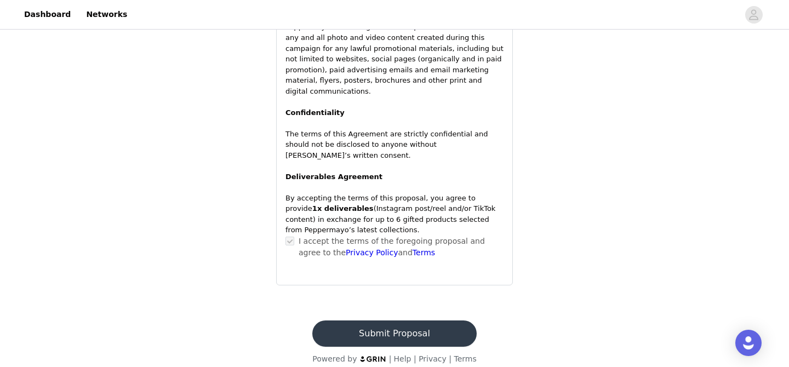
click at [390, 321] on button "Submit Proposal" at bounding box center [394, 334] width 164 height 26
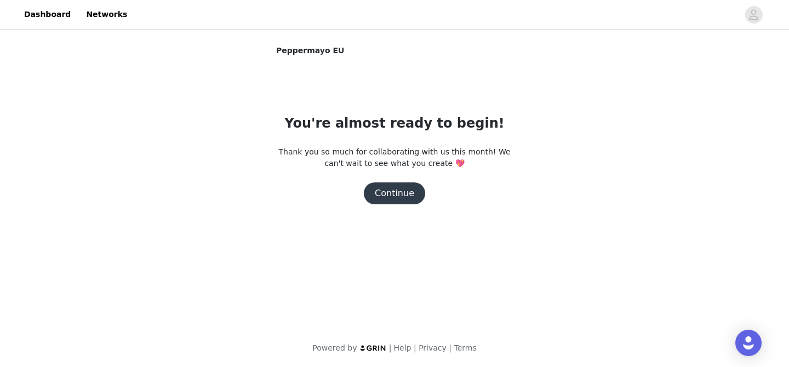
scroll to position [0, 0]
